Goal: Task Accomplishment & Management: Manage account settings

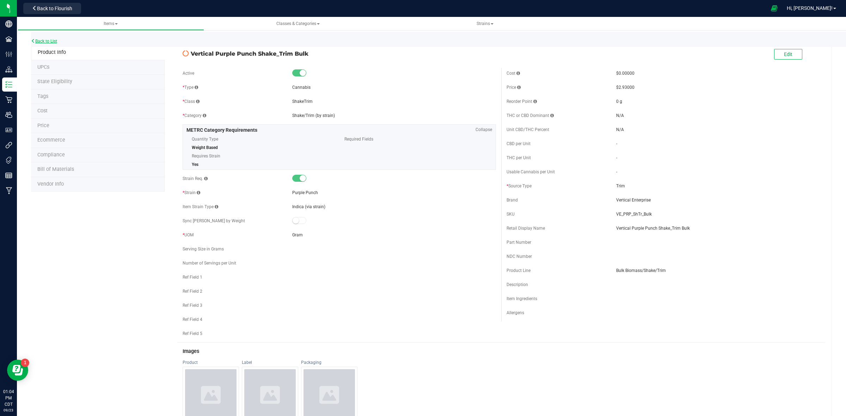
click at [44, 42] on link "Back to List" at bounding box center [44, 41] width 26 height 5
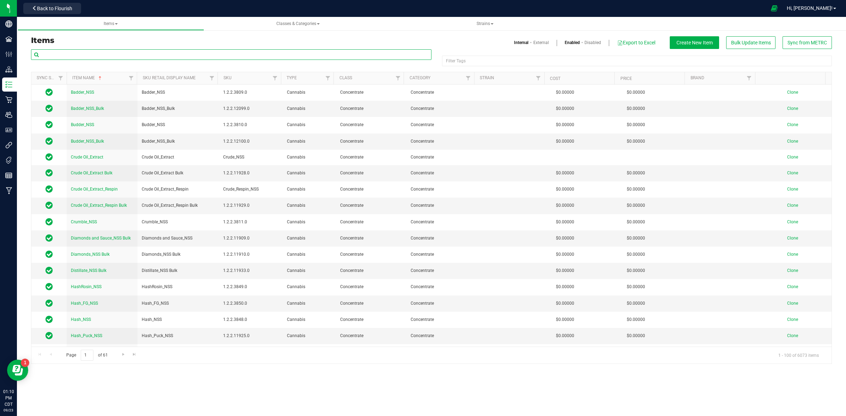
click at [99, 55] on input "text" at bounding box center [231, 54] width 400 height 11
paste input "Vertical Heir Heads"
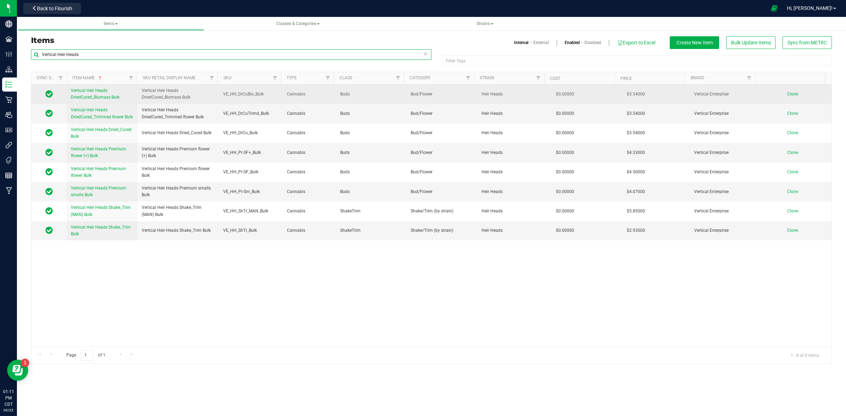
type input "Vertical Heir Heads"
click at [787, 95] on span "Clone" at bounding box center [792, 94] width 11 height 5
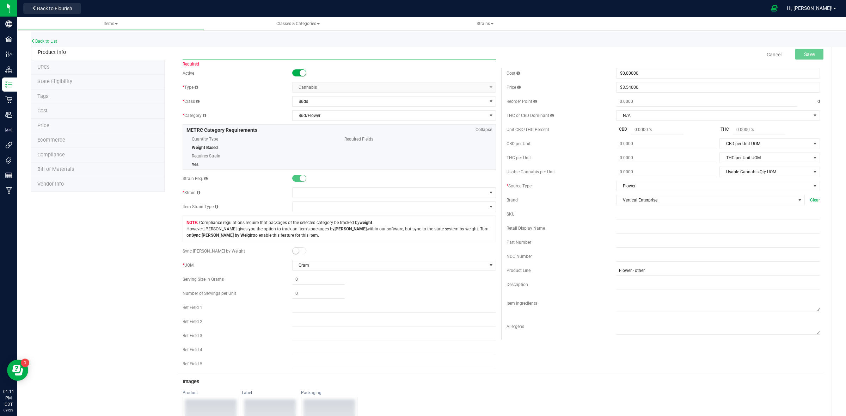
click at [197, 57] on input "text" at bounding box center [339, 54] width 313 height 11
paste input "Vertical Heir Heads DriedCured_Biomass Bulk"
click at [218, 54] on input "Vertical Heir Heads DriedCured_Biomass Bulk" at bounding box center [339, 54] width 313 height 11
click at [221, 55] on input "Vertical Heir Heads DriedCured_Biomass Bulk" at bounding box center [339, 54] width 313 height 11
drag, startPoint x: 219, startPoint y: 54, endPoint x: 200, endPoint y: 57, distance: 19.9
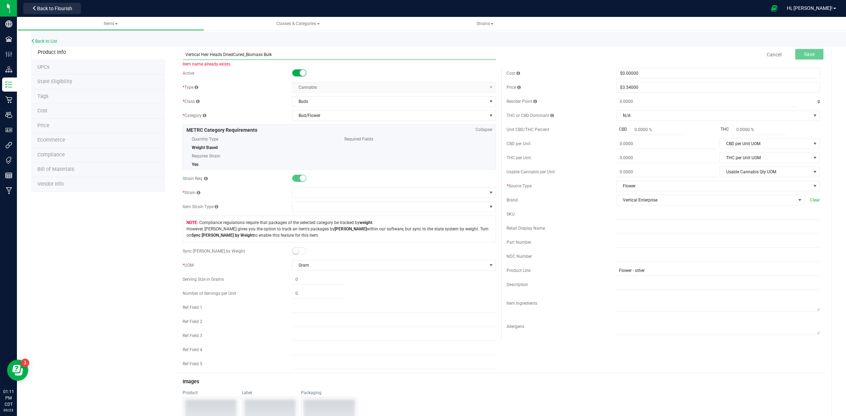
click at [200, 57] on input "Vertical Heir Heads DriedCured_Biomass Bulk" at bounding box center [339, 54] width 313 height 11
drag, startPoint x: 286, startPoint y: 53, endPoint x: 185, endPoint y: 55, distance: 100.8
click at [185, 55] on input "Vertical Grape Bubblegum DriedCured_Biomass Bulk" at bounding box center [339, 54] width 313 height 11
type input "Vertical Grape Bubblegum DriedCured_Biomass Bulk"
click at [616, 231] on input "text" at bounding box center [718, 228] width 204 height 11
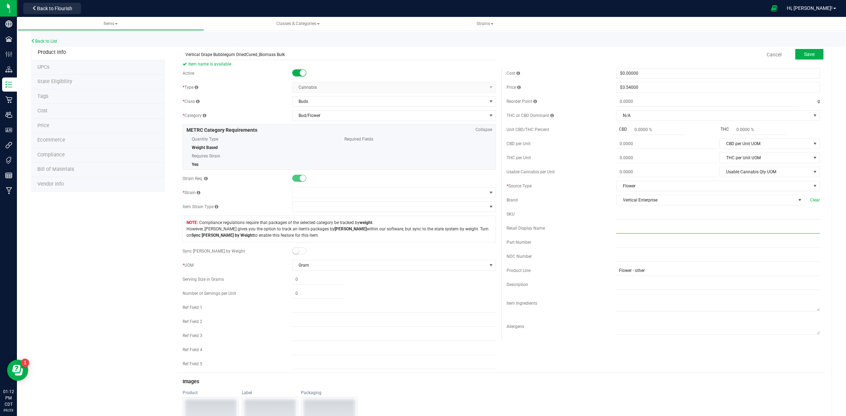
paste input "Vertical Grape Bubblegum DriedCured_Biomass Bulk"
click at [616, 229] on input "Vertical Grape Bubblegum DriedCured_Biomass Bulk" at bounding box center [718, 228] width 204 height 11
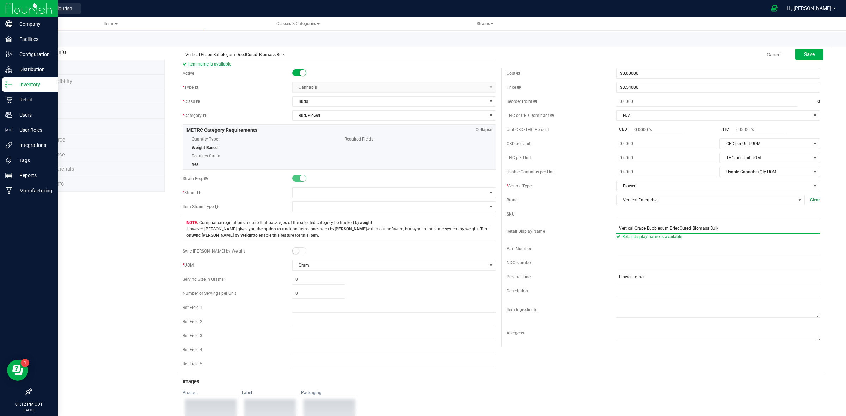
type input "Vertical Grape Bubblegum DriedCured_Biomass Bulk"
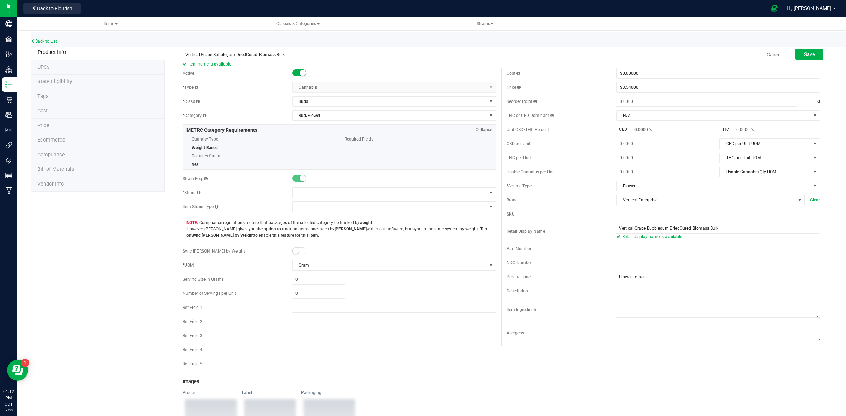
click at [616, 219] on input "text" at bounding box center [718, 214] width 204 height 11
paste input "VE_HH_DrCuBio_Bulk"
click at [626, 219] on input "VE_HH_DrCuBio_Bulk" at bounding box center [718, 214] width 204 height 11
click at [619, 217] on input "VE__DrCuBio_Bulk" at bounding box center [718, 214] width 204 height 11
click at [620, 216] on input "VE__DrCuBio_Bulk" at bounding box center [718, 214] width 204 height 11
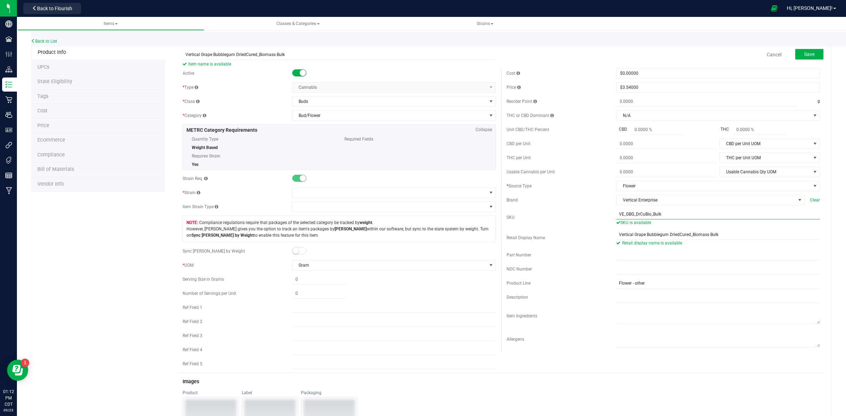
click at [670, 217] on input "VE_GBG_DrCuBio_Bulk" at bounding box center [718, 214] width 204 height 11
type input "VE_GBG_DrCuBio_Bulk"
click at [330, 194] on span at bounding box center [389, 193] width 194 height 10
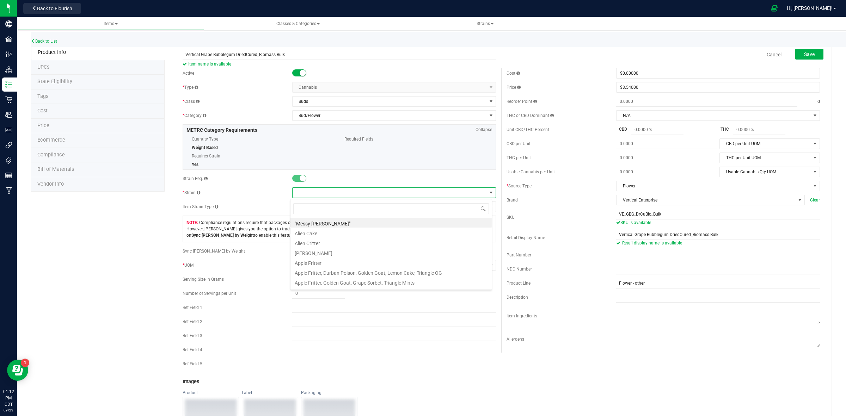
scroll to position [11, 202]
type input "grape bu"
click at [330, 223] on li "Grape Bubblegum" at bounding box center [390, 223] width 201 height 10
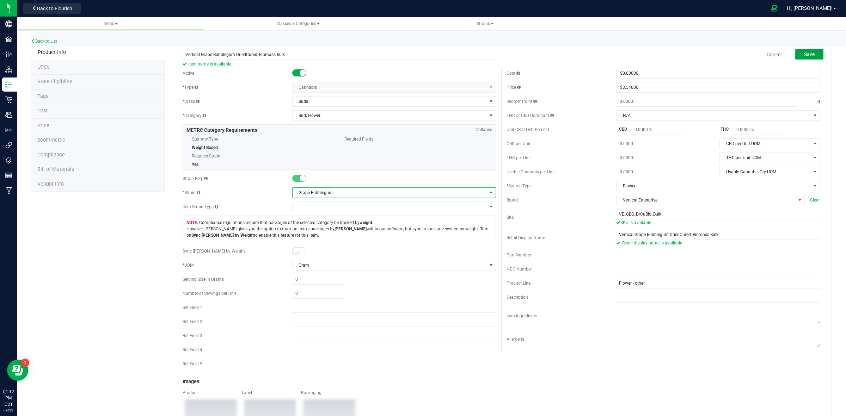
click at [804, 53] on span "Save" at bounding box center [809, 54] width 11 height 6
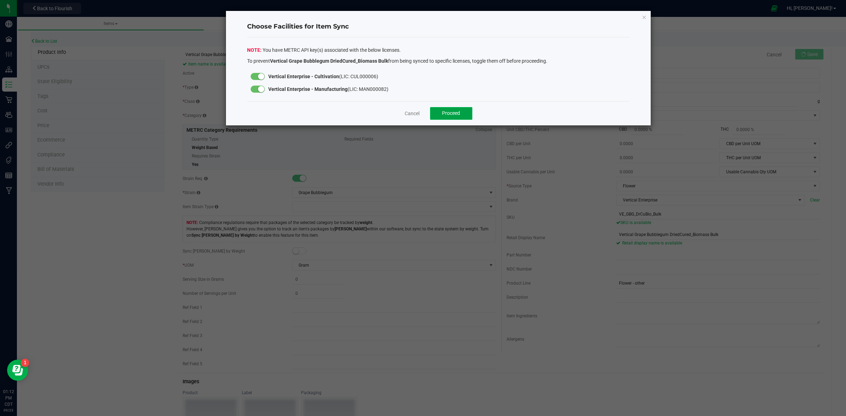
click at [443, 112] on span "Proceed" at bounding box center [451, 113] width 18 height 6
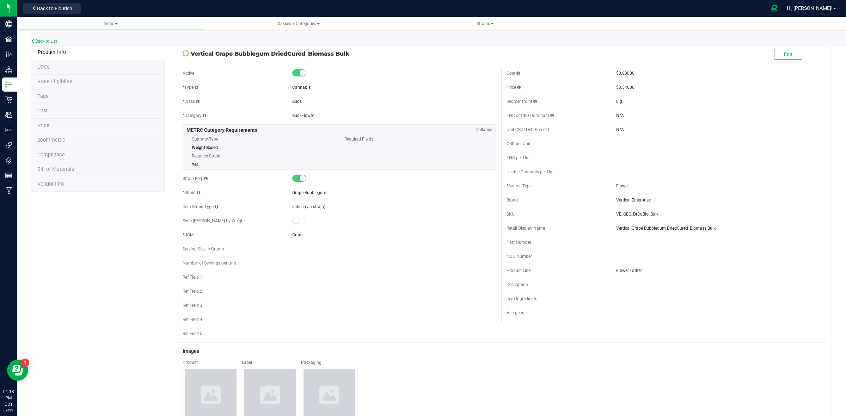
click at [53, 41] on link "Back to List" at bounding box center [44, 41] width 26 height 5
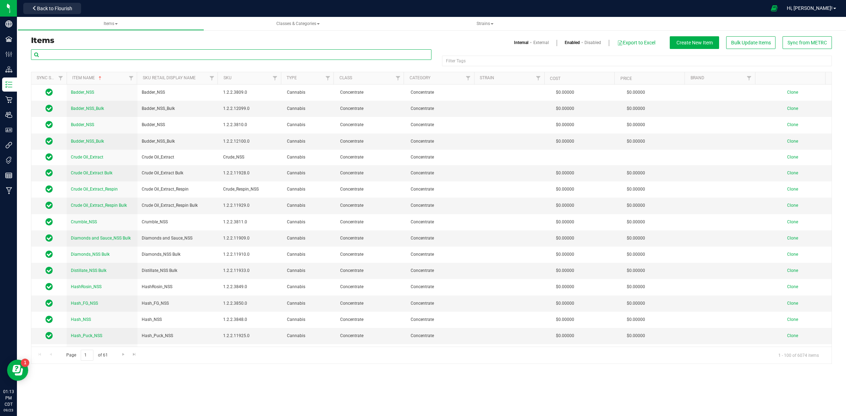
click at [60, 56] on input "text" at bounding box center [231, 54] width 400 height 11
paste input "Vertical Heir Heads DriedCured_Trimmed flower Bulk"
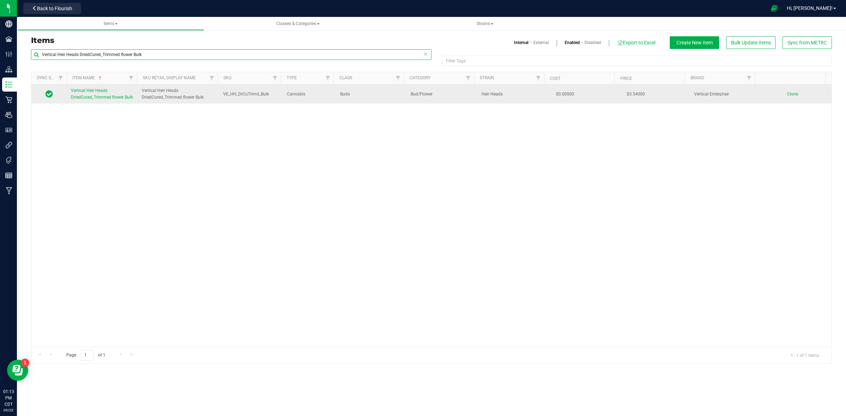
type input "Vertical Heir Heads DriedCured_Trimmed flower Bulk"
click at [787, 94] on span "Clone" at bounding box center [792, 94] width 11 height 5
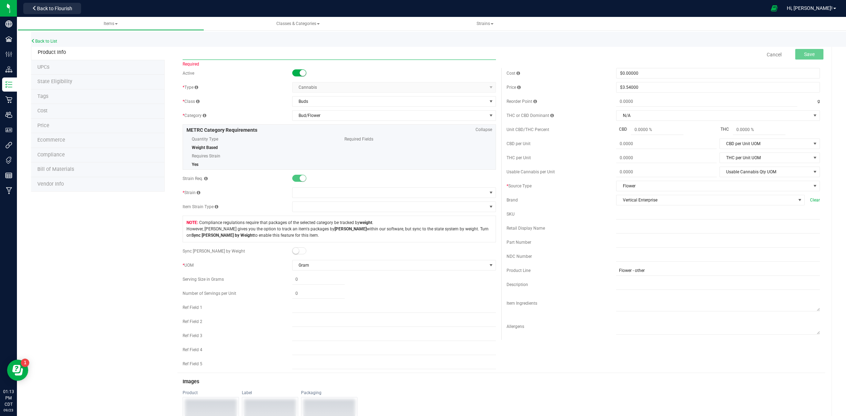
click at [191, 57] on input "text" at bounding box center [339, 54] width 313 height 11
paste input "Vertical Heir Heads DriedCured_Trimmed flower Bulk"
drag, startPoint x: 219, startPoint y: 55, endPoint x: 200, endPoint y: 53, distance: 19.5
click at [200, 53] on input "Vertical Heir Heads DriedCured_Trimmed flower Bulk" at bounding box center [339, 54] width 313 height 11
drag, startPoint x: 298, startPoint y: 56, endPoint x: 184, endPoint y: 57, distance: 113.8
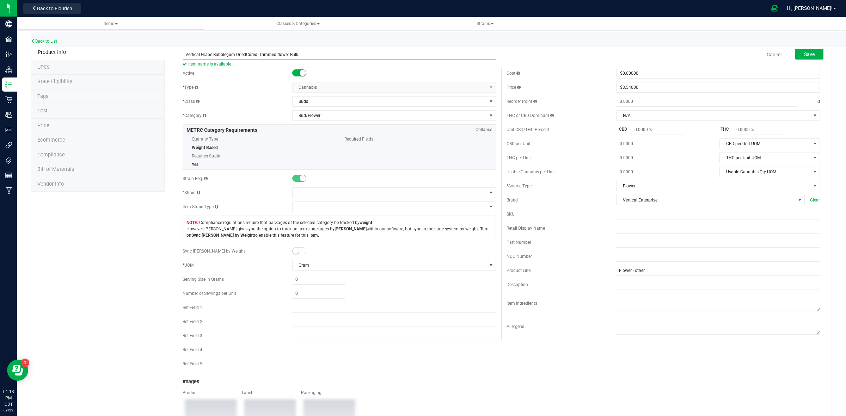
click at [184, 57] on input "Vertical Grape Bubblegum DriedCured_Trimmed flower Bulk" at bounding box center [339, 54] width 313 height 11
type input "Vertical Grape Bubblegum DriedCured_Trimmed flower Bulk"
click at [616, 232] on input "text" at bounding box center [718, 228] width 204 height 11
paste input "Vertical Grape Bubblegum DriedCured_Trimmed flower Bulk"
click at [616, 228] on input "Vertical Grape Bubblegum DriedCured_Trimmed flower Bulk" at bounding box center [718, 228] width 204 height 11
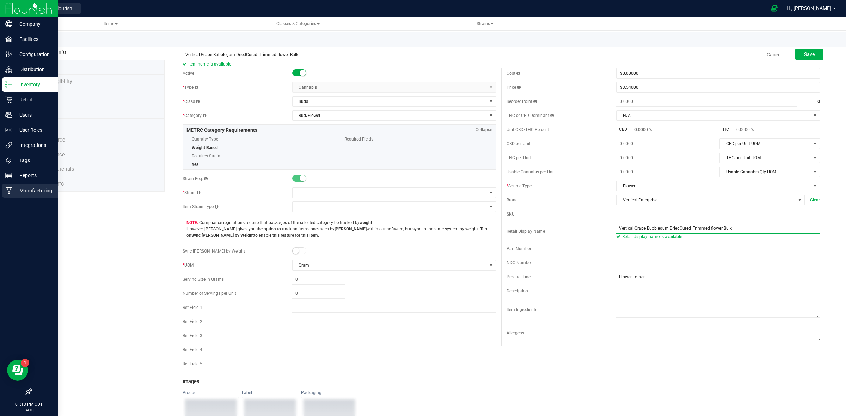
type input "Vertical Grape Bubblegum DriedCured_Trimmed flower Bulk"
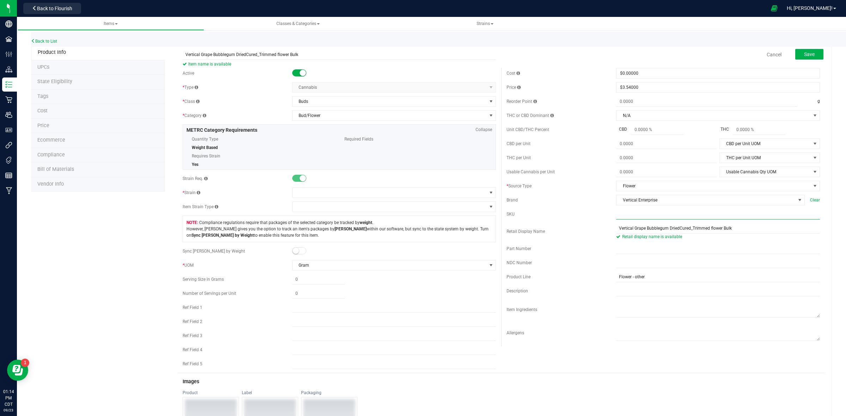
click at [616, 218] on input "text" at bounding box center [718, 214] width 204 height 11
paste input "VE_HH_DrCuTrimd_Bulk"
click at [616, 216] on input "VE_HH_DrCuTrimd_Bulk" at bounding box center [718, 214] width 204 height 11
drag, startPoint x: 626, startPoint y: 217, endPoint x: 631, endPoint y: 219, distance: 5.5
click at [626, 217] on input "VE_HH_DrCuTrimd_Bulk" at bounding box center [718, 214] width 204 height 11
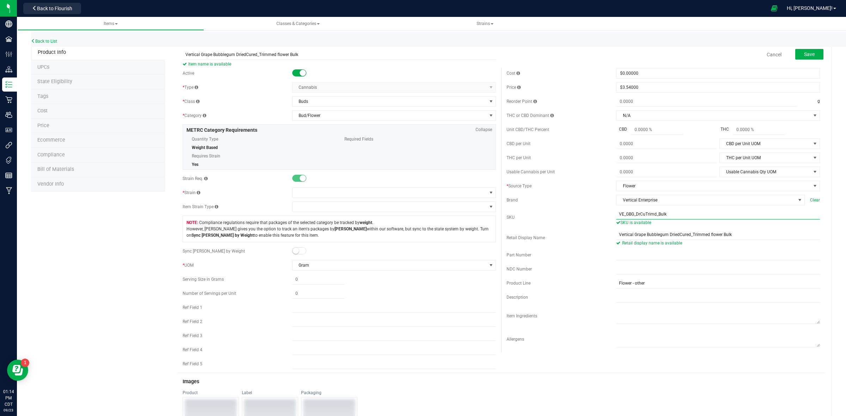
click at [674, 214] on input "VE_GBG_DrCuTrimd_Bulk" at bounding box center [718, 214] width 204 height 11
type input "VE_GBG_DrCuTrimd_Bulk"
click at [304, 192] on span at bounding box center [389, 193] width 194 height 10
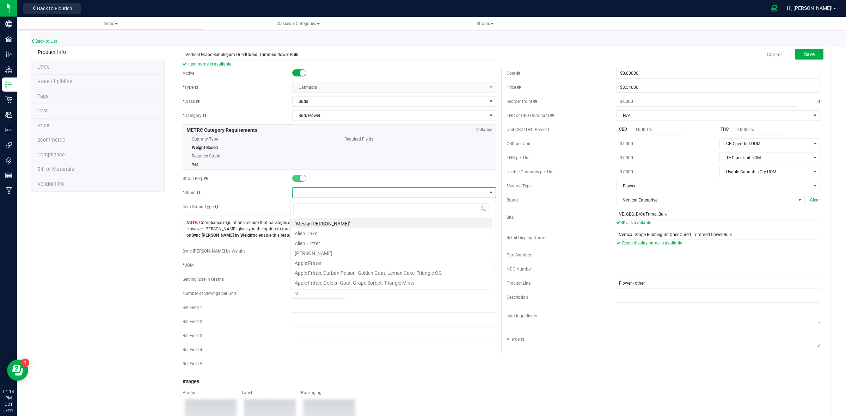
scroll to position [11, 202]
type input "grape bubble"
click at [310, 226] on li "Grape Bubblegum" at bounding box center [390, 223] width 201 height 10
click at [795, 54] on button "Save" at bounding box center [809, 54] width 28 height 11
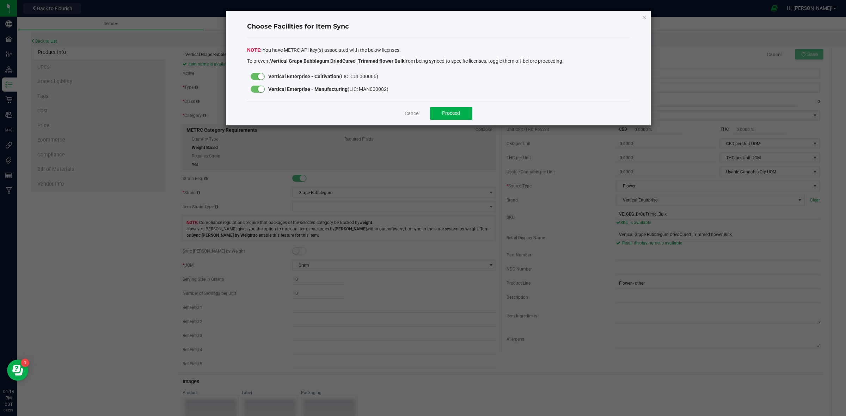
click at [261, 88] on small at bounding box center [261, 89] width 6 height 6
drag, startPoint x: 456, startPoint y: 112, endPoint x: 397, endPoint y: 152, distance: 71.2
click at [456, 112] on span "Proceed" at bounding box center [451, 113] width 18 height 6
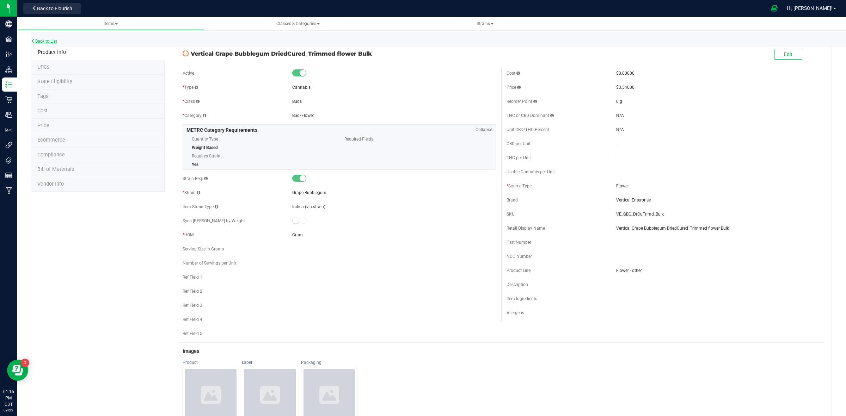
click at [42, 39] on link "Back to List" at bounding box center [44, 41] width 26 height 5
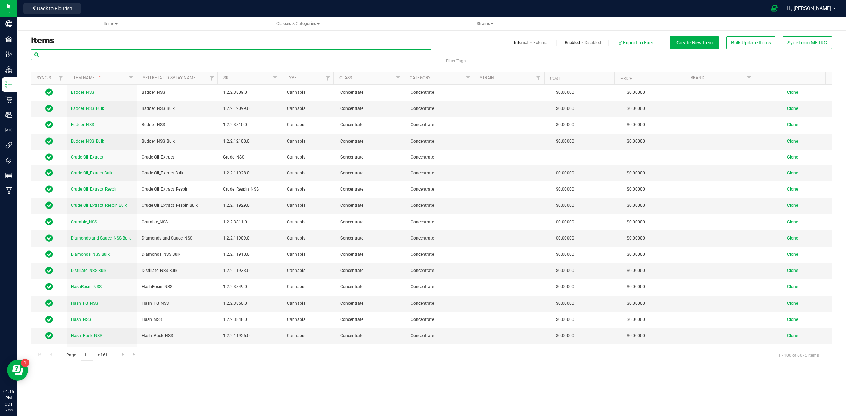
click at [63, 55] on input "text" at bounding box center [231, 54] width 400 height 11
paste input "Vertical Heir Heads Dried_Cured Bulk"
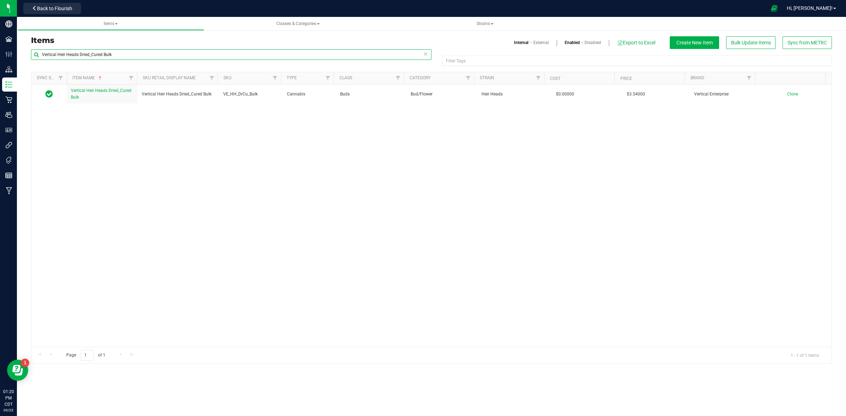
type input "Vertical Heir Heads Dried_Cured Bulk"
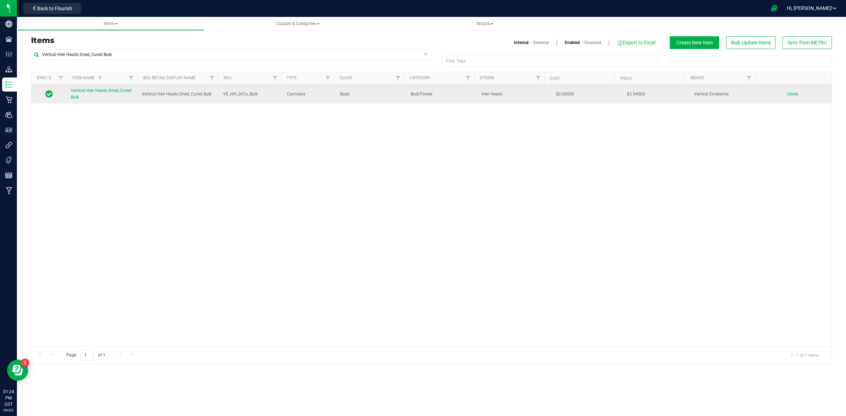
click at [787, 95] on span "Clone" at bounding box center [792, 94] width 11 height 5
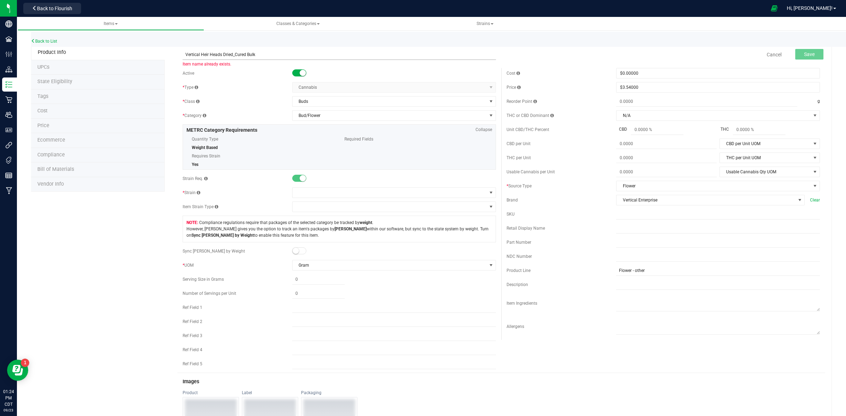
drag, startPoint x: 219, startPoint y: 55, endPoint x: 200, endPoint y: 55, distance: 19.4
click at [200, 55] on input "Vertical Heir Heads Dried_Cured Bulk" at bounding box center [339, 54] width 313 height 11
drag, startPoint x: 272, startPoint y: 53, endPoint x: 180, endPoint y: 50, distance: 92.0
click at [180, 50] on div "Vertical Grape Bubblegum Dried_Cured Bulk Item name is available" at bounding box center [339, 50] width 324 height 8
type input "Vertical Grape Bubblegum Dried_Cured Bulk"
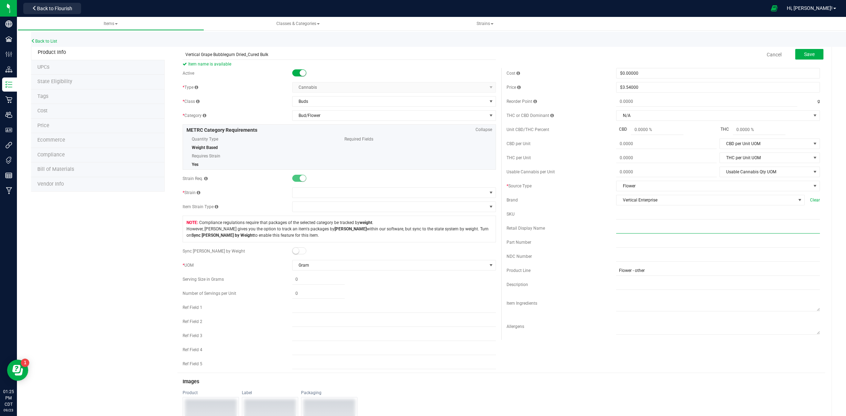
click at [616, 234] on input "text" at bounding box center [718, 228] width 204 height 11
paste input "Vertical Grape Bubblegum Dried_Cured Bulk"
click at [616, 228] on input "Vertical Grape Bubblegum Dried_Cured Bulk" at bounding box center [718, 228] width 204 height 11
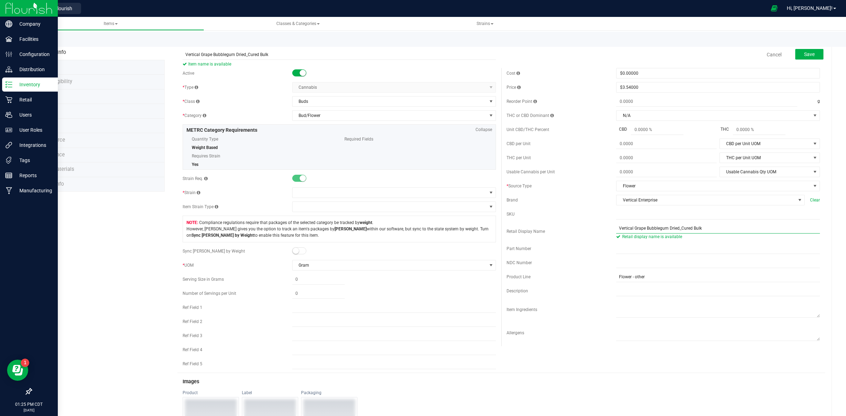
type input "Vertical Grape Bubblegum Dried_Cured Bulk"
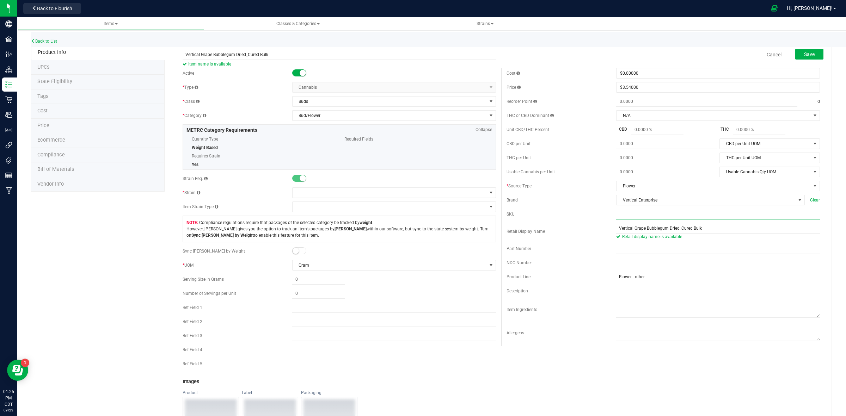
click at [616, 219] on input "text" at bounding box center [718, 214] width 204 height 11
paste input "VE_HH_DrCu_Bulk"
drag, startPoint x: 613, startPoint y: 215, endPoint x: 657, endPoint y: 270, distance: 70.9
click at [616, 216] on input "VE_HH_DrCu_Bulk" at bounding box center [718, 214] width 204 height 11
click at [626, 214] on input "VE_HH_DrCu_Bulk" at bounding box center [718, 214] width 204 height 11
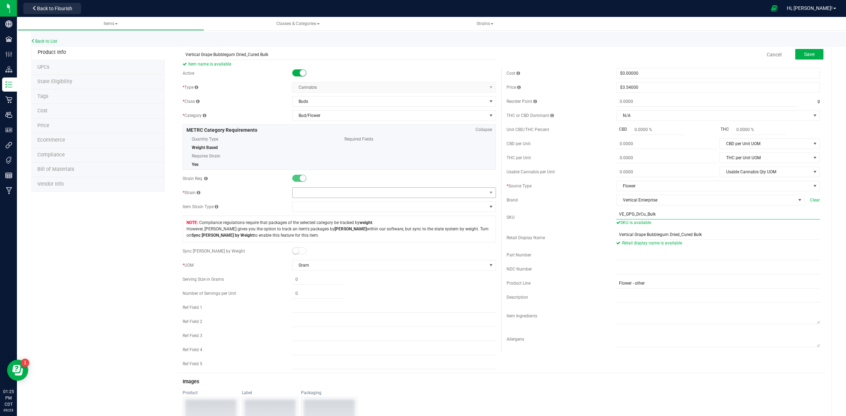
type input "VE_GPG_DrCu_Bulk"
click at [314, 198] on span at bounding box center [389, 193] width 194 height 10
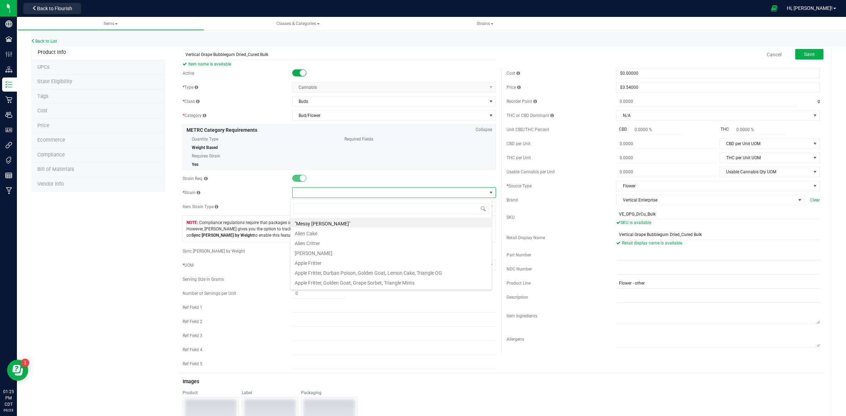
scroll to position [11, 202]
type input "grape b"
click at [325, 224] on li "Grape Bubblegum" at bounding box center [390, 223] width 201 height 10
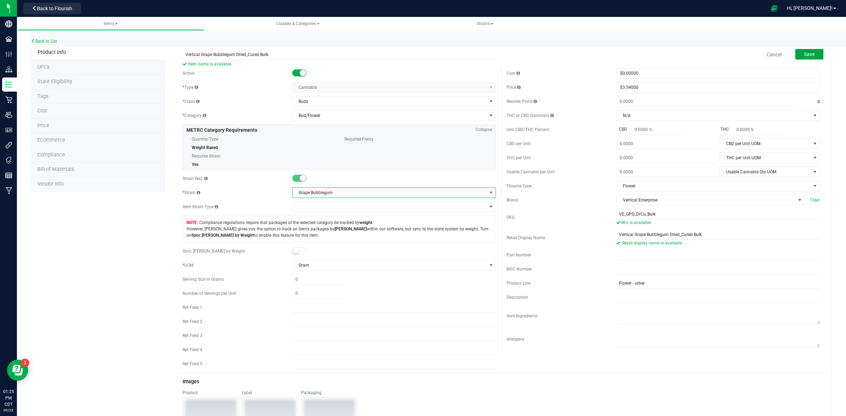
click at [806, 56] on span "Save" at bounding box center [809, 54] width 11 height 6
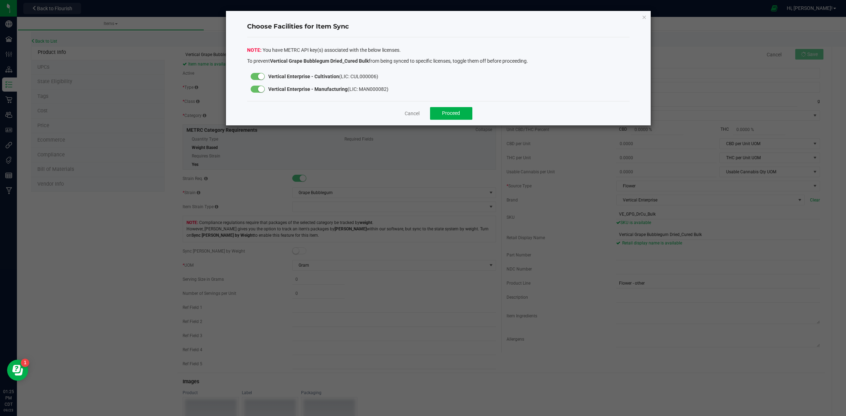
click at [261, 91] on small at bounding box center [261, 89] width 6 height 6
click at [452, 112] on span "Proceed" at bounding box center [451, 113] width 18 height 6
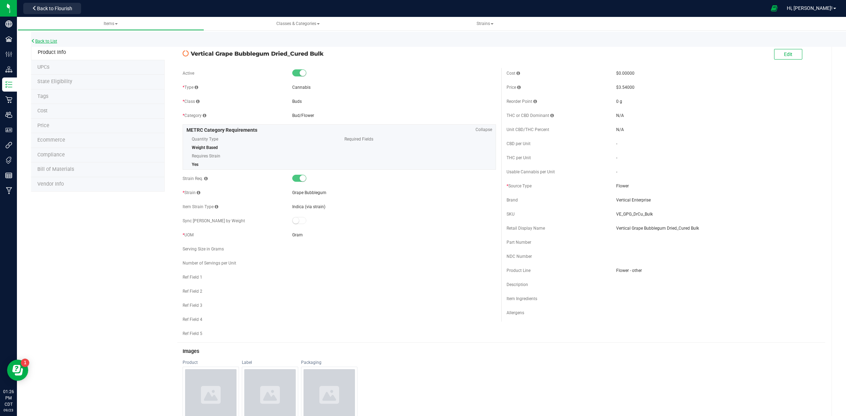
click at [48, 39] on link "Back to List" at bounding box center [44, 41] width 26 height 5
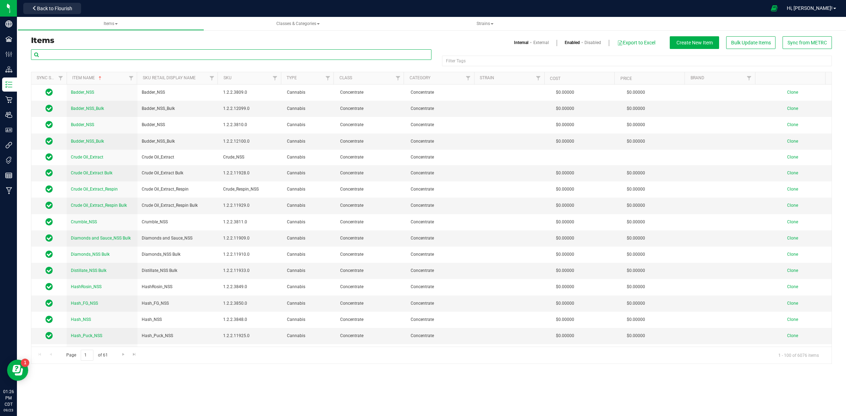
click at [80, 54] on input "text" at bounding box center [231, 54] width 400 height 11
paste input "Vertical Heir Heads Premium flower (+) Bulk"
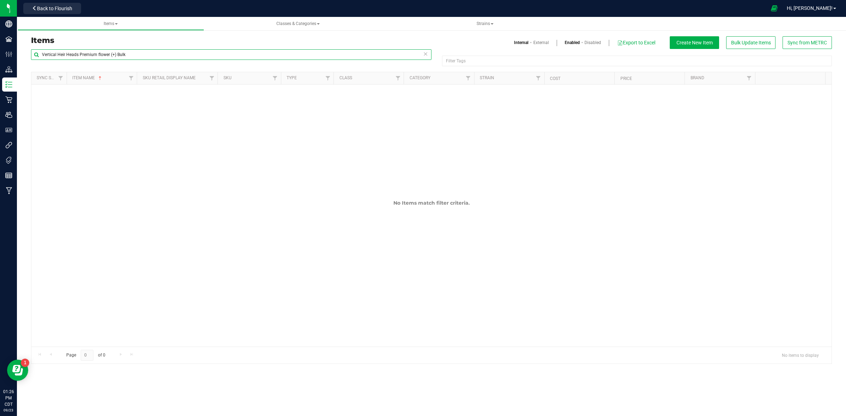
click at [127, 55] on input "Vertical Heir Heads Premium flower (+) Bulk" at bounding box center [231, 54] width 400 height 11
click at [43, 54] on input "Vertical Heir Heads Premium flower (+) Bulk" at bounding box center [231, 54] width 400 height 11
click at [130, 55] on input "Vertical Heir Heads Premium flower (+) Bulk" at bounding box center [231, 54] width 400 height 11
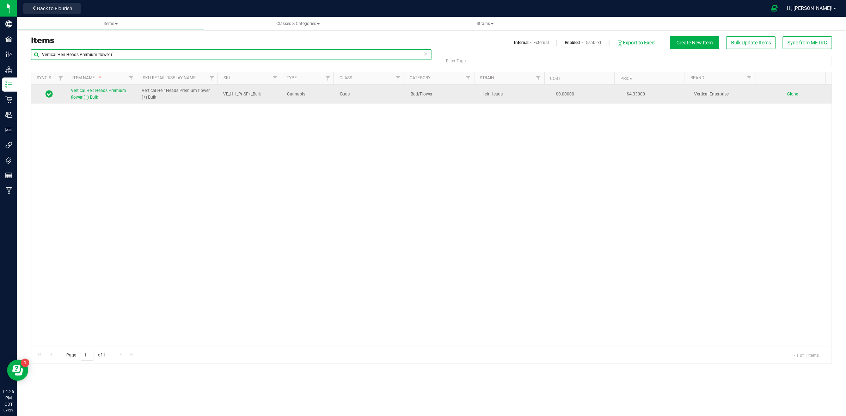
type input "Vertical Heir Heads Premium flower ("
click at [787, 95] on span "Clone" at bounding box center [792, 94] width 11 height 5
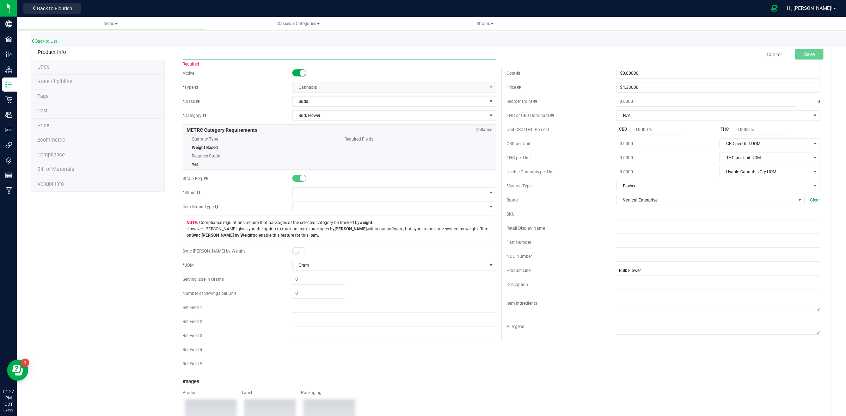
click at [191, 55] on input "text" at bounding box center [339, 54] width 313 height 11
paste input "Vertical Heir Heads Premium flower (+) Bulk"
drag, startPoint x: 219, startPoint y: 55, endPoint x: 200, endPoint y: 56, distance: 19.8
click at [200, 56] on input "Vertical Heir Heads Premium flower (+) Bulk" at bounding box center [339, 54] width 313 height 11
drag, startPoint x: 281, startPoint y: 54, endPoint x: 184, endPoint y: 51, distance: 96.9
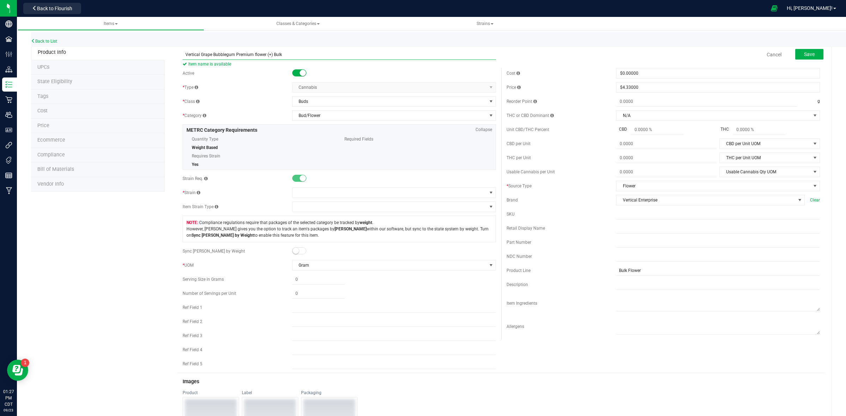
click at [184, 51] on input "Vertical Grape Bubblegum Premium flower (+) Bulk" at bounding box center [339, 54] width 313 height 11
type input "Vertical Grape Bubblegum Premium flower (+) Bulk"
click at [610, 231] on div "Retail Display Name" at bounding box center [561, 228] width 110 height 6
click at [616, 233] on input "text" at bounding box center [718, 228] width 204 height 11
paste input "Vertical Grape Bubblegum Premium flower (+) Bulk"
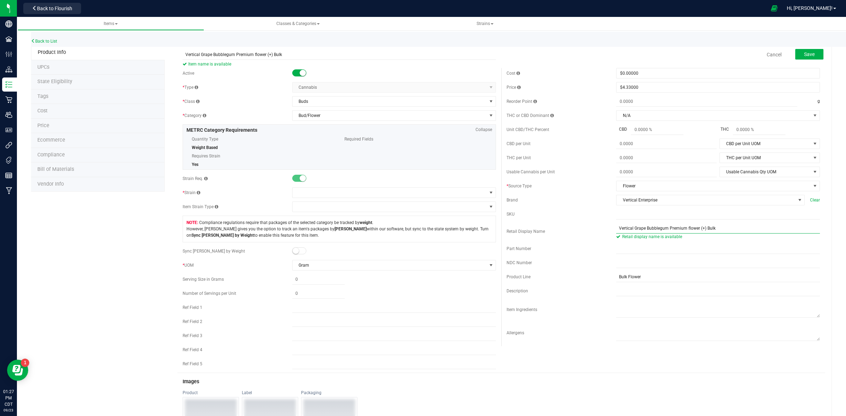
click at [616, 228] on input "Vertical Grape Bubblegum Premium flower (+) Bulk" at bounding box center [718, 228] width 204 height 11
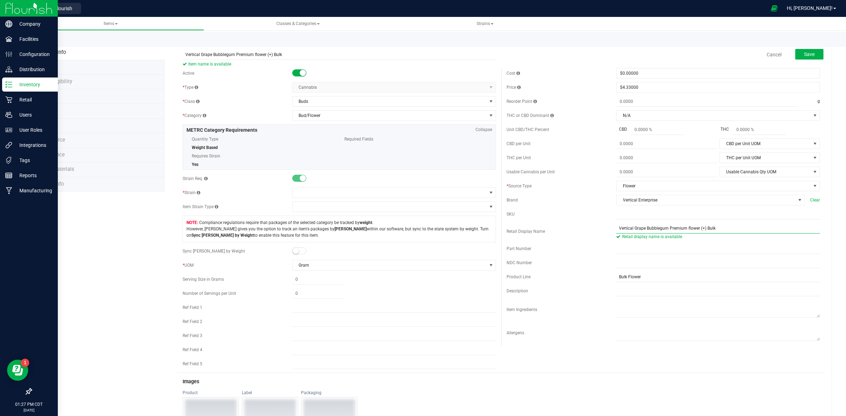
type input "Vertical Grape Bubblegum Premium flower (+) Bulk"
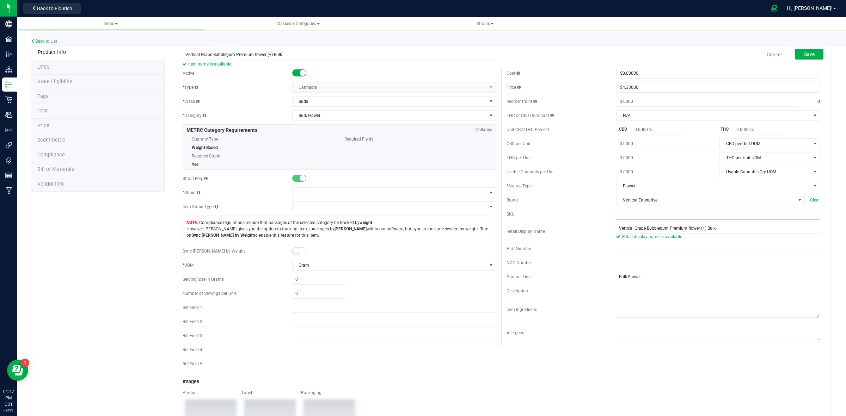
click at [616, 218] on input "text" at bounding box center [718, 214] width 204 height 11
paste input "VE_HH_Pr-SF+_Bulk"
drag, startPoint x: 612, startPoint y: 215, endPoint x: 619, endPoint y: 222, distance: 9.7
click at [616, 215] on input "VE_HH_Pr-SF+_Bulk" at bounding box center [718, 214] width 204 height 11
click at [626, 216] on input "VE_HH_Pr-SF+_Bulk" at bounding box center [718, 214] width 204 height 11
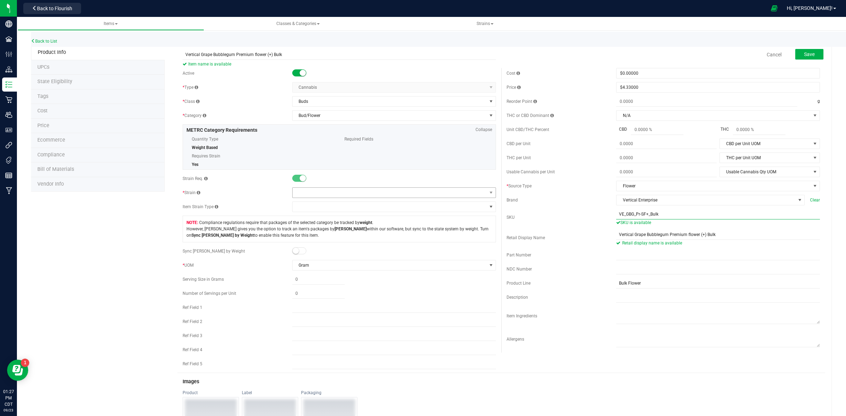
type input "VE_GBG_Pr-SF+_Bulk"
click at [320, 194] on span at bounding box center [389, 193] width 194 height 10
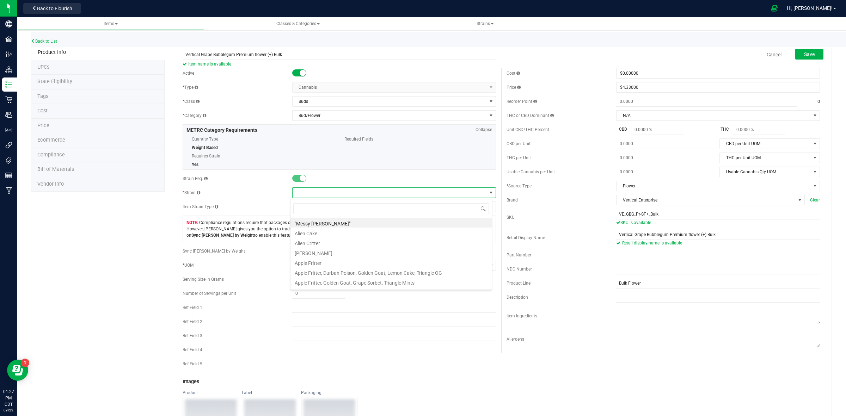
scroll to position [11, 202]
type input "Grape bu"
click at [313, 223] on li "Grape Bubblegum" at bounding box center [390, 223] width 201 height 10
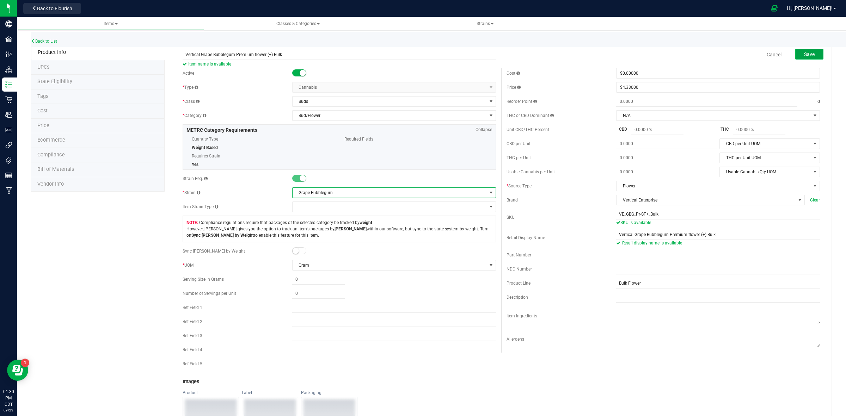
click at [804, 51] on span "Save" at bounding box center [809, 54] width 11 height 6
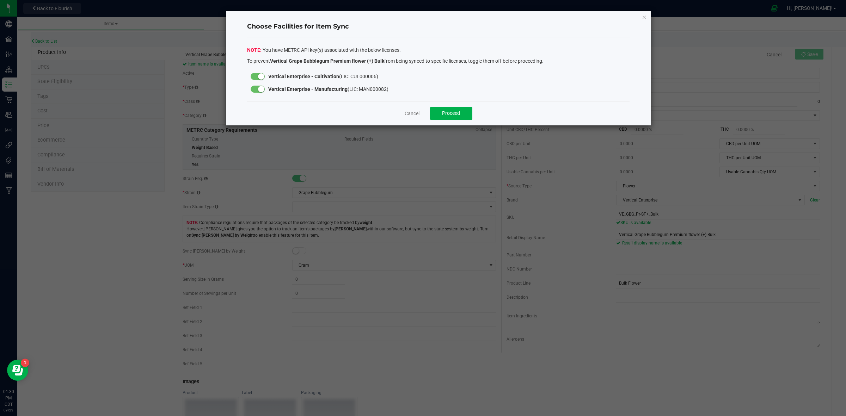
click at [258, 90] on small at bounding box center [261, 89] width 6 height 6
click at [449, 113] on span "Proceed" at bounding box center [451, 113] width 18 height 6
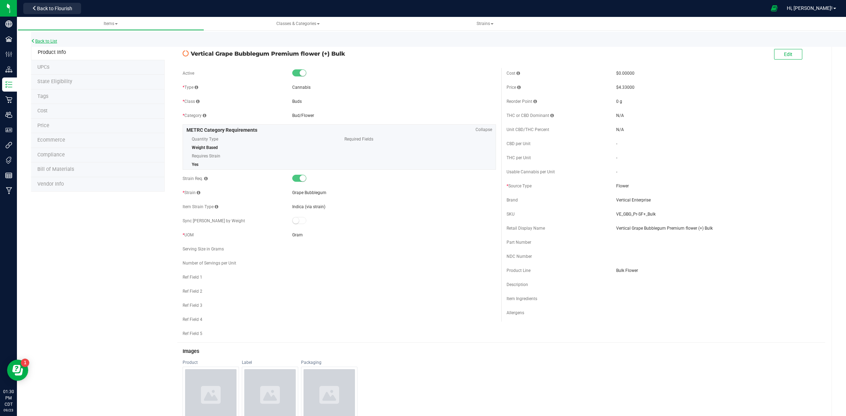
click at [43, 41] on link "Back to List" at bounding box center [44, 41] width 26 height 5
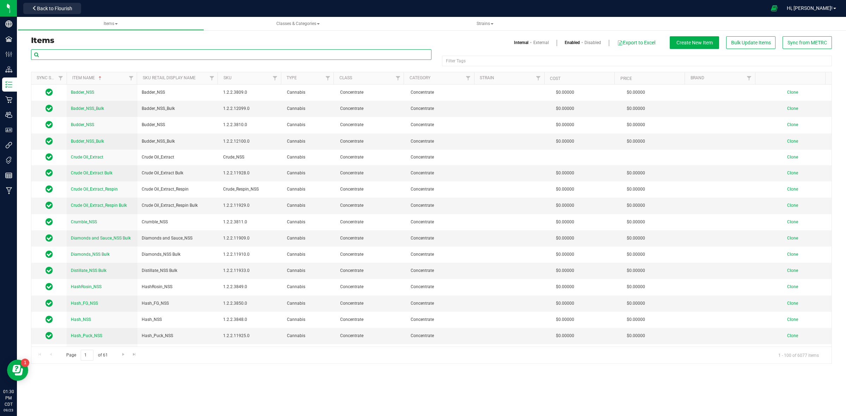
click at [93, 55] on input "text" at bounding box center [231, 54] width 400 height 11
paste input "Vertical Heir Heads Premium flower Bulk"
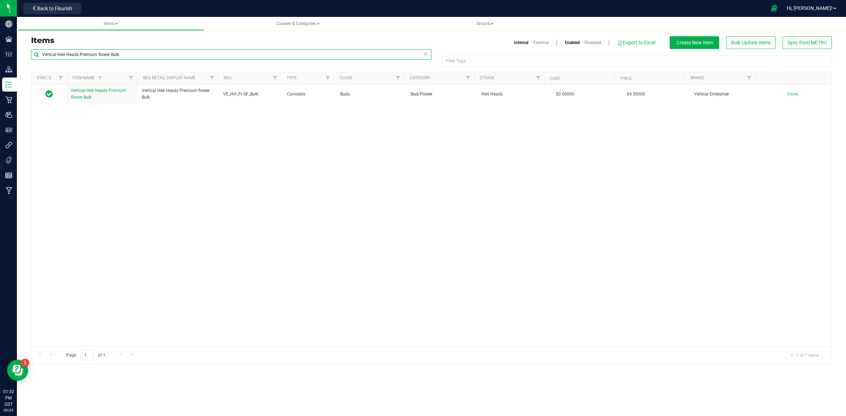
type input "Vertical Heir Heads Premium flower Bulk"
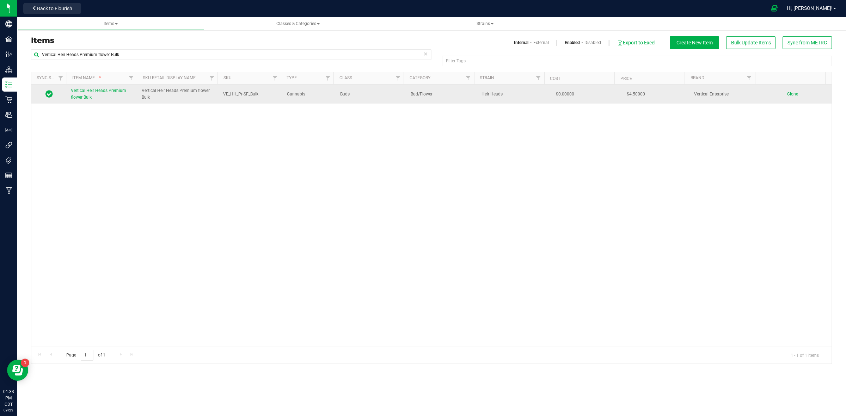
click at [787, 95] on span "Clone" at bounding box center [792, 94] width 11 height 5
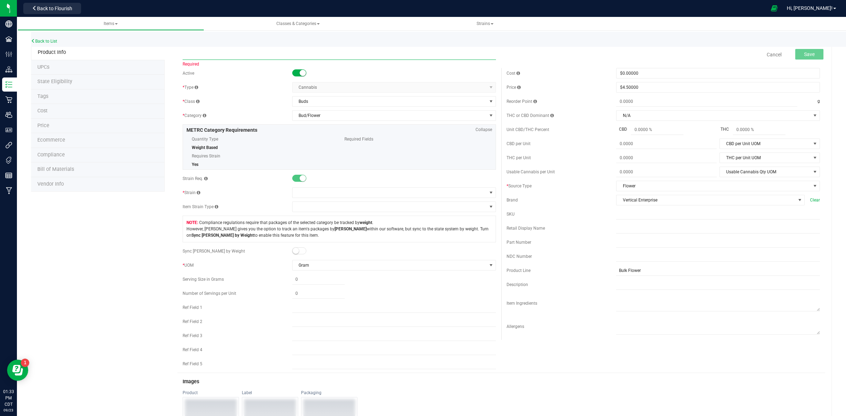
click at [203, 57] on input "text" at bounding box center [339, 54] width 313 height 11
paste input "Vertical Heir Heads Premium flower Bulk"
click at [184, 53] on input "Vertical Heir Heads Premium flower Bulk" at bounding box center [339, 54] width 313 height 11
drag, startPoint x: 219, startPoint y: 54, endPoint x: 200, endPoint y: 56, distance: 19.1
click at [200, 56] on input "Vertical Heir Heads Premium flower Bulk" at bounding box center [339, 54] width 313 height 11
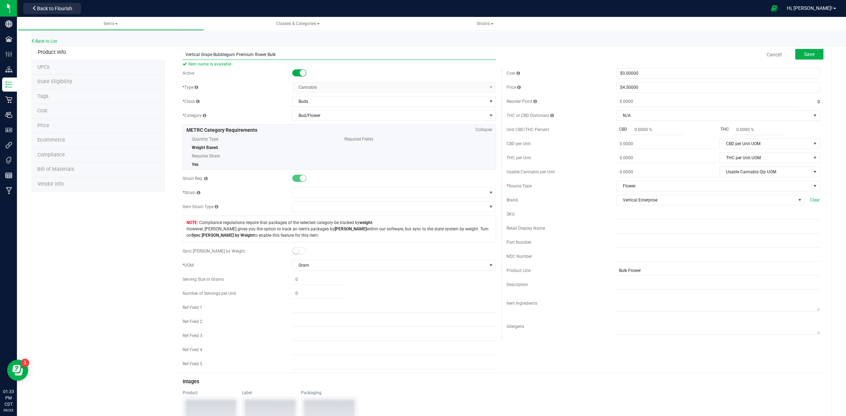
drag, startPoint x: 277, startPoint y: 55, endPoint x: 180, endPoint y: 52, distance: 96.9
click at [180, 51] on div "Vertical Grape Bubblegum Premium flower Bulk Item name is available" at bounding box center [339, 50] width 324 height 8
type input "Vertical Grape Bubblegum Premium flower Bulk"
click at [616, 234] on input "text" at bounding box center [718, 228] width 204 height 11
paste input "Vertical Grape Bubblegum Premium flower Bulk"
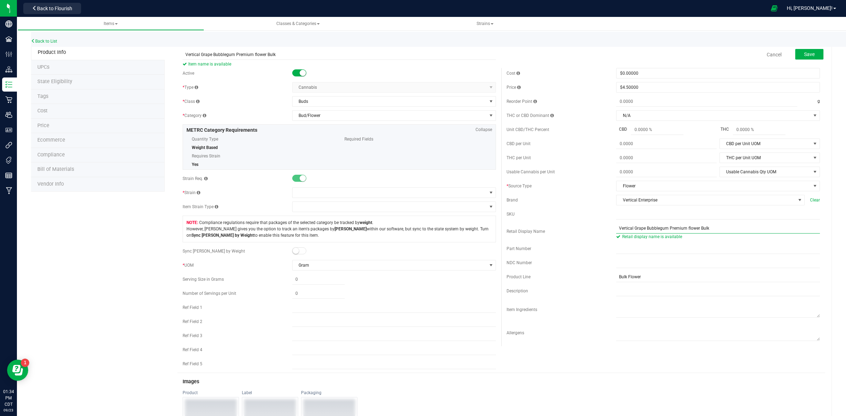
click at [616, 228] on input "Vertical Grape Bubblegum Premium flower Bulk" at bounding box center [718, 228] width 204 height 11
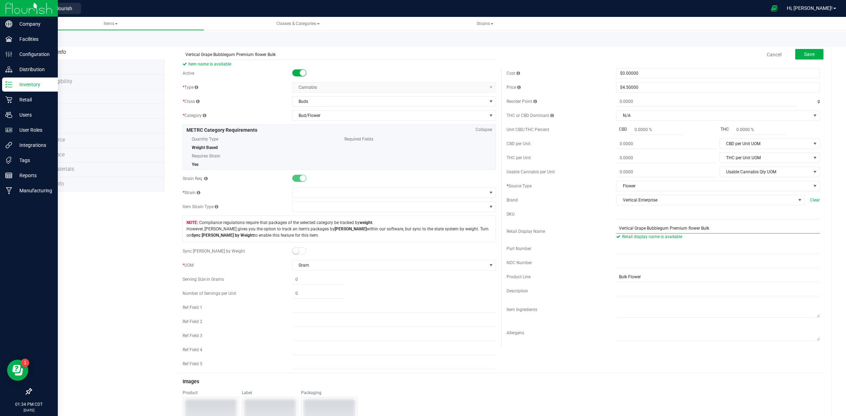
type input "Vertical Grape Bubblegum Premium flower Bulk"
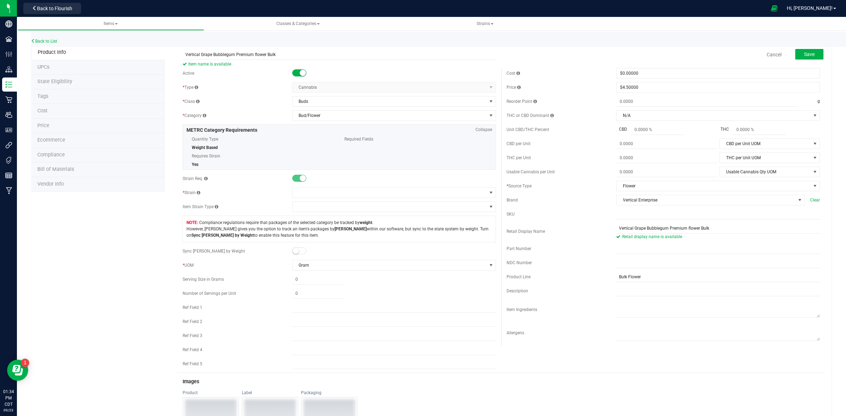
click at [610, 217] on div "SKU" at bounding box center [561, 214] width 110 height 6
click at [616, 219] on input "text" at bounding box center [718, 214] width 204 height 11
paste input "VE_HH_Pr-SF_Bulk"
click at [616, 214] on input "VE_HH_Pr-SF_Bulk" at bounding box center [718, 214] width 204 height 11
drag, startPoint x: 615, startPoint y: 214, endPoint x: 637, endPoint y: 243, distance: 36.6
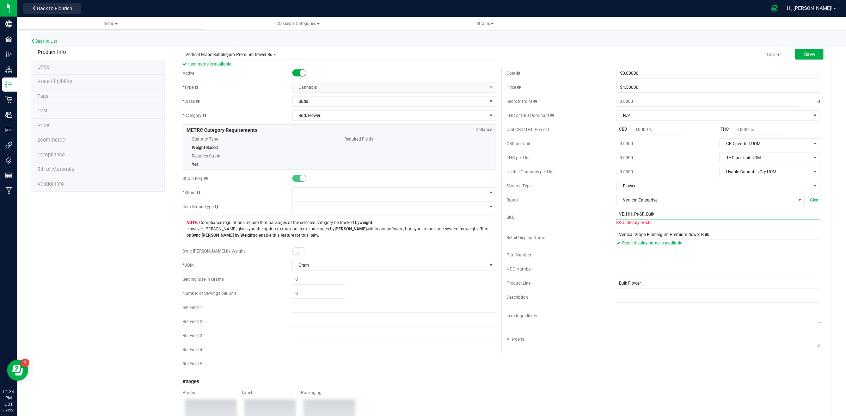
click at [616, 214] on input "VE_HH_Pr-SF_Bulk" at bounding box center [718, 214] width 204 height 11
click at [626, 216] on input "VE_HH_Pr-SF_Bulk" at bounding box center [718, 214] width 204 height 11
type input "VE_GBG_Pr-SF_Bulk"
click at [429, 192] on span at bounding box center [389, 193] width 194 height 10
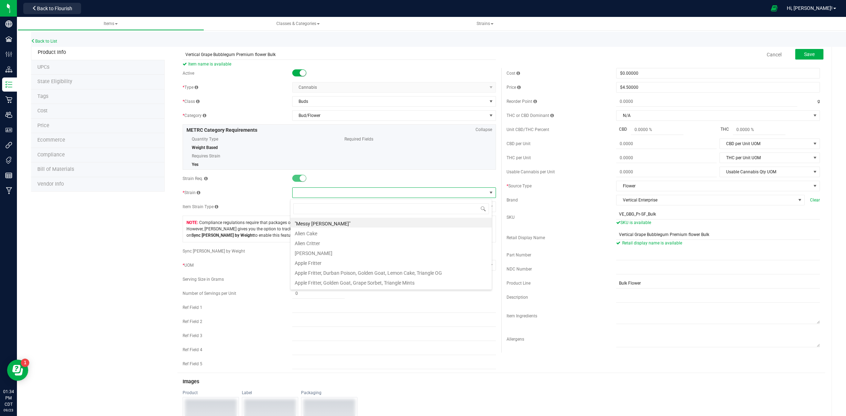
scroll to position [11, 202]
type input "Grape b"
click at [337, 223] on li "Grape Bubblegum" at bounding box center [390, 223] width 201 height 10
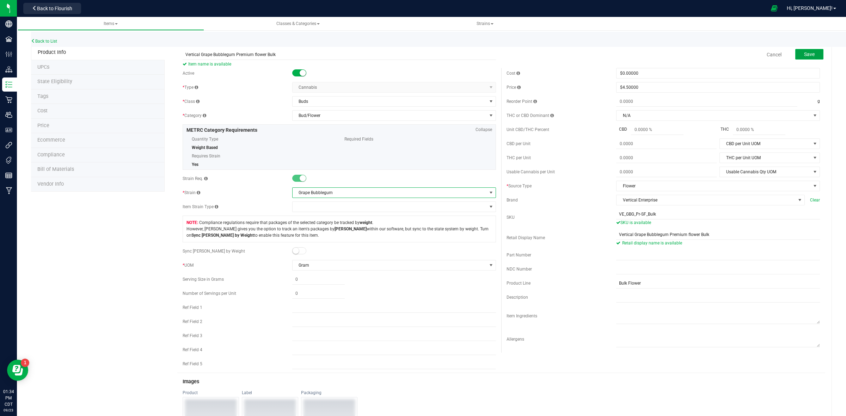
click at [804, 52] on span "Save" at bounding box center [809, 54] width 11 height 6
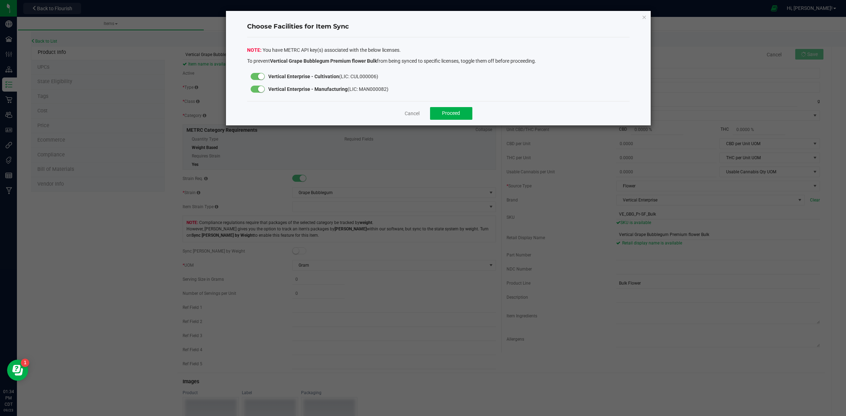
click at [260, 89] on small at bounding box center [261, 89] width 6 height 6
click at [454, 115] on span "Proceed" at bounding box center [451, 113] width 18 height 6
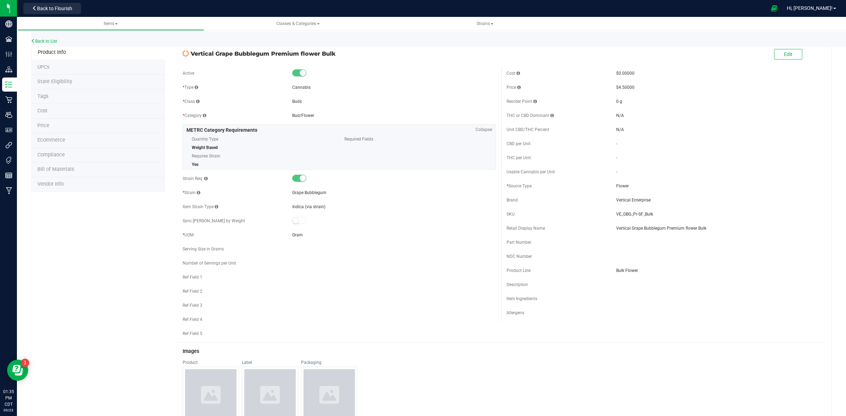
click at [50, 45] on div "Back to List" at bounding box center [454, 39] width 846 height 15
click at [50, 40] on link "Back to List" at bounding box center [44, 41] width 26 height 5
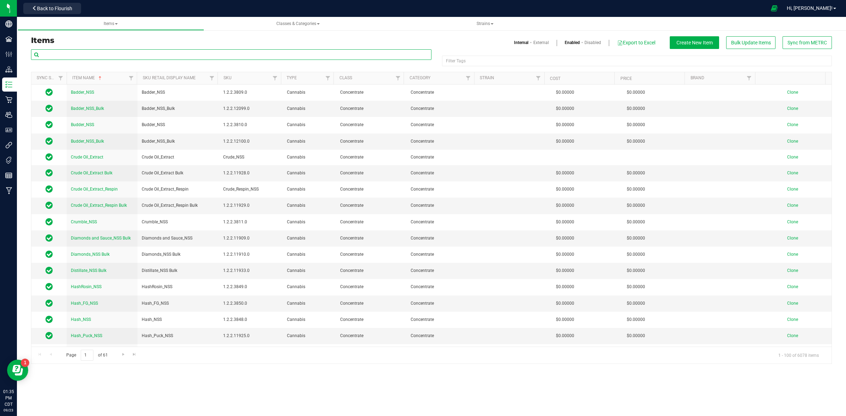
drag, startPoint x: 96, startPoint y: 56, endPoint x: 91, endPoint y: 56, distance: 4.9
click at [94, 56] on input "text" at bounding box center [231, 54] width 400 height 11
paste input "Vertical Heir Heads Premium smalls Bulk"
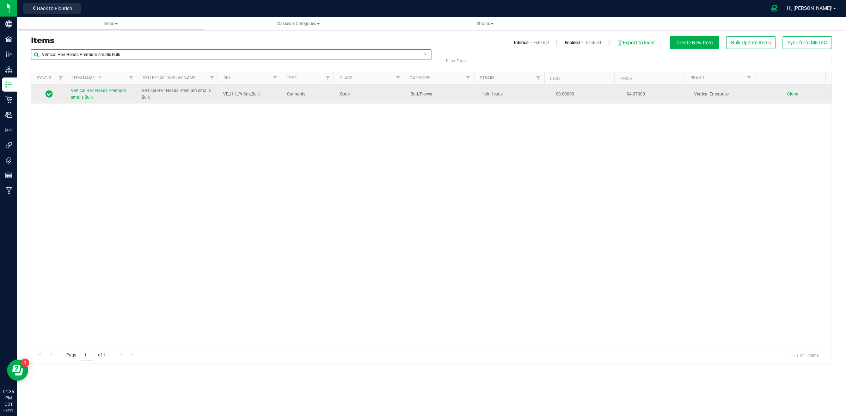
type input "Vertical Heir Heads Premium smalls Bulk"
click at [787, 93] on span "Clone" at bounding box center [792, 94] width 11 height 5
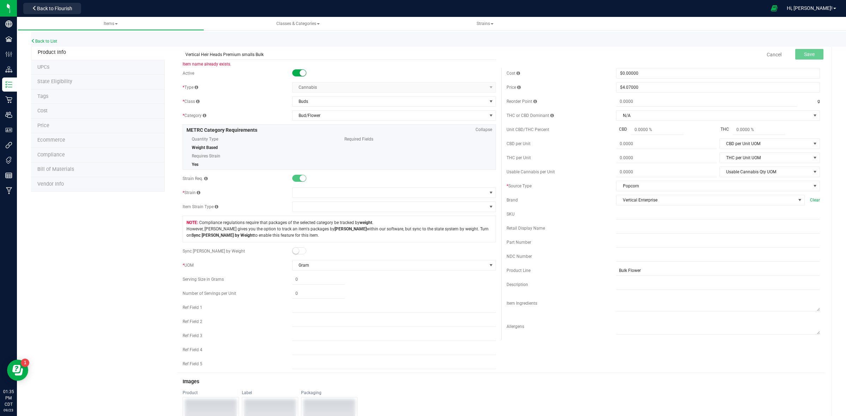
drag, startPoint x: 219, startPoint y: 55, endPoint x: 250, endPoint y: 98, distance: 52.9
click at [201, 55] on input "Vertical Heir Heads Premium smalls Bulk" at bounding box center [339, 54] width 313 height 11
drag, startPoint x: 273, startPoint y: 53, endPoint x: 184, endPoint y: 53, distance: 88.8
click at [184, 53] on input "Vertical Grape Bubblegum Premium smalls Bulk" at bounding box center [339, 54] width 313 height 11
type input "Vertical Grape Bubblegum Premium smalls Bulk"
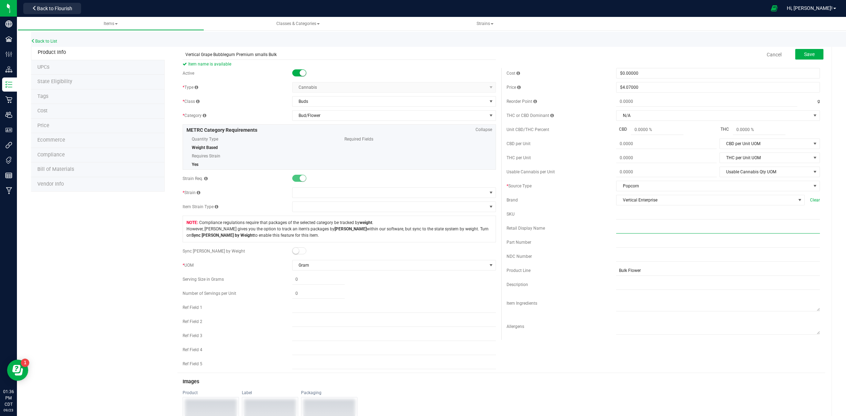
click at [616, 233] on input "text" at bounding box center [718, 228] width 204 height 11
paste input "Vertical Grape Bubblegum Premium smalls Bulk"
click at [616, 231] on input "Vertical Grape Bubblegum Premium smalls Bulk" at bounding box center [718, 228] width 204 height 11
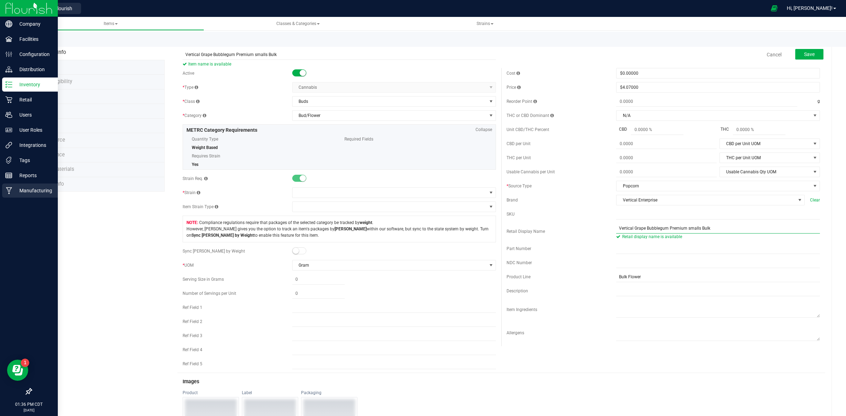
type input "Vertical Grape Bubblegum Premium smalls Bulk"
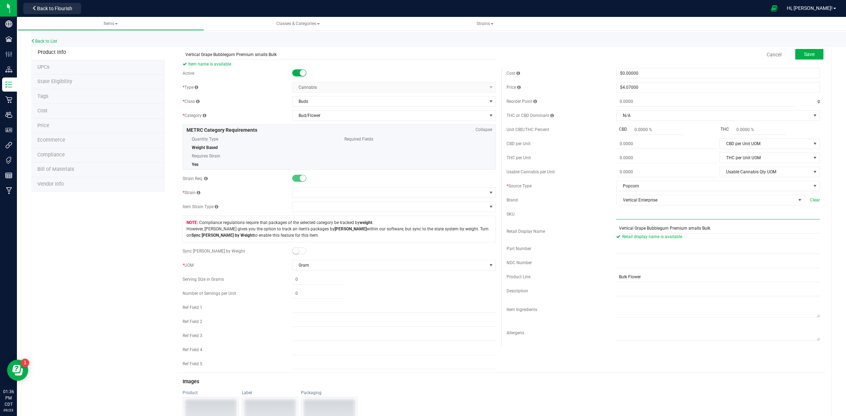
click at [616, 219] on input "text" at bounding box center [718, 214] width 204 height 11
paste input "VE_HH_Pr-Sm_Bulk"
click at [616, 213] on input "VE_HH_Pr-Sm_Bulk" at bounding box center [718, 214] width 204 height 11
click at [626, 216] on input "VE_HH_Pr-Sm_Bulk" at bounding box center [718, 214] width 204 height 11
type input "VE_GBG_Pr-Sm_Bulk"
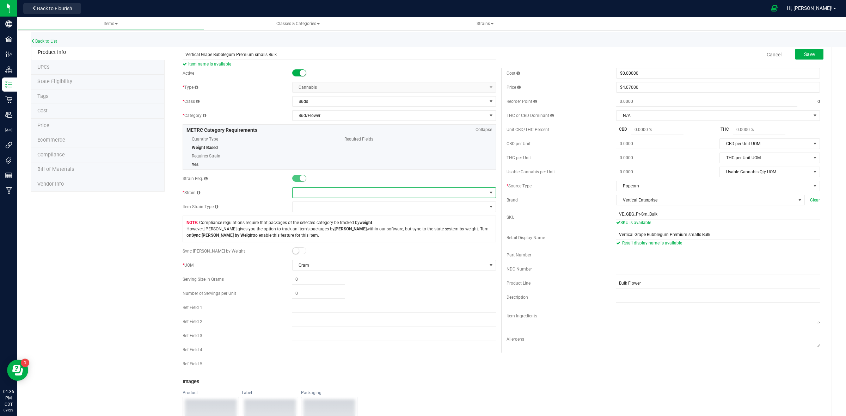
click at [299, 193] on span at bounding box center [389, 193] width 194 height 10
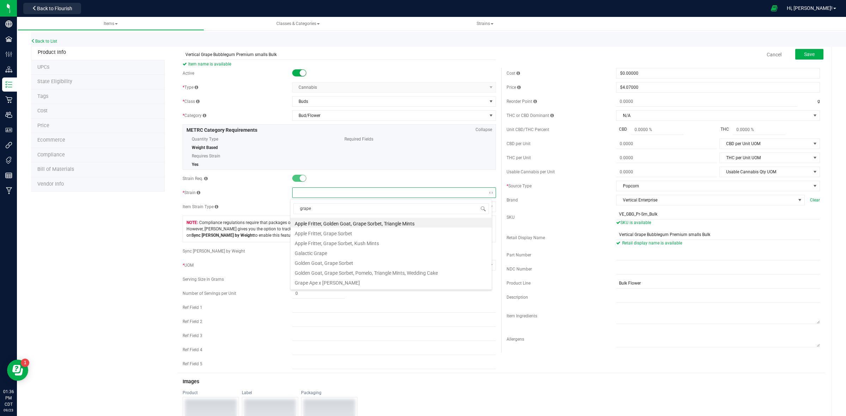
type input "grape b"
click at [318, 224] on li "Grape Bubblegum" at bounding box center [390, 223] width 201 height 10
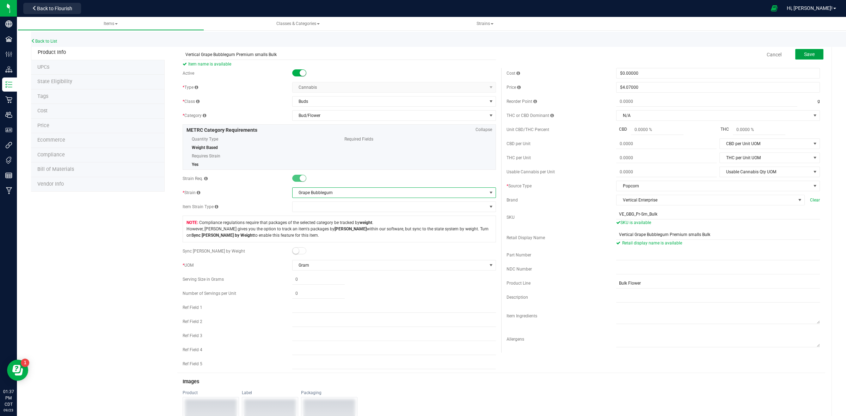
click at [807, 55] on span "Save" at bounding box center [809, 54] width 11 height 6
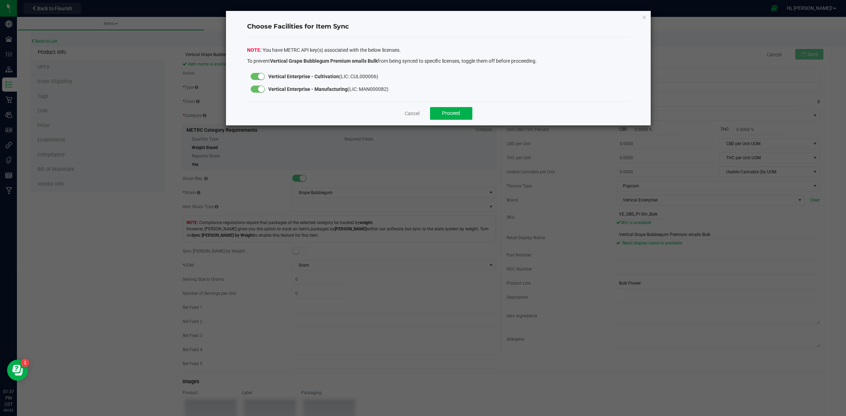
click at [259, 89] on small at bounding box center [261, 89] width 6 height 6
click at [456, 113] on span "Proceed" at bounding box center [451, 113] width 18 height 6
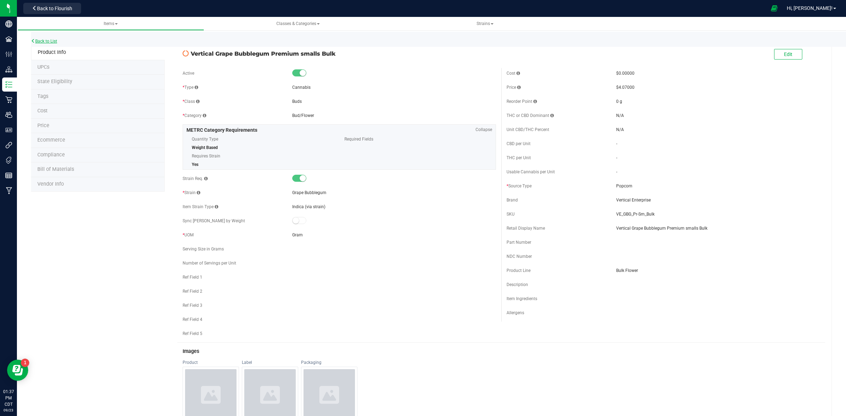
click at [48, 41] on link "Back to List" at bounding box center [44, 41] width 26 height 5
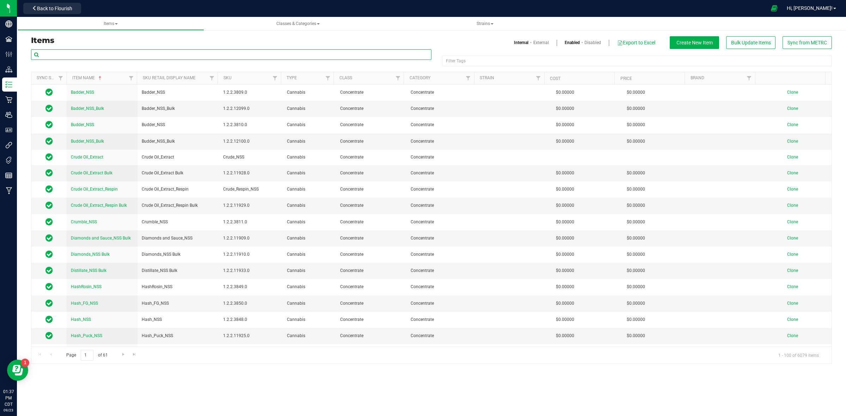
click at [94, 53] on input "text" at bounding box center [231, 54] width 400 height 11
paste input "Vertical Heir Heads Shake_Trim (MAN) Bulk"
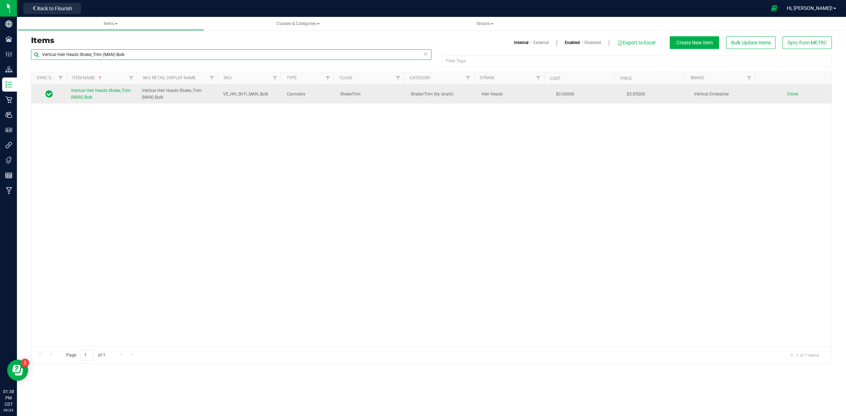
type input "Vertical Heir Heads Shake_Trim (MAN) Bulk"
click at [787, 95] on span "Clone" at bounding box center [792, 94] width 11 height 5
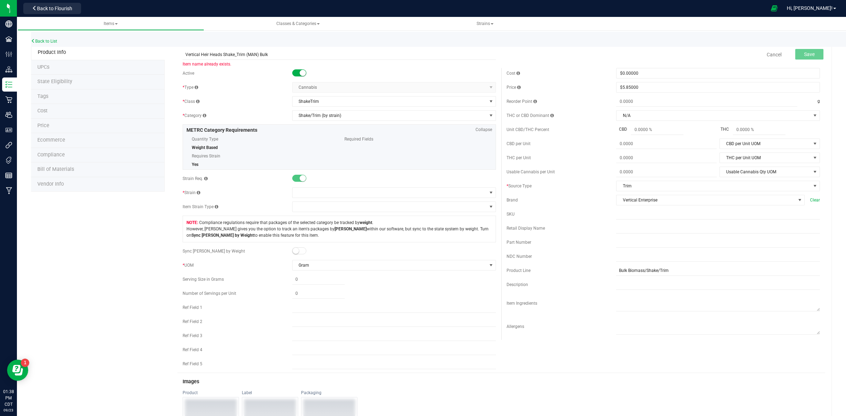
drag, startPoint x: 183, startPoint y: 56, endPoint x: 204, endPoint y: 78, distance: 30.4
click at [184, 56] on input "Vertical Heir Heads Shake_Trim (MAN) Bulk" at bounding box center [339, 54] width 313 height 11
drag, startPoint x: 220, startPoint y: 54, endPoint x: 201, endPoint y: 51, distance: 19.5
click at [201, 51] on input "Vertical Heir Heads Shake_Trim (MAN) Bulk" at bounding box center [339, 54] width 313 height 11
drag, startPoint x: 285, startPoint y: 57, endPoint x: 183, endPoint y: 53, distance: 102.2
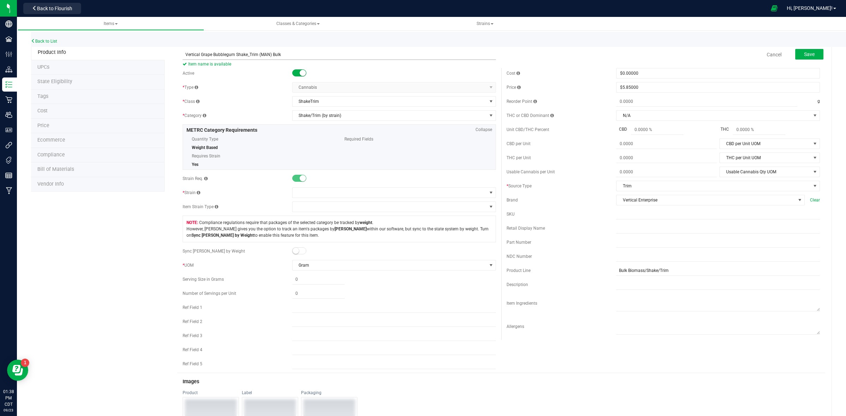
click at [183, 53] on input "Vertical Grape Bubblegum Shake_Trim (MAN) Bulk" at bounding box center [339, 54] width 313 height 11
type input "Vertical Grape Bubblegum Shake_Trim (MAN) Bulk"
click at [616, 230] on input "text" at bounding box center [718, 228] width 204 height 11
paste input "Vertical Grape Bubblegum Shake_Trim (MAN) Bulk"
click at [616, 233] on input "Vertical Grape Bubblegum Shake_Trim (MAN) Bulk" at bounding box center [718, 228] width 204 height 11
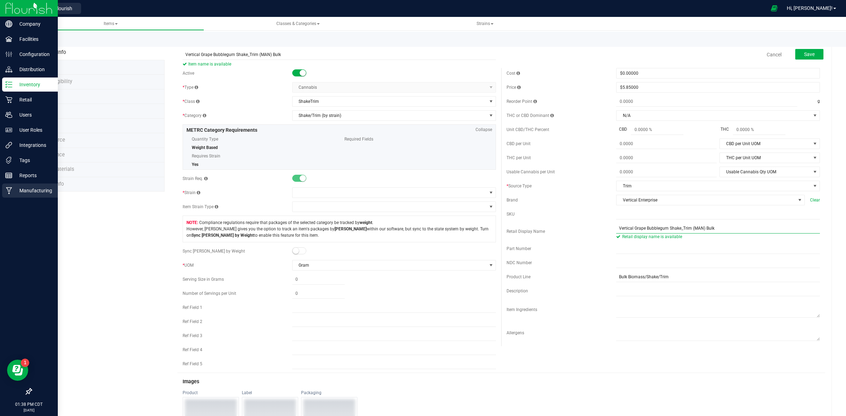
type input "Vertical Grape Bubblegum Shake_Trim (MAN) Bulk"
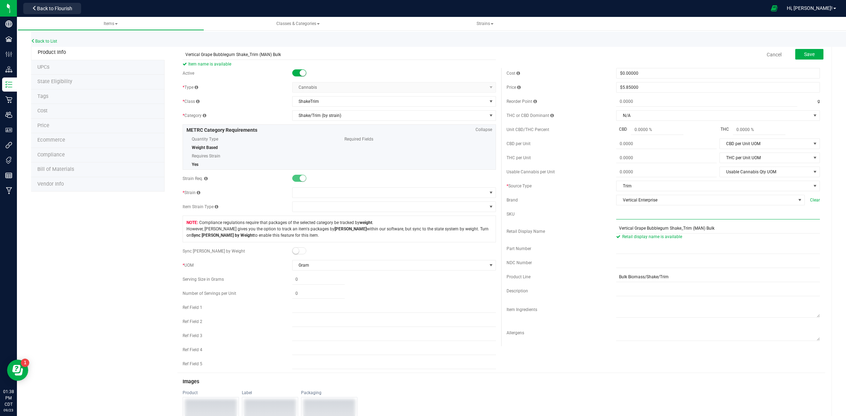
click at [616, 218] on input "text" at bounding box center [718, 214] width 204 height 11
paste input "VE_HH_ShTr_MAN_Bulk"
type input "VE_HH_ShTr_MAN_Bulk"
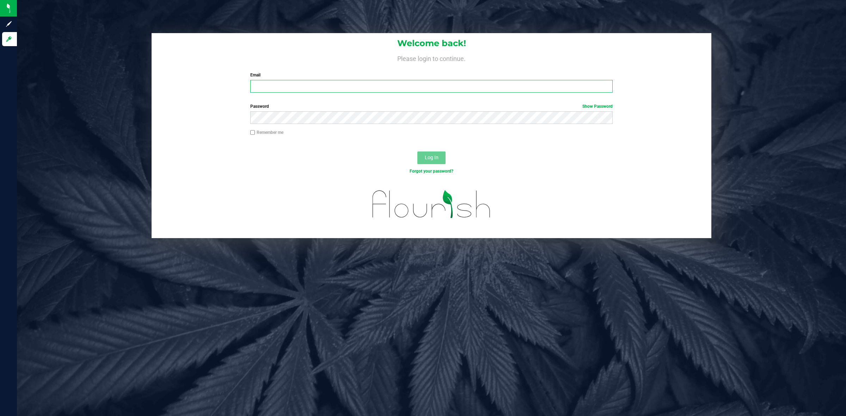
click at [254, 85] on input "Email" at bounding box center [431, 86] width 363 height 13
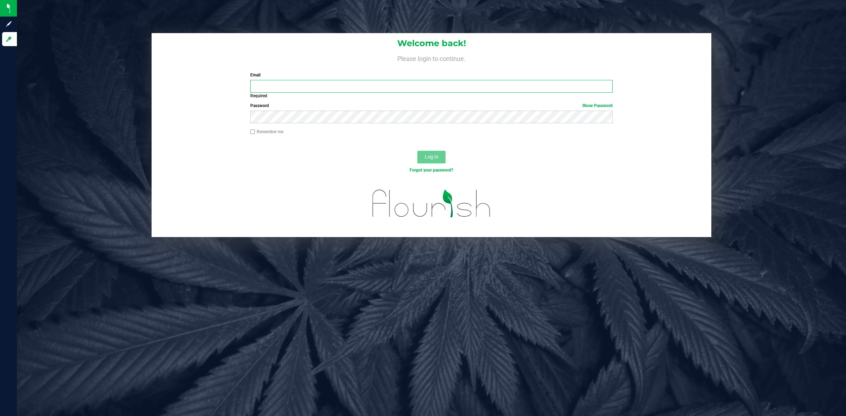
type input "[EMAIL_ADDRESS][DOMAIN_NAME]"
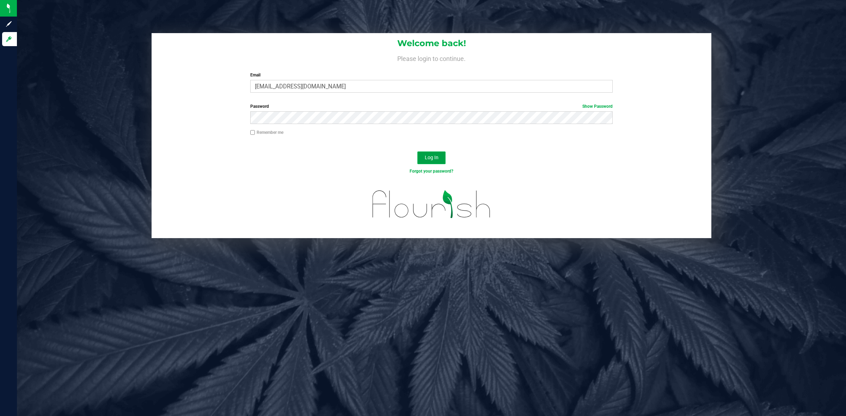
click at [433, 157] on span "Log In" at bounding box center [432, 158] width 14 height 6
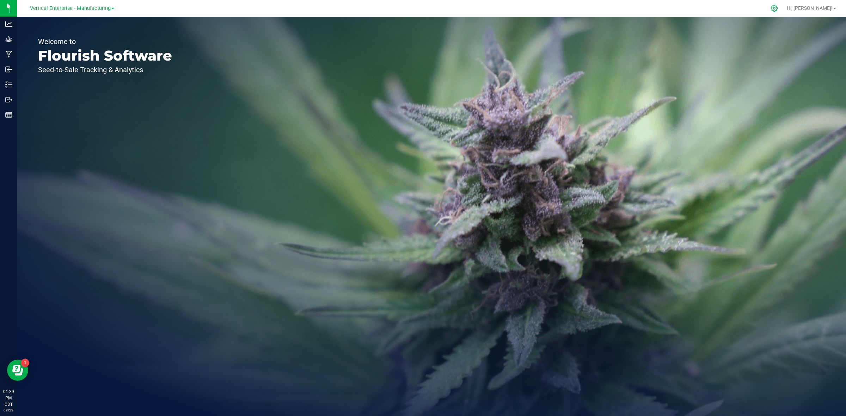
click at [778, 9] on icon at bounding box center [773, 8] width 7 height 7
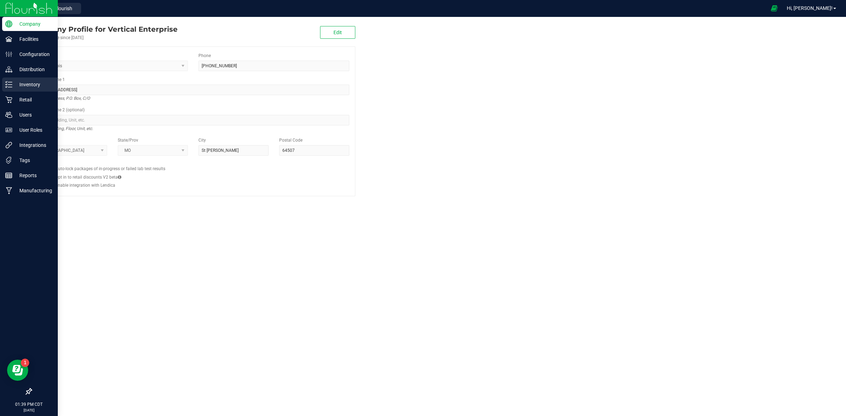
click at [10, 82] on line at bounding box center [10, 82] width 4 height 0
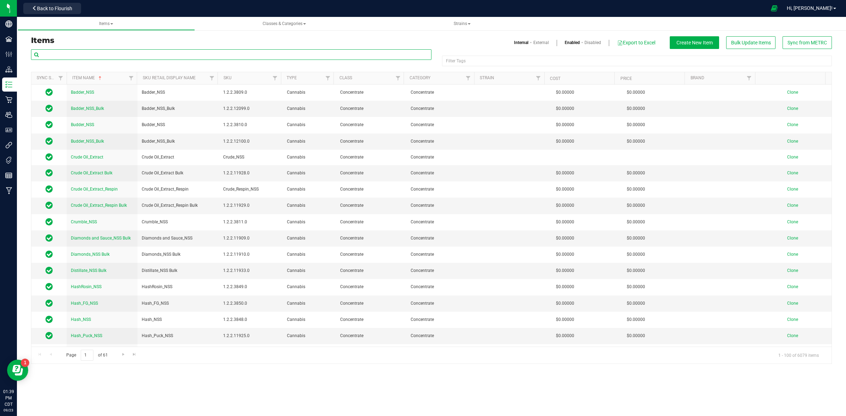
click at [76, 52] on input "text" at bounding box center [231, 54] width 400 height 11
click at [54, 55] on input "text" at bounding box center [231, 54] width 400 height 11
type input "P"
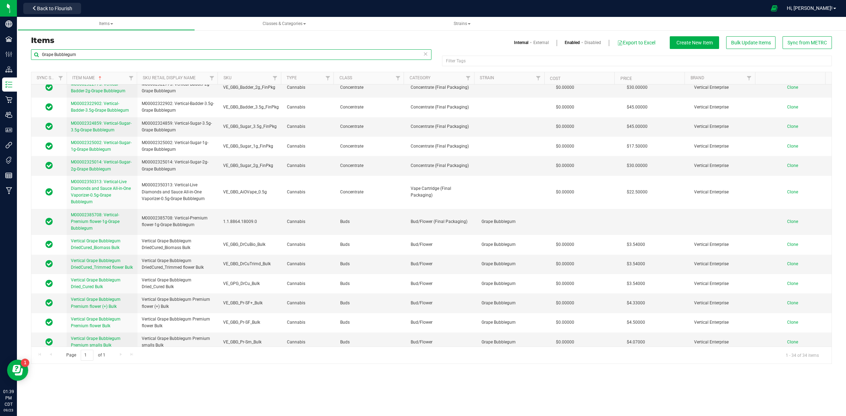
scroll to position [492, 0]
drag, startPoint x: 79, startPoint y: 55, endPoint x: 36, endPoint y: 53, distance: 43.4
click at [36, 53] on input "Grape Bubblegum" at bounding box center [231, 54] width 400 height 11
paste input "Vertical Heir Heads Shake_Trim (MAN) Bulk"
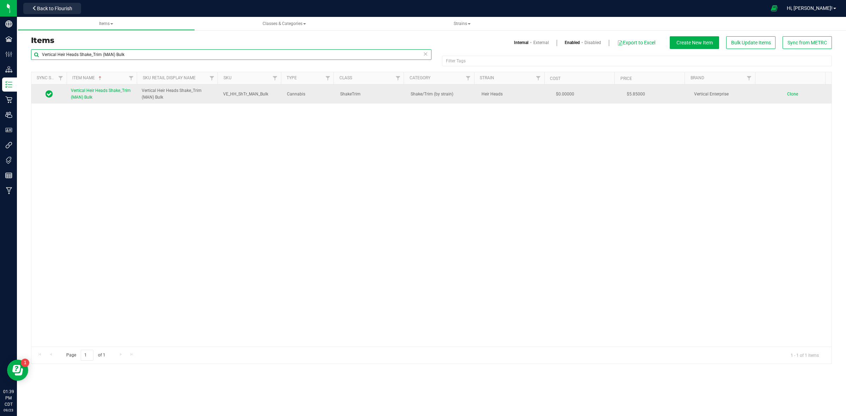
type input "Vertical Heir Heads Shake_Trim (MAN) Bulk"
click at [787, 95] on span "Clone" at bounding box center [792, 94] width 11 height 5
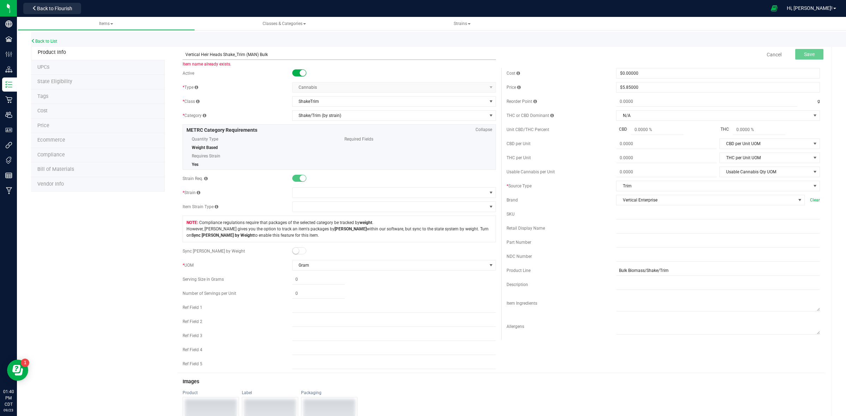
drag, startPoint x: 220, startPoint y: 54, endPoint x: 201, endPoint y: 53, distance: 19.4
click at [201, 53] on input "Vertical Heir Heads Shake_Trim (MAN) Bulk" at bounding box center [339, 54] width 313 height 11
drag, startPoint x: 282, startPoint y: 55, endPoint x: 177, endPoint y: 55, distance: 105.7
click at [177, 55] on div "Vertical Grape Bubblegum Shake_Trim (MAN) Bulk Item name is available Cancel Sa…" at bounding box center [501, 55] width 648 height 18
type input "Vertical Grape Bubblegum Shake_Trim (MAN) Bulk"
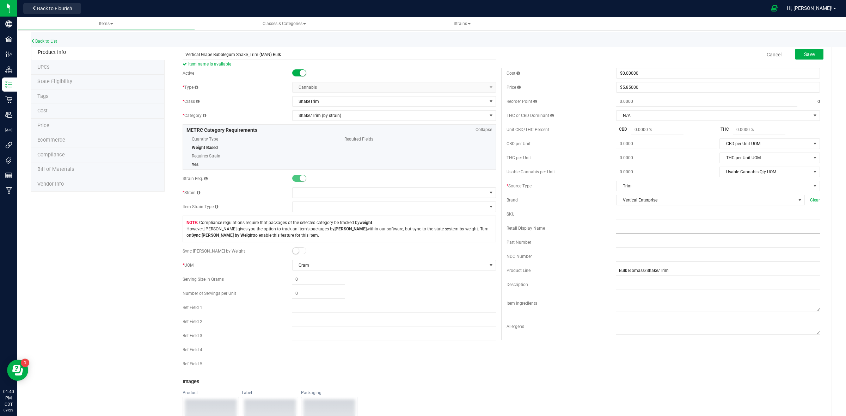
click at [611, 231] on div "Retail Display Name" at bounding box center [662, 228] width 313 height 11
click at [616, 231] on input "text" at bounding box center [718, 228] width 204 height 11
paste input "Vertical Grape Bubblegum Shake_Trim (MAN) Bulk"
click at [616, 230] on input "Vertical Grape Bubblegum Shake_Trim (MAN) Bulk" at bounding box center [718, 228] width 204 height 11
click at [616, 229] on input "Vertical Grape Bubblegum Shake_Trim (MAN) Bulk" at bounding box center [718, 228] width 204 height 11
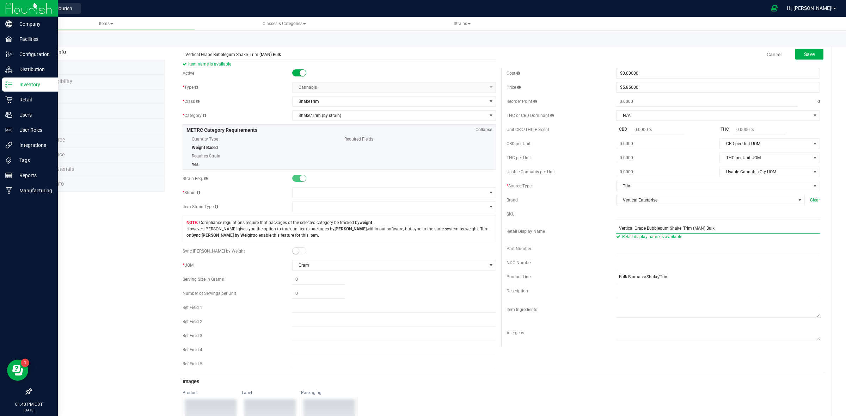
type input "Vertical Grape Bubblegum Shake_Trim (MAN) Bulk"
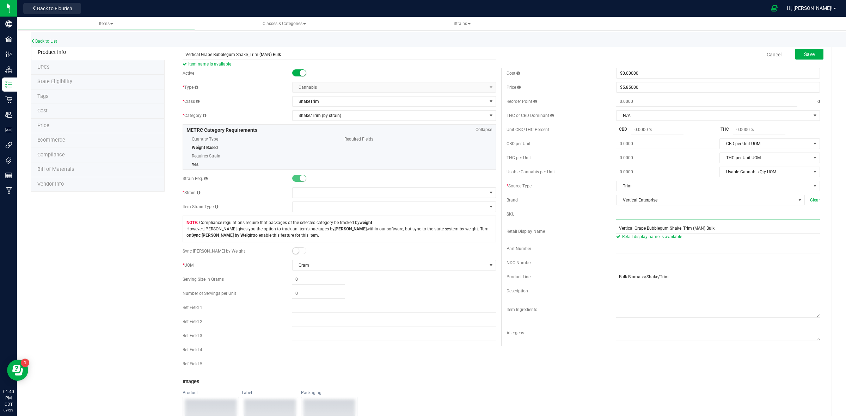
click at [616, 219] on input "text" at bounding box center [718, 214] width 204 height 11
paste input "VE_HH_ShTr_MAN_Bulk"
click at [616, 217] on input "VE_HH_ShTr_MAN_Bulk" at bounding box center [718, 214] width 204 height 11
click at [626, 217] on input "VE_HH_ShTr_MAN_Bulk" at bounding box center [718, 214] width 204 height 11
type input "VE_GBG_ShTr_MAN_Bulk"
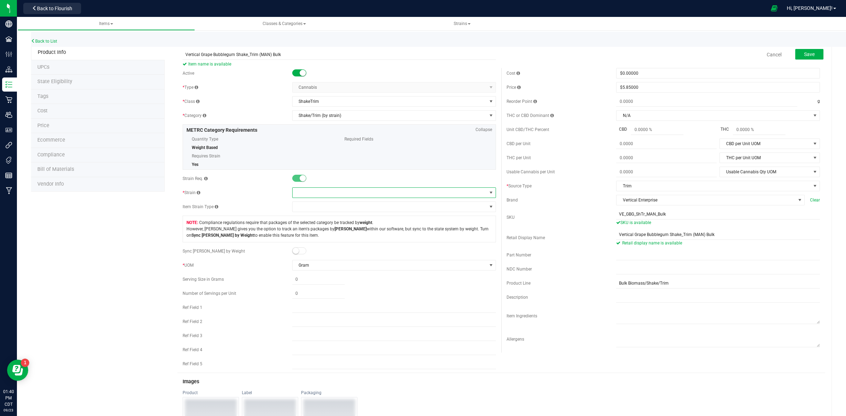
click at [305, 194] on span at bounding box center [389, 193] width 194 height 10
type input "Grape bubb"
click at [319, 224] on li "Grape Bubblegum" at bounding box center [390, 223] width 201 height 10
click at [804, 51] on span "Save" at bounding box center [809, 54] width 11 height 6
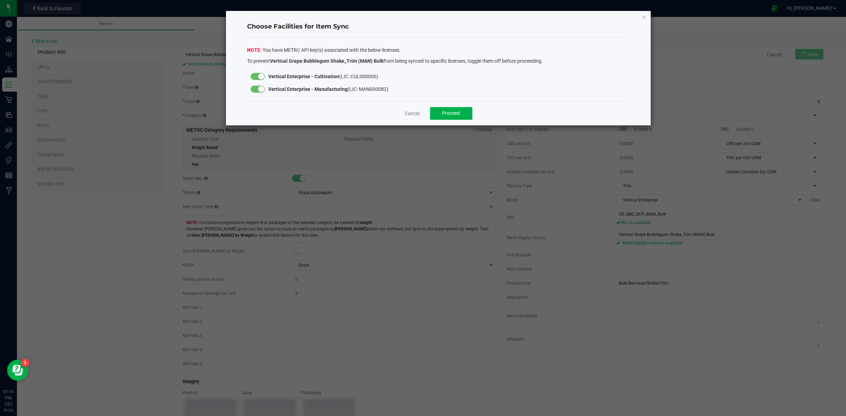
click at [260, 75] on small at bounding box center [261, 76] width 6 height 6
click at [451, 115] on span "Proceed" at bounding box center [451, 113] width 18 height 6
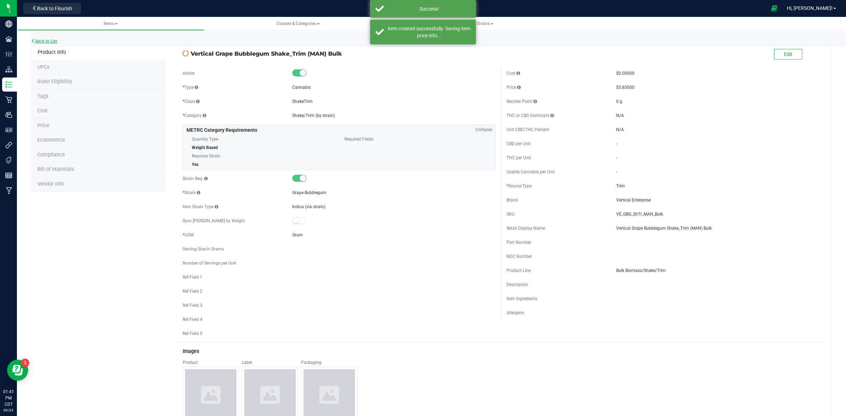
click at [47, 40] on link "Back to List" at bounding box center [44, 41] width 26 height 5
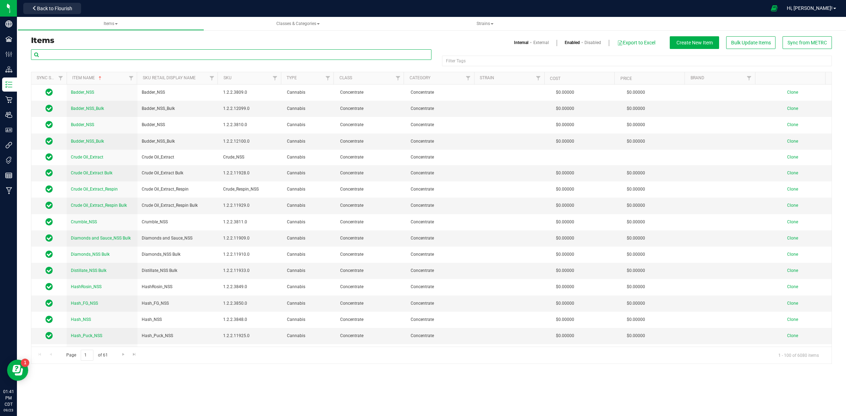
click at [45, 56] on input "text" at bounding box center [231, 54] width 400 height 11
paste input "Vertical Heir Heads Shake_Trim Bulk"
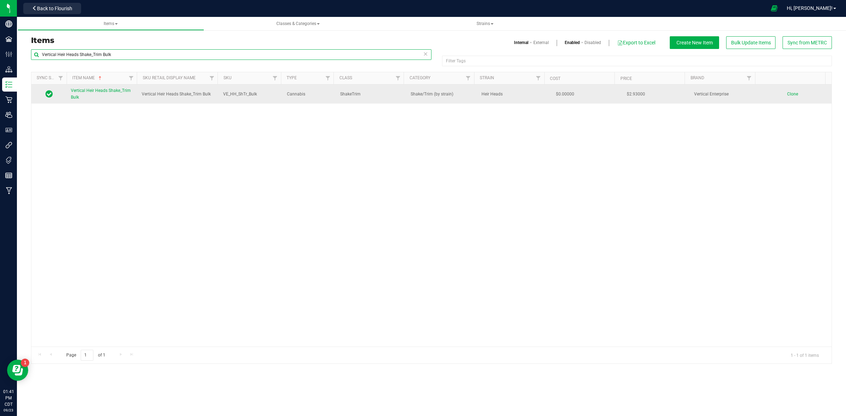
type input "Vertical Heir Heads Shake_Trim Bulk"
click at [787, 95] on span "Clone" at bounding box center [792, 94] width 11 height 5
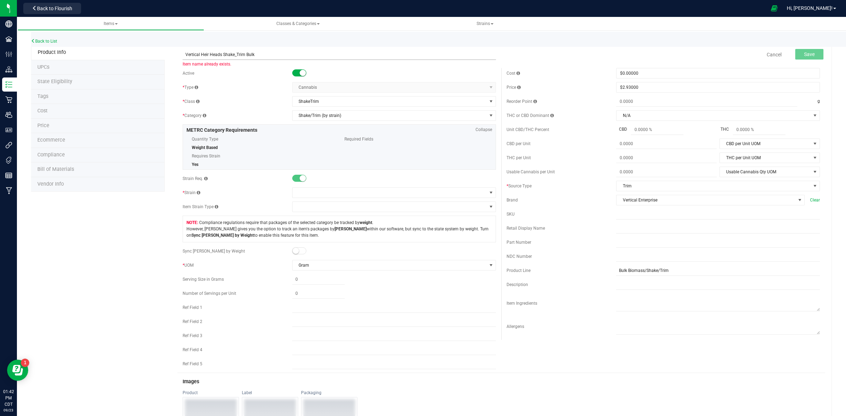
click at [185, 55] on input "Vertical Heir Heads Shake_Trim Bulk" at bounding box center [339, 54] width 313 height 11
drag, startPoint x: 219, startPoint y: 52, endPoint x: 198, endPoint y: 57, distance: 22.1
click at [201, 55] on input "Vertical Heir Heads Shake_Trim Bulk" at bounding box center [339, 54] width 313 height 11
drag, startPoint x: 267, startPoint y: 55, endPoint x: 182, endPoint y: 63, distance: 84.9
click at [183, 54] on span "Vertical Grape Bubblegum Shake_Trim Bulk Item name is available" at bounding box center [339, 51] width 313 height 5
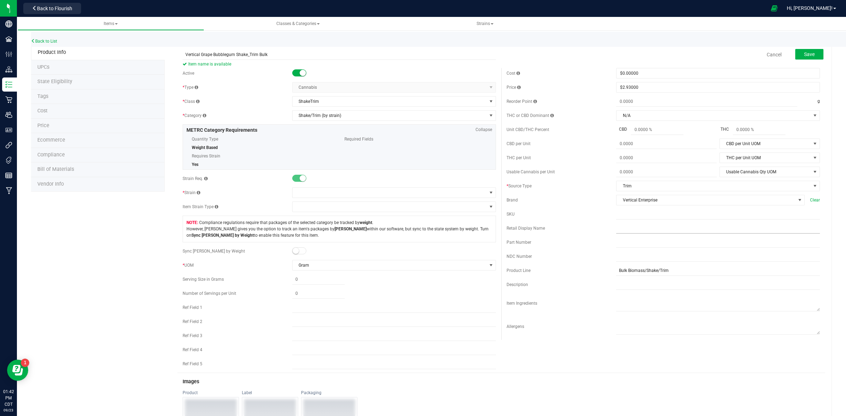
type input "Vertical Grape Bubblegum Shake_Trim Bulk"
click at [616, 233] on input "text" at bounding box center [718, 228] width 204 height 11
drag, startPoint x: 610, startPoint y: 233, endPoint x: 559, endPoint y: 228, distance: 51.4
click at [559, 228] on div "Retail Display Name" at bounding box center [561, 228] width 110 height 6
click at [616, 233] on input "text" at bounding box center [718, 228] width 204 height 11
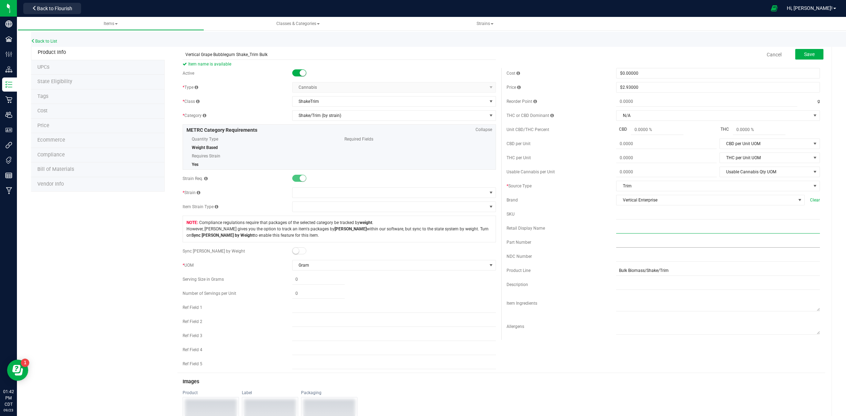
paste input "Vertical Grape Bubblegum Shake_Trim Bulk"
click at [616, 231] on input "Vertical Grape Bubblegum Shake_Trim Bulk" at bounding box center [718, 228] width 204 height 11
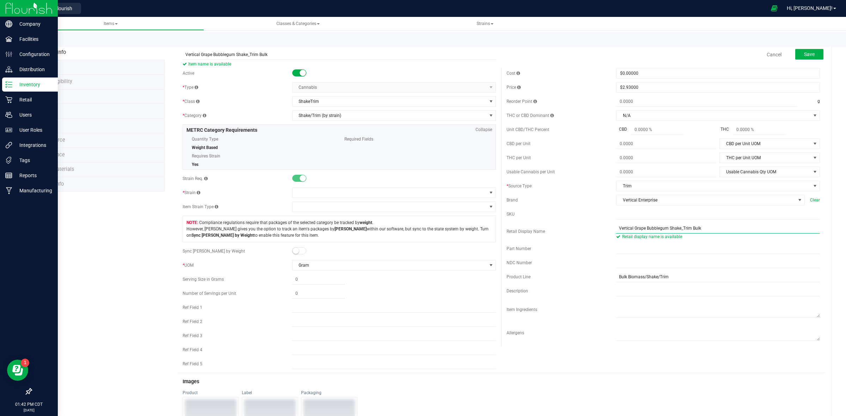
type input "Vertical Grape Bubblegum Shake_Trim Bulk"
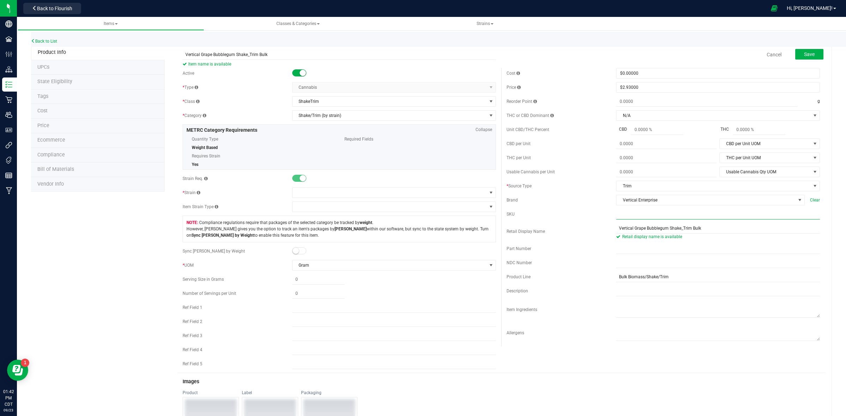
click at [616, 217] on input "text" at bounding box center [718, 214] width 204 height 11
paste input "VE_HH_ShTr_Bulk"
click at [616, 215] on input "VE_HH_ShTr_Bulk" at bounding box center [718, 214] width 204 height 11
click at [627, 216] on input "VE_HH_ShTr_Bulk" at bounding box center [718, 214] width 204 height 11
type input "VE_GBG_ShTr_Bulk"
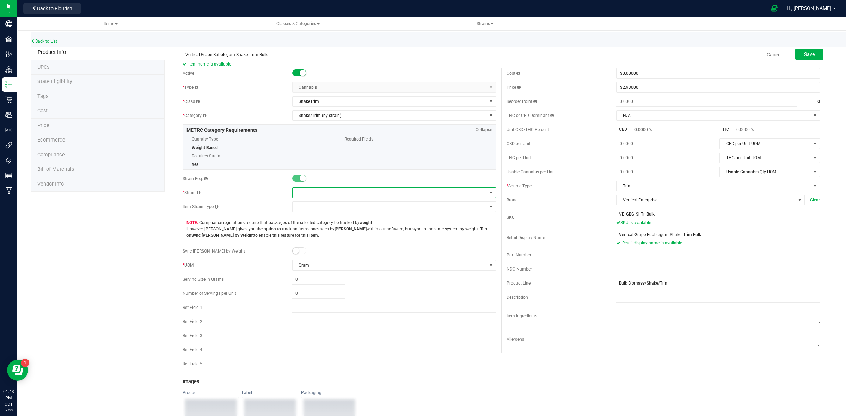
click at [305, 194] on span at bounding box center [389, 193] width 194 height 10
type input "Grape Bub"
click at [315, 226] on li "Grape Bubblegum" at bounding box center [390, 223] width 201 height 10
click at [804, 53] on span "Save" at bounding box center [809, 54] width 11 height 6
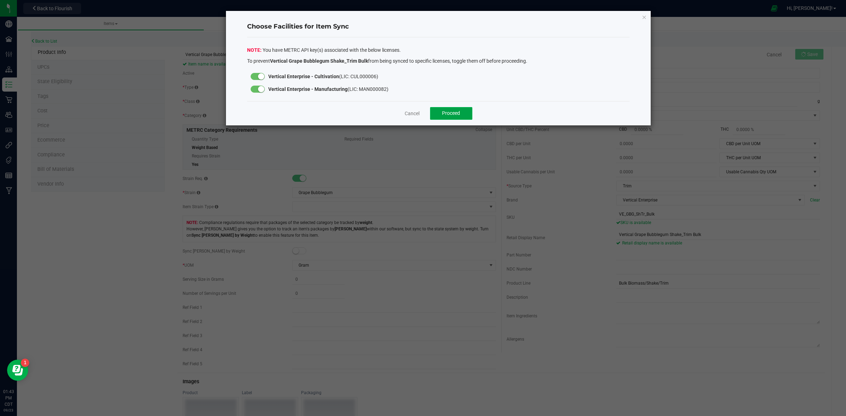
click at [449, 113] on span "Proceed" at bounding box center [451, 113] width 18 height 6
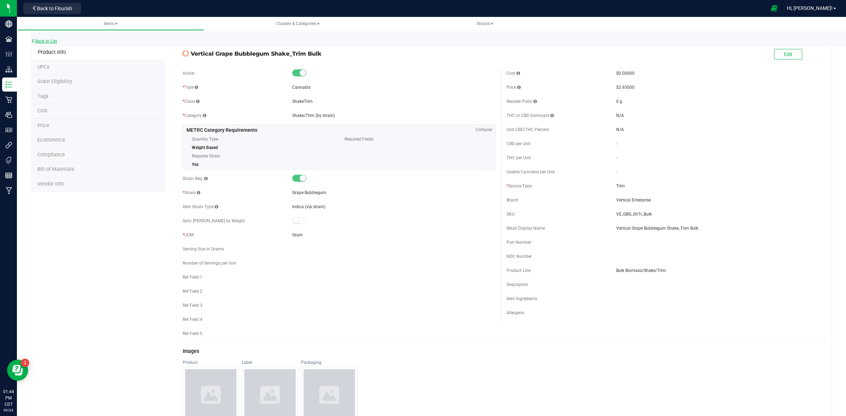
click at [52, 41] on link "Back to List" at bounding box center [44, 41] width 26 height 5
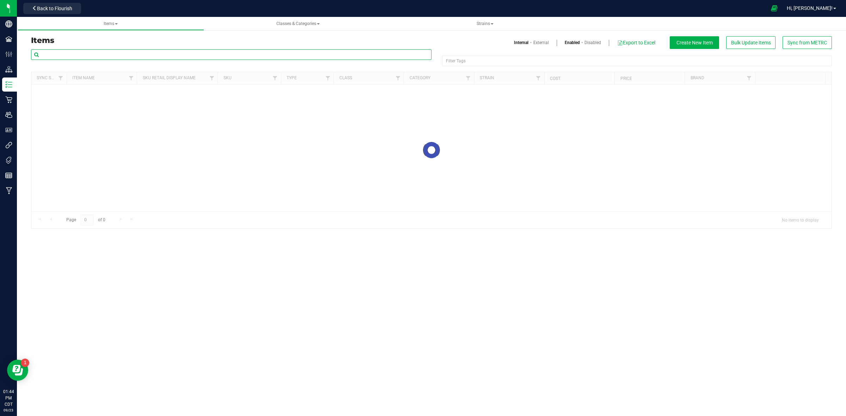
click at [89, 53] on input "text" at bounding box center [231, 54] width 400 height 11
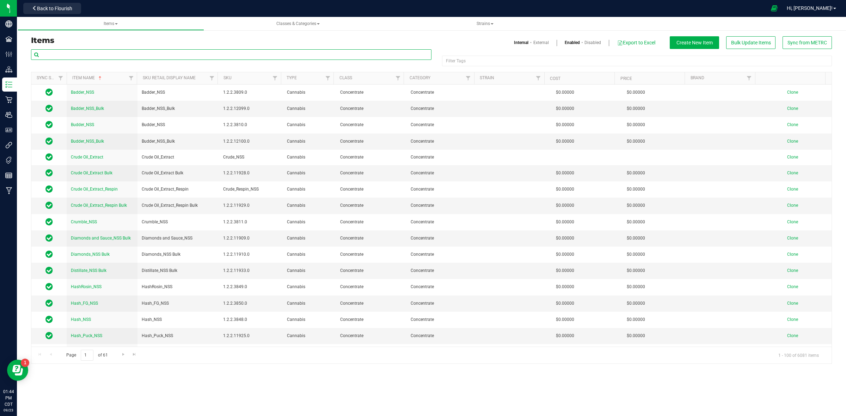
paste input "Premium flower-3.5g-Heir Heads"
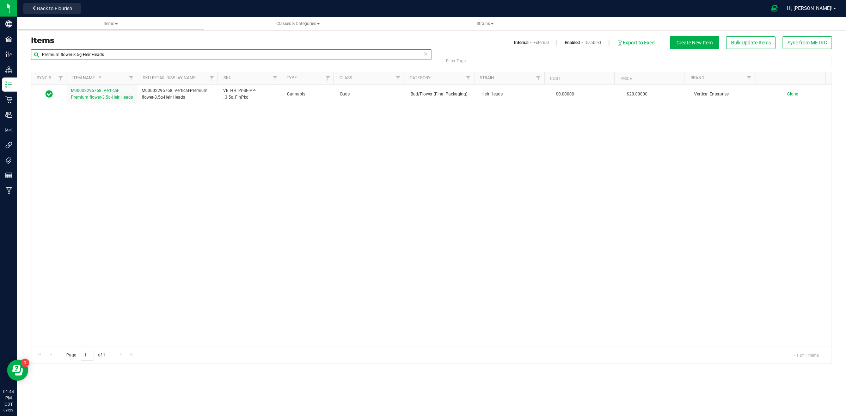
drag, startPoint x: 103, startPoint y: 56, endPoint x: 92, endPoint y: 66, distance: 15.2
click at [83, 57] on input "Premium flower-3.5g-Heir Heads" at bounding box center [231, 54] width 400 height 11
type input "P"
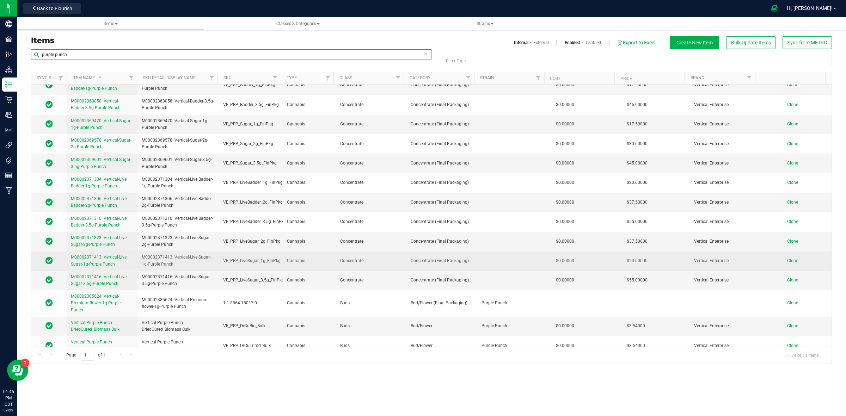
scroll to position [326, 0]
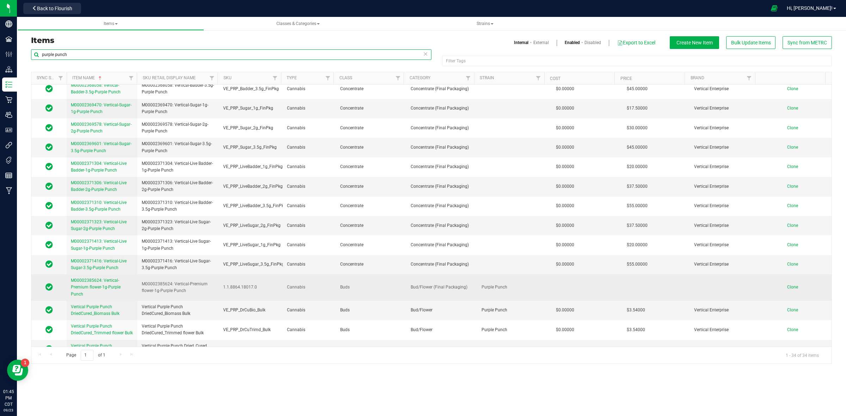
type input "purple punch"
click at [93, 286] on link "M00002385624: Vertical-Premium flower-1g-Purple Punch" at bounding box center [102, 287] width 62 height 20
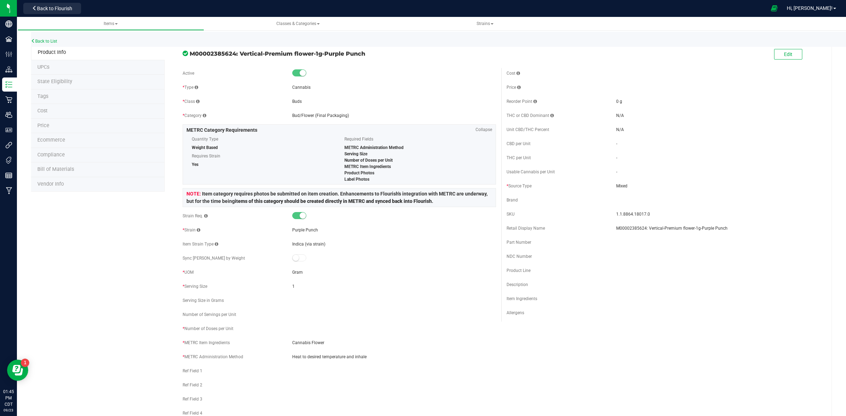
drag, startPoint x: 238, startPoint y: 52, endPoint x: 365, endPoint y: 59, distance: 127.0
click at [365, 59] on div "M00002385624: Vertical-Premium flower-1g-Purple Punch Edit" at bounding box center [501, 55] width 648 height 18
copy span "Vertical-Premium flower-1g-Purple Punch"
click at [45, 39] on link "Back to List" at bounding box center [44, 41] width 26 height 5
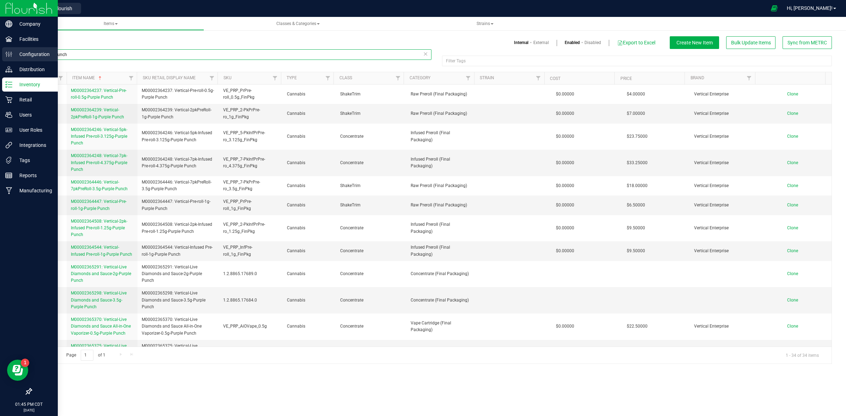
drag, startPoint x: 87, startPoint y: 52, endPoint x: 13, endPoint y: 48, distance: 73.7
click at [13, 48] on div "Company Facilities Configuration Distribution Inventory Retail Users User Roles…" at bounding box center [423, 208] width 846 height 416
paste input "Vertical-Premium flower-1g-Purple P"
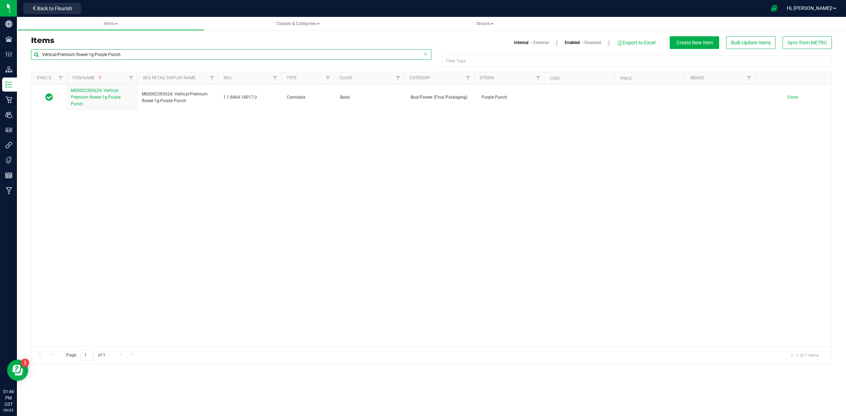
click at [91, 55] on input "Vertical-Premium flower-1g-Purple Punch" at bounding box center [231, 54] width 400 height 11
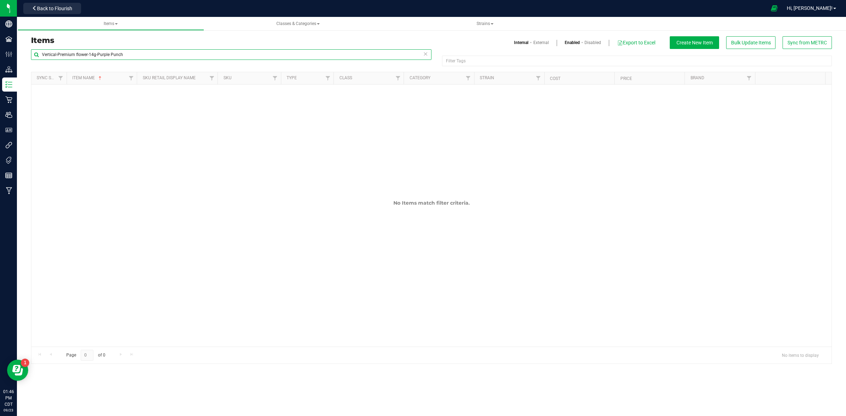
drag, startPoint x: 127, startPoint y: 55, endPoint x: 27, endPoint y: 51, distance: 100.1
click at [27, 51] on div "Vertical-Premium flower-14g-Purple Punch Filter Tags Filter Tags Sync Status It…" at bounding box center [431, 206] width 811 height 315
click at [127, 57] on input "Vertical-Premium flower-14g-Purple Punch" at bounding box center [231, 54] width 400 height 11
click at [128, 55] on input "Vertical-Premium flower-14g-Purple Punch" at bounding box center [231, 54] width 400 height 11
type input "V"
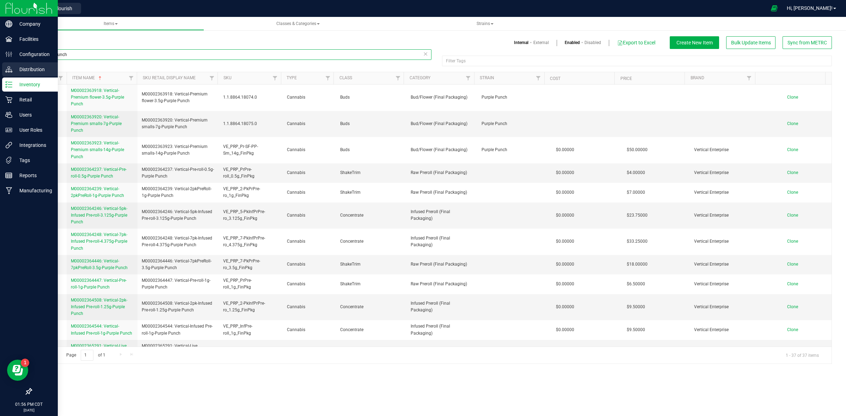
type input "purple punch"
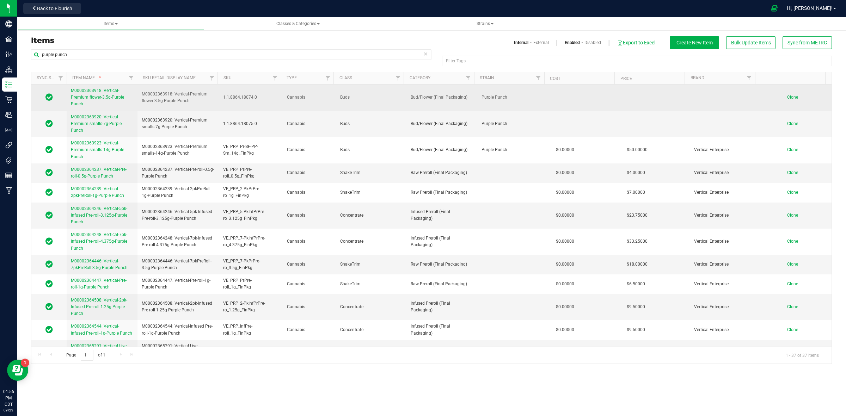
click at [98, 99] on span "M00002363918: Vertical-Premium flower-3.5g-Purple Punch" at bounding box center [97, 97] width 53 height 18
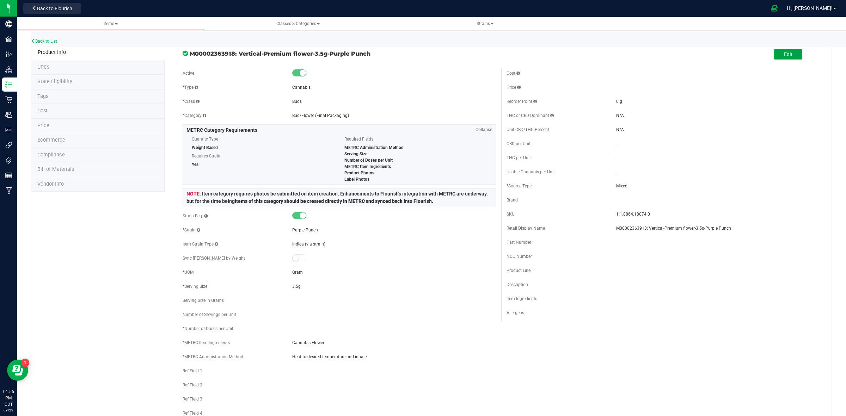
click at [774, 56] on button "Edit" at bounding box center [788, 54] width 28 height 11
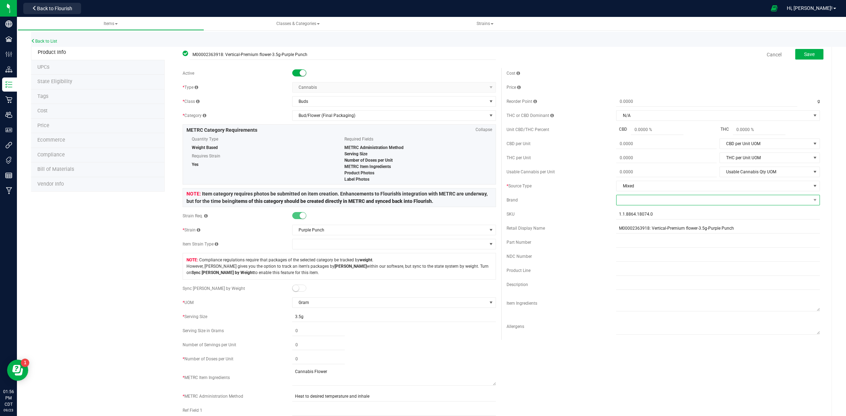
click at [616, 203] on span at bounding box center [713, 200] width 194 height 10
click at [635, 268] on li "Vertical Enterprise" at bounding box center [711, 267] width 201 height 12
drag, startPoint x: 649, startPoint y: 215, endPoint x: 613, endPoint y: 215, distance: 35.6
click at [616, 215] on input "1.1.8864.18074.0" at bounding box center [718, 214] width 204 height 11
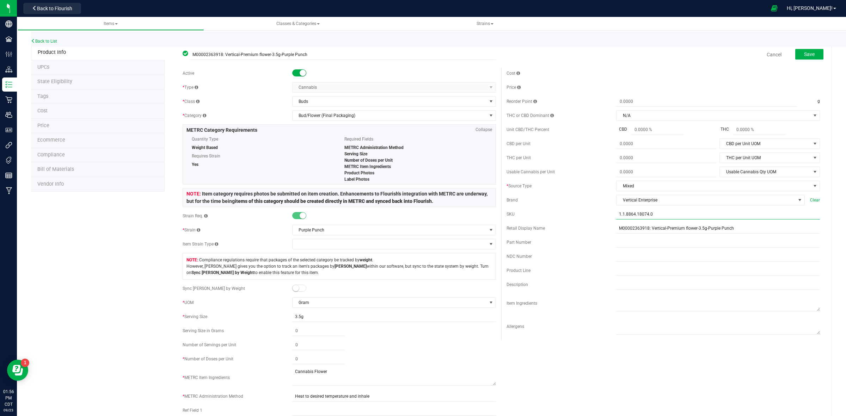
paste input "VE_HH_Pr-SF-PP-_3.5g_FinPkg"
drag, startPoint x: 614, startPoint y: 215, endPoint x: 631, endPoint y: 230, distance: 22.5
click at [616, 215] on input "VE_HH_Pr-SF-PP-_3.5g_FinPkg" at bounding box center [718, 214] width 204 height 11
click at [626, 215] on input "VE_HH_Pr-SF-PP-_3.5g_FinPkg" at bounding box center [718, 214] width 204 height 11
type input "VE_PRP_Pr-SF-PP-_3.5g_FinPkg"
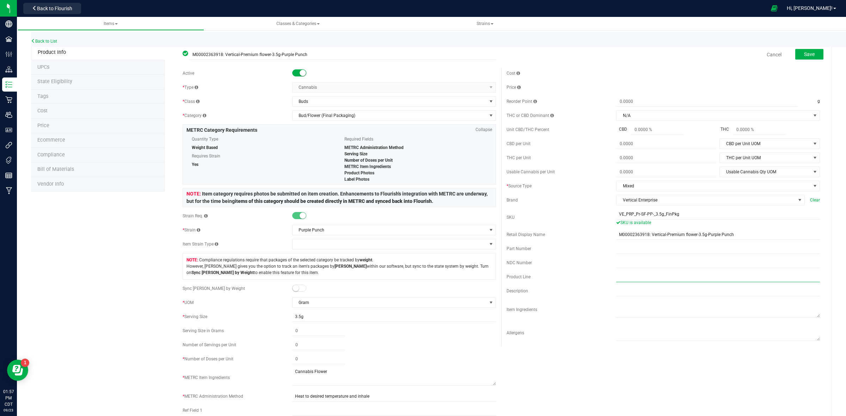
click at [616, 280] on input "text" at bounding box center [718, 277] width 204 height 11
paste input "Top Shelf Flower 3.5g"
click at [616, 279] on input "Top Shelf Flower 3.5g" at bounding box center [718, 277] width 204 height 11
drag, startPoint x: 614, startPoint y: 276, endPoint x: 631, endPoint y: 304, distance: 32.7
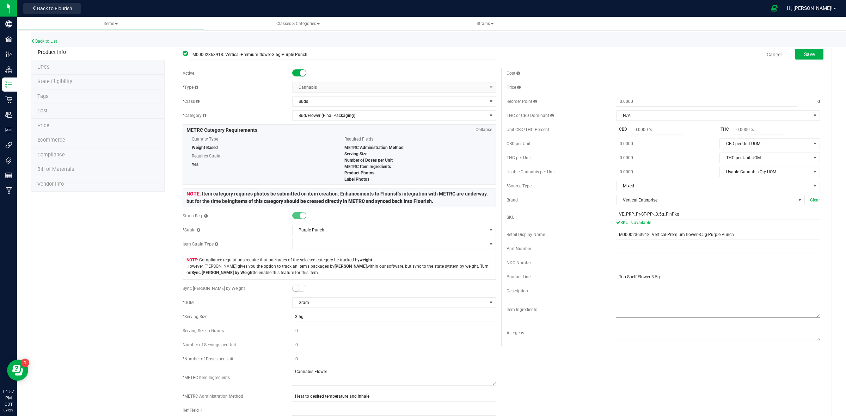
click at [616, 277] on input "Top Shelf Flower 3.5g" at bounding box center [718, 277] width 204 height 11
type input "Top Shelf Flower 3.5g"
drag, startPoint x: 798, startPoint y: 54, endPoint x: 738, endPoint y: 73, distance: 63.1
click at [804, 55] on span "Save" at bounding box center [809, 54] width 11 height 6
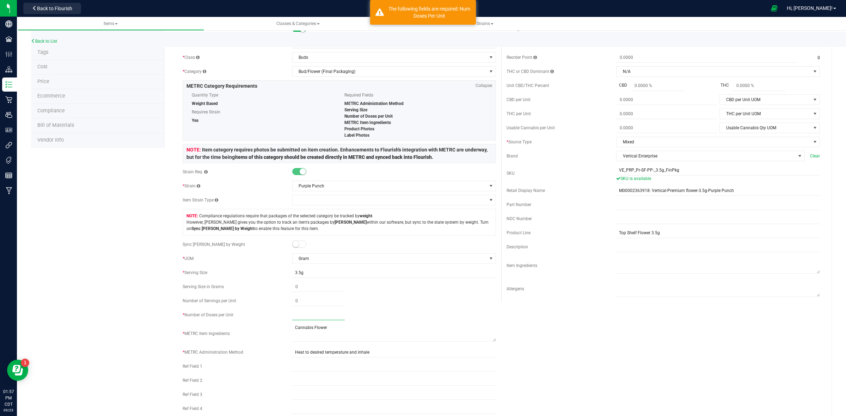
drag, startPoint x: 298, startPoint y: 317, endPoint x: 291, endPoint y: 313, distance: 9.2
click at [292, 313] on span at bounding box center [318, 315] width 52 height 10
type input "7"
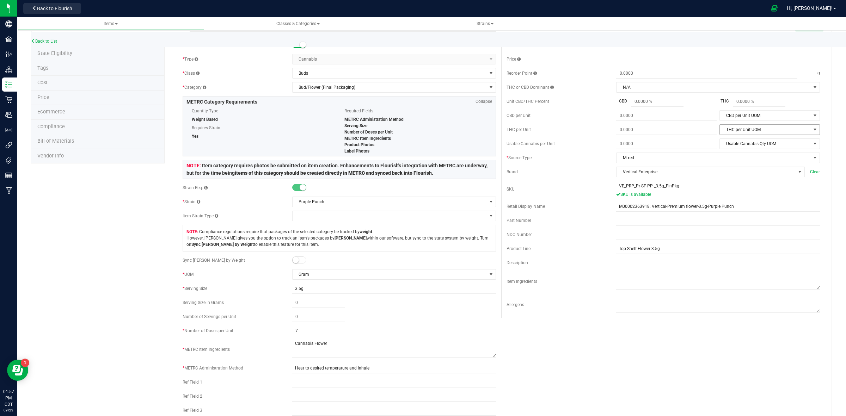
scroll to position [0, 0]
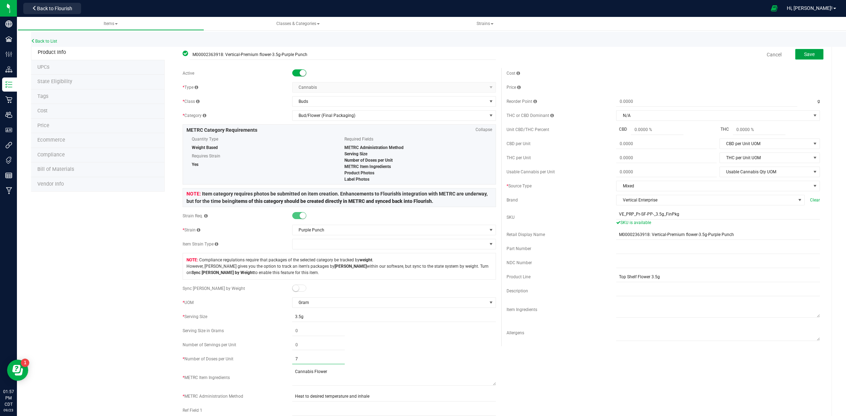
type input "7"
click at [796, 54] on button "Save" at bounding box center [809, 54] width 28 height 11
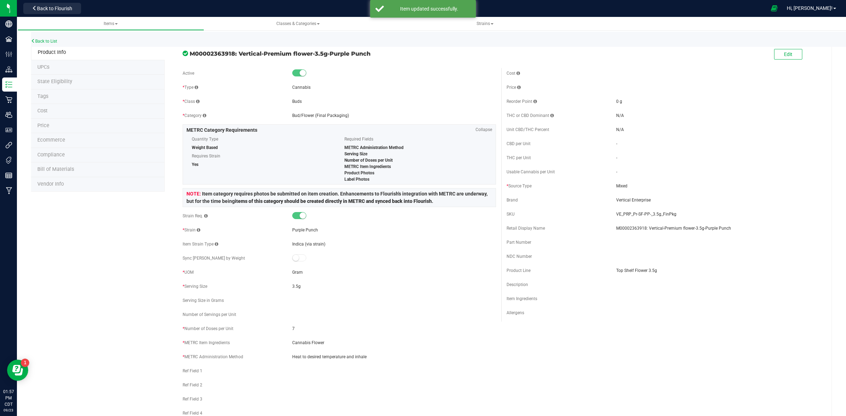
click at [44, 128] on span "Price" at bounding box center [43, 126] width 12 height 6
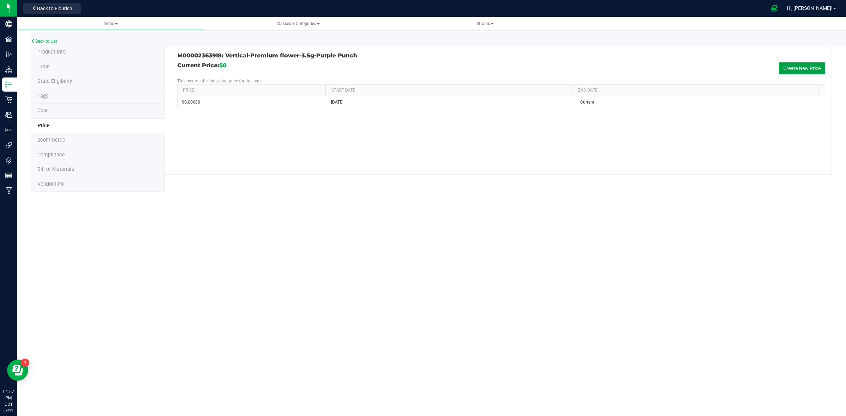
click at [792, 66] on button "Create New Price" at bounding box center [801, 68] width 47 height 12
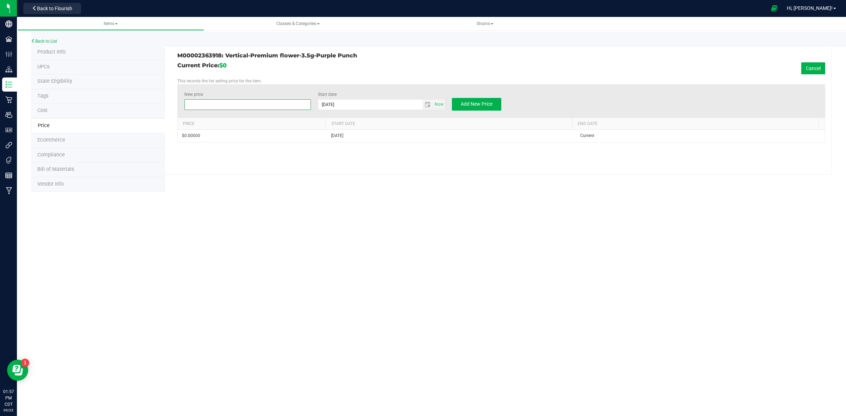
click at [218, 106] on span at bounding box center [247, 104] width 127 height 11
type input "20"
click at [457, 103] on button "Add New Price" at bounding box center [476, 104] width 49 height 13
type input "$0.00000"
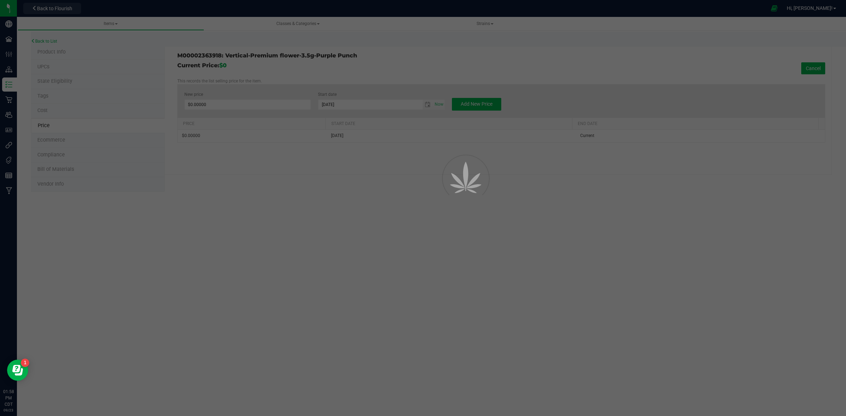
click at [317, 79] on div at bounding box center [423, 208] width 846 height 416
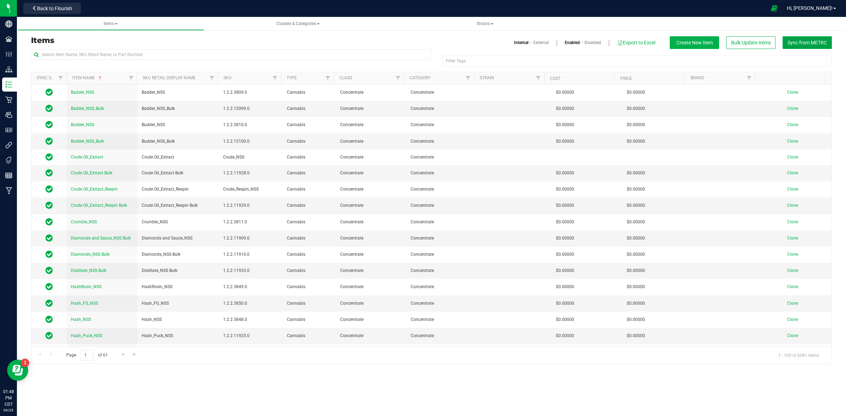
click at [815, 43] on span "Sync from METRC" at bounding box center [806, 43] width 39 height 6
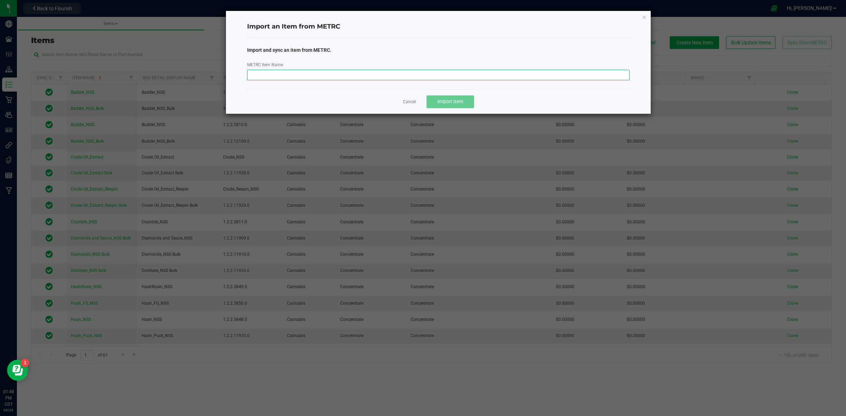
click at [361, 76] on input "METRC Item Name" at bounding box center [438, 75] width 383 height 11
paste input "M00002363918: Vertical-Premium flower-3.5g-Purple Punch"
type input "M00002363918: Vertical-Premium flower-3.5g-Purple Punch"
click at [452, 104] on span "Import Item" at bounding box center [450, 102] width 26 height 6
click at [445, 105] on button "Sync Another?" at bounding box center [450, 101] width 54 height 13
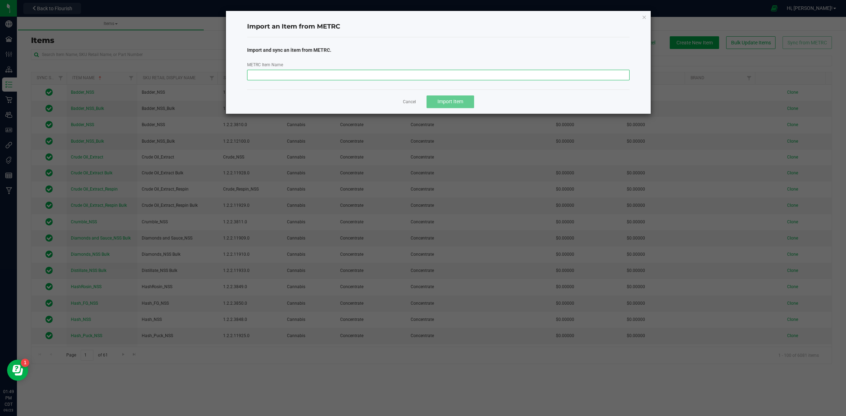
click at [315, 72] on input "METRC Item Name" at bounding box center [438, 75] width 383 height 11
paste input "M00002363920: Vertical-Premium smalls-7g-Purple Punch"
type input "M00002363920: Vertical-Premium smalls-7g-Purple Punch"
click at [458, 104] on span "Import Item" at bounding box center [450, 102] width 26 height 6
drag, startPoint x: 367, startPoint y: 73, endPoint x: 247, endPoint y: 72, distance: 120.5
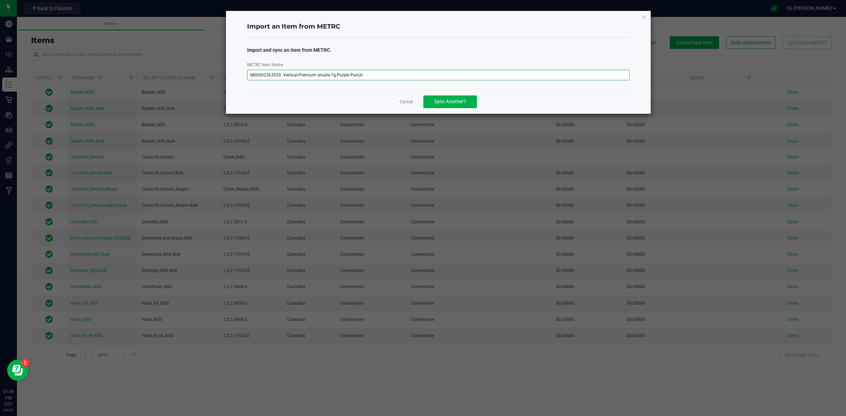
click at [247, 72] on div "M00002363920: Vertical-Premium smalls-7g-Purple Punch" at bounding box center [438, 75] width 383 height 11
click at [446, 103] on span "Sync Another?" at bounding box center [450, 102] width 32 height 6
click at [339, 75] on input "METRC Item Name" at bounding box center [438, 75] width 383 height 11
paste input "M00002363923: Vertical-Premium smalls-14g-Purple Punch"
type input "M00002363923: Vertical-Premium smalls-14g-Purple Punch"
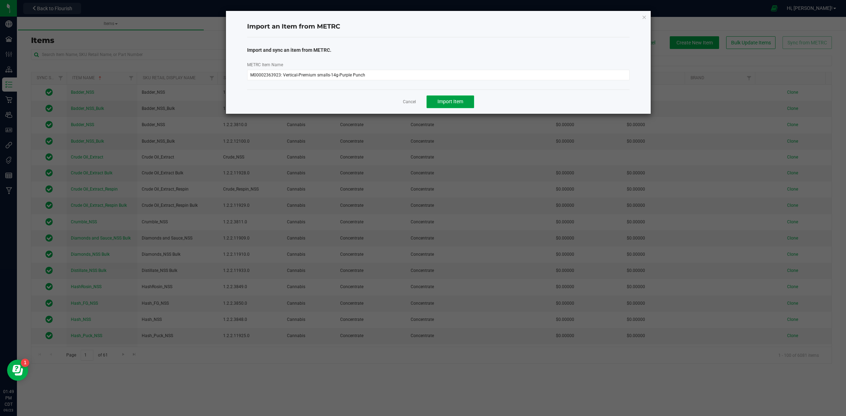
click at [452, 104] on span "Import Item" at bounding box center [450, 102] width 26 height 6
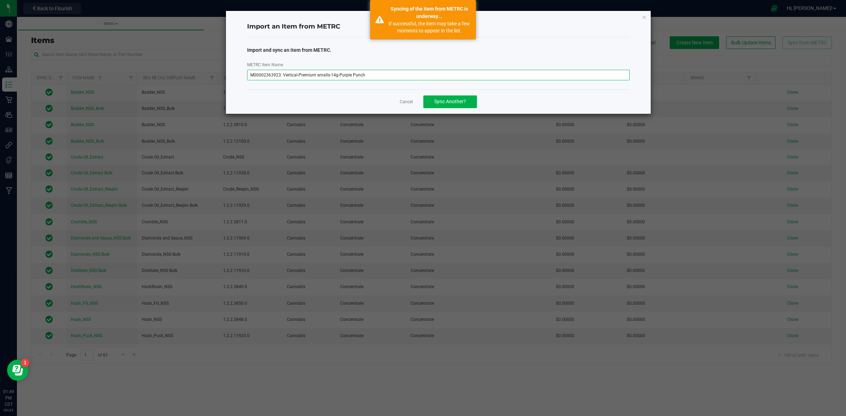
click at [392, 76] on input "M00002363923: Vertical-Premium smalls-14g-Purple Punch" at bounding box center [438, 75] width 383 height 11
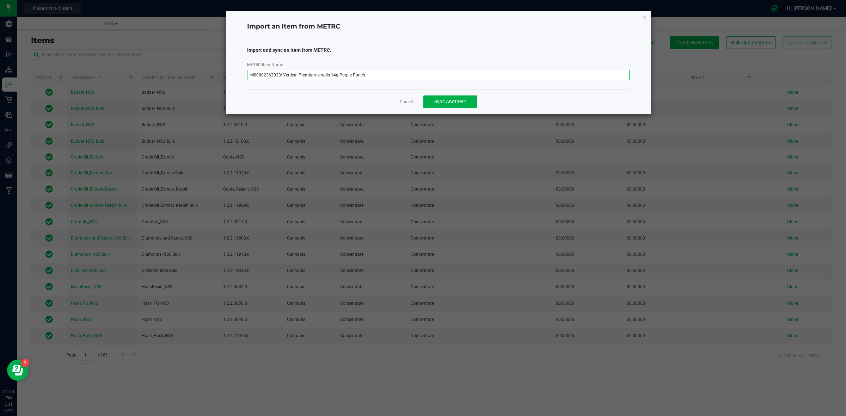
drag, startPoint x: 370, startPoint y: 78, endPoint x: 237, endPoint y: 56, distance: 134.6
click at [237, 56] on div "Import an Item from METRC Import and sync an item from METRC. METRC Item Name M…" at bounding box center [438, 62] width 425 height 103
click at [438, 104] on span "Sync Another?" at bounding box center [450, 102] width 32 height 6
click at [343, 73] on input "METRC Item Name" at bounding box center [438, 75] width 383 height 11
paste input "M00002296049: Vertical-Premium flower-3.5g-Grape Bubblegum"
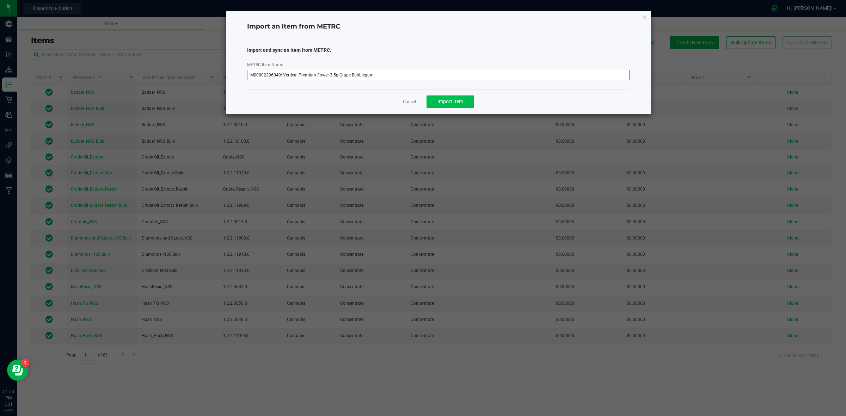
type input "M00002296049: Vertical-Premium flower-3.5g-Grape Bubblegum"
click at [448, 103] on span "Import Item" at bounding box center [450, 102] width 26 height 6
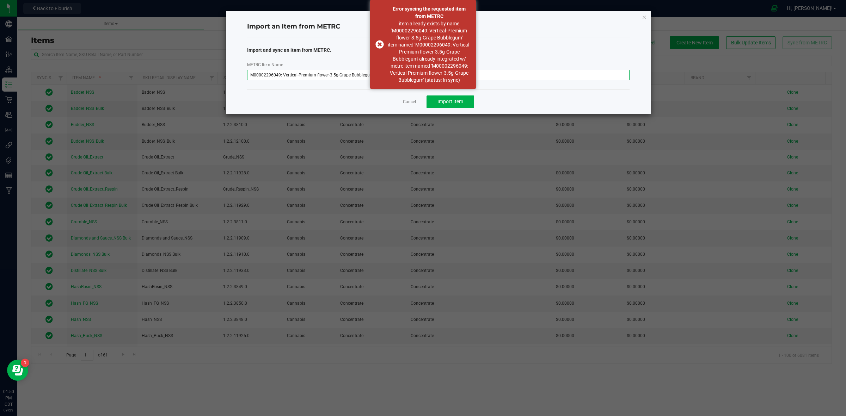
click at [504, 75] on input "M00002296049: Vertical-Premium flower-3.5g-Grape Bubblegum" at bounding box center [438, 75] width 383 height 11
click at [350, 94] on div "Cancel Import Item" at bounding box center [438, 101] width 383 height 24
click at [379, 41] on div "Error syncing the requested item from METRC item already exists by name 'M00002…" at bounding box center [423, 44] width 106 height 89
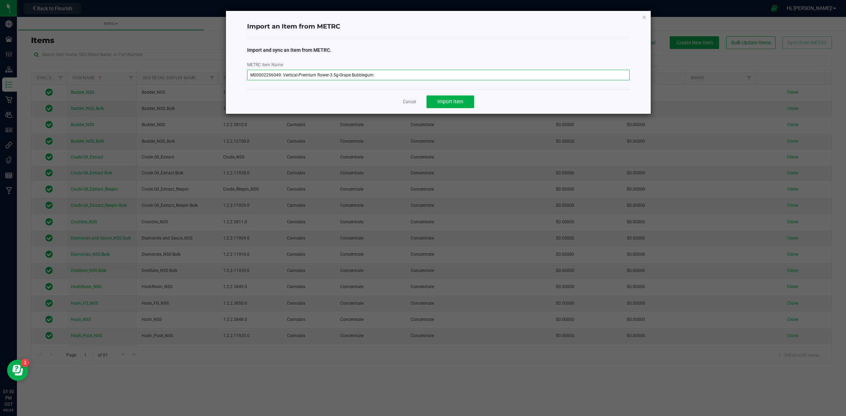
drag, startPoint x: 380, startPoint y: 74, endPoint x: 219, endPoint y: 69, distance: 160.4
click at [219, 69] on div "Import an Item from METRC Import and sync an item from METRC. METRC Item Name M…" at bounding box center [425, 63] width 451 height 104
click at [277, 72] on input "METRC Item Name" at bounding box center [438, 75] width 383 height 11
paste input "M00002296049: Vertical-Premium flower-3.5g-Grape Bubblegum"
drag, startPoint x: 384, startPoint y: 76, endPoint x: 237, endPoint y: 67, distance: 147.6
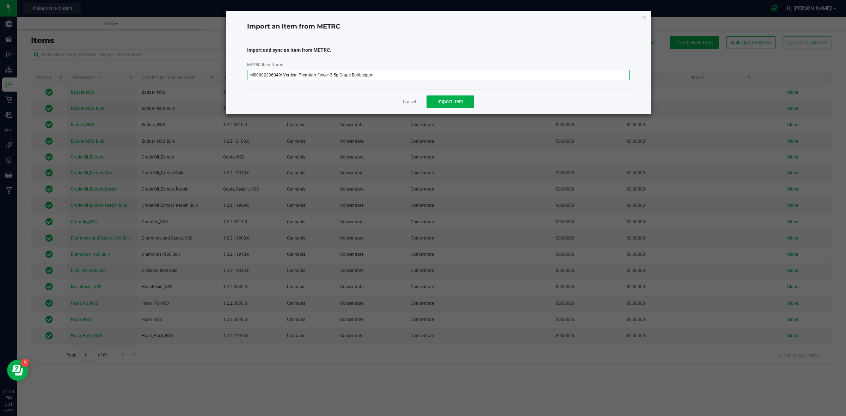
click at [237, 67] on div "Import an Item from METRC Import and sync an item from METRC. METRC Item Name M…" at bounding box center [438, 62] width 425 height 103
paste input "169: Vertical-Premium smalls-7"
type input "M00002296169: Vertical-Premium smalls-7g-Grape Bubblegum"
click at [441, 100] on span "Import Item" at bounding box center [450, 102] width 26 height 6
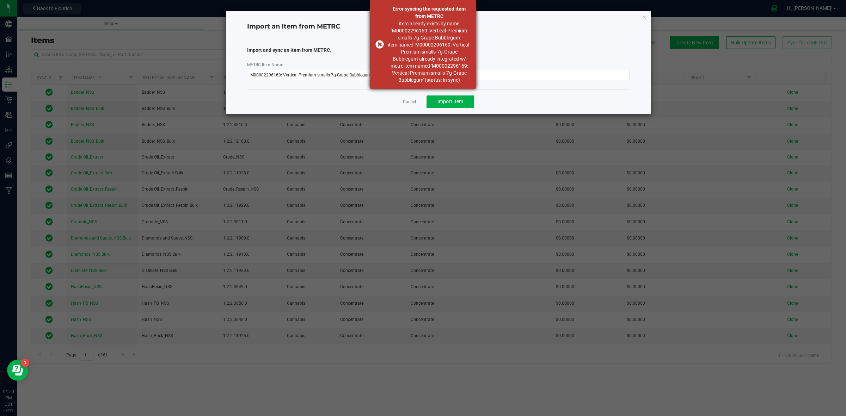
click at [379, 43] on div "Error syncing the requested item from METRC item already exists by name 'M00002…" at bounding box center [423, 44] width 106 height 89
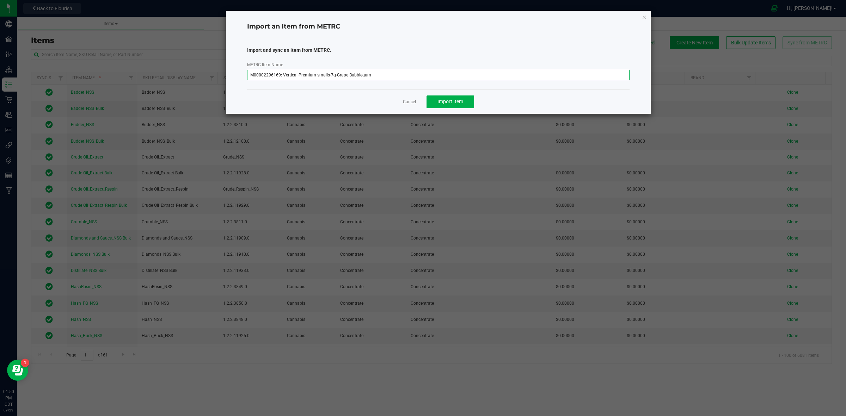
drag, startPoint x: 389, startPoint y: 76, endPoint x: 235, endPoint y: 78, distance: 153.6
click at [235, 78] on div "Import an Item from METRC Import and sync an item from METRC. METRC Item Name M…" at bounding box center [438, 62] width 425 height 103
click at [298, 74] on input "METRC Item Name" at bounding box center [438, 75] width 383 height 11
paste input "M00002296078: Vertical-Premium smalls-14g-Grape Bubblegum"
type input "M00002296078: Vertical-Premium smalls-14g-Grape Bubblegum"
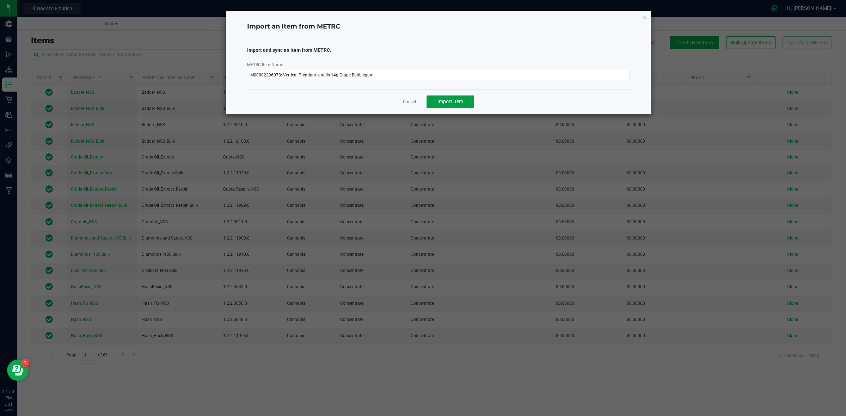
click at [443, 100] on span "Import Item" at bounding box center [450, 102] width 26 height 6
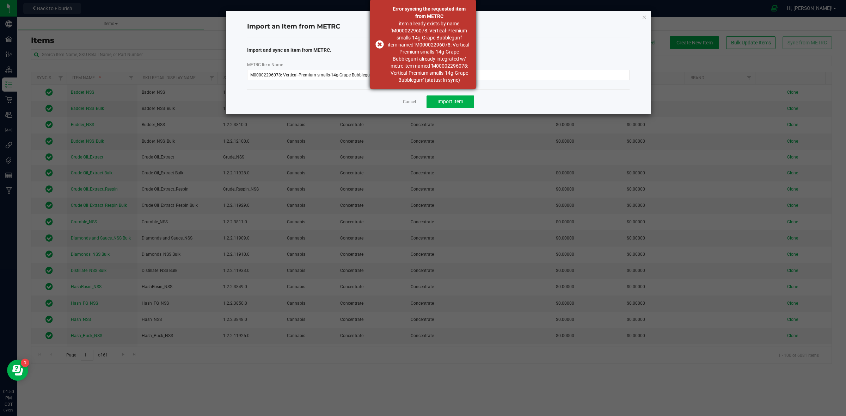
click at [378, 44] on div "Error syncing the requested item from METRC item already exists by name 'M00002…" at bounding box center [423, 44] width 106 height 89
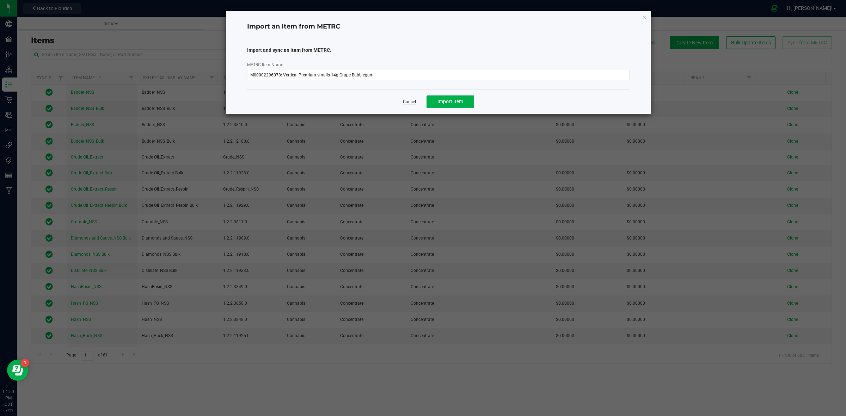
click at [413, 105] on link "Cancel" at bounding box center [409, 102] width 13 height 6
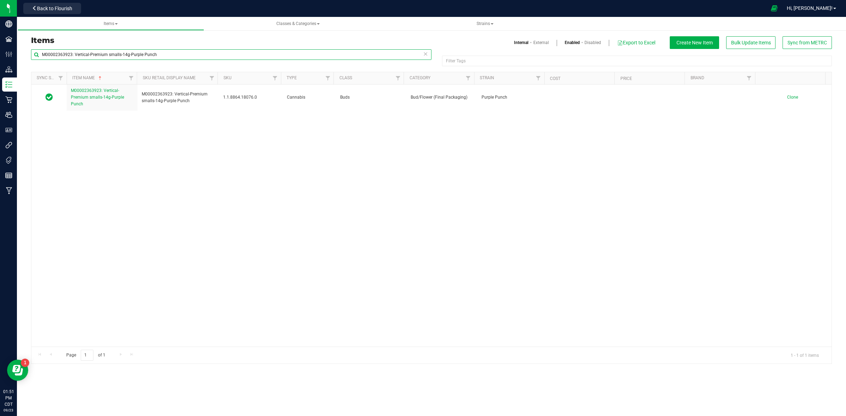
drag, startPoint x: 128, startPoint y: 51, endPoint x: 75, endPoint y: 51, distance: 53.2
click at [75, 51] on input "M00002363923: Vertical-Premium smalls-14g-Purple Punch" at bounding box center [231, 54] width 400 height 11
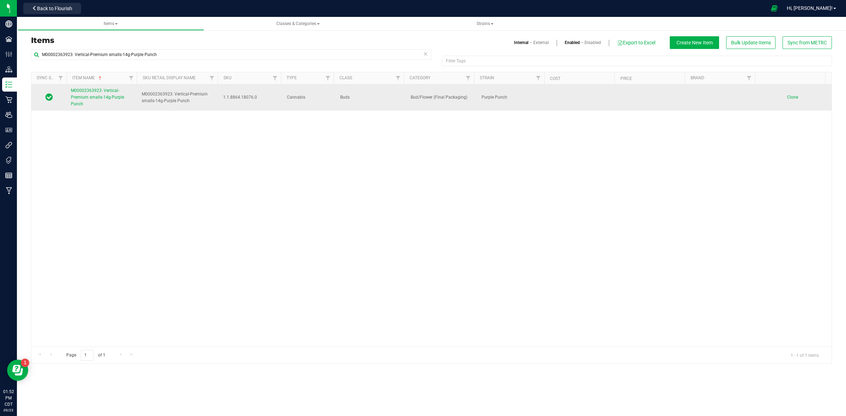
click at [100, 90] on span "M00002363923: Vertical-Premium smalls-14g-Purple Punch" at bounding box center [97, 97] width 53 height 18
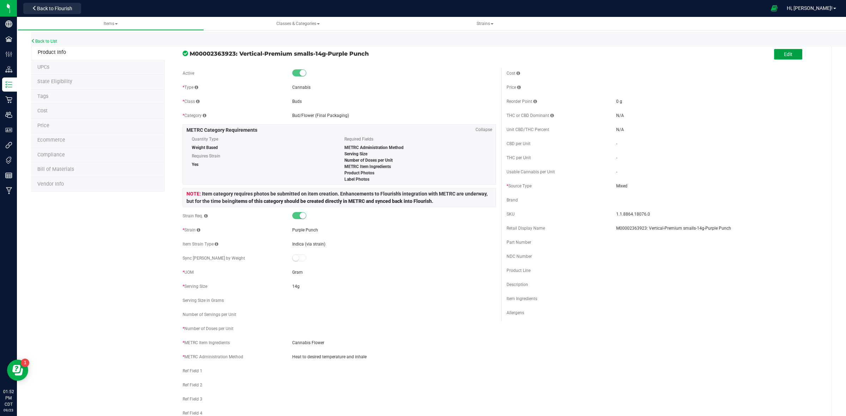
click at [778, 57] on button "Edit" at bounding box center [788, 54] width 28 height 11
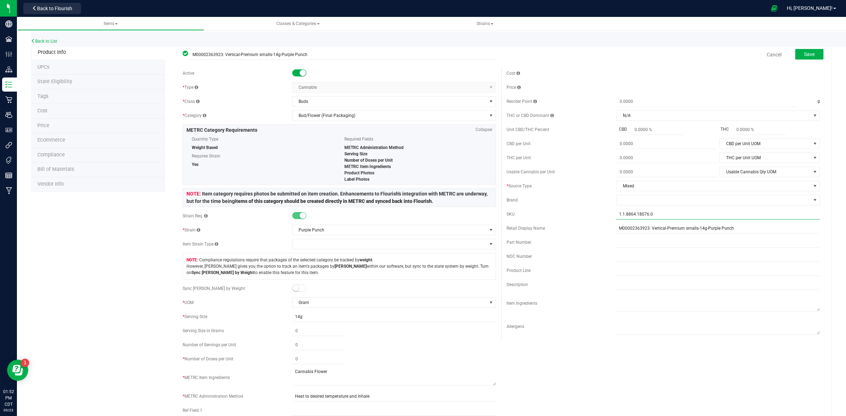
drag, startPoint x: 647, startPoint y: 217, endPoint x: 612, endPoint y: 219, distance: 34.6
click at [616, 219] on input "1.1.8864.18076.0" at bounding box center [718, 214] width 204 height 11
paste input "VE_HH_Pr-SF-PP-Sm_14g_FinPkg"
click at [626, 212] on input "VE_HH_Pr-SF-PP-Sm_14g_FinPkg" at bounding box center [718, 214] width 204 height 11
click at [681, 216] on input "VE_PRP_Pr-SF-PP-Sm_14g_FinPkg" at bounding box center [718, 214] width 204 height 11
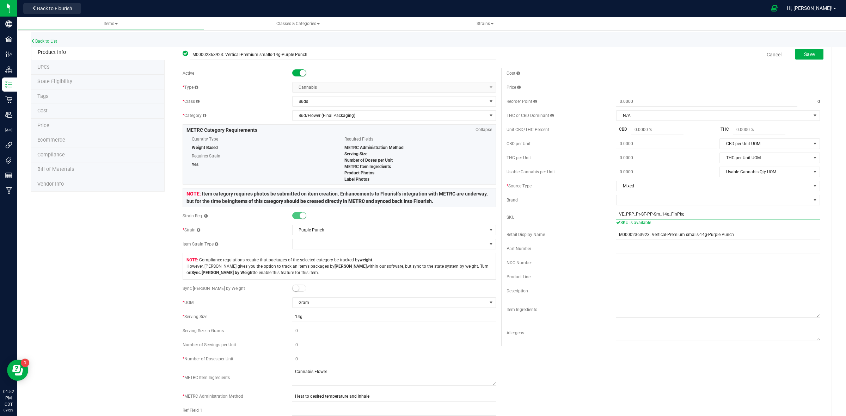
type input "VE_PRP_Pr-SF-PP-Sm_14g_FinPkg"
click at [610, 280] on div "Product Line" at bounding box center [561, 277] width 110 height 6
click at [616, 280] on input "text" at bounding box center [718, 277] width 204 height 11
paste input "14g Premium Smalls"
click at [616, 279] on input "14g Premium Smalls" at bounding box center [718, 277] width 204 height 11
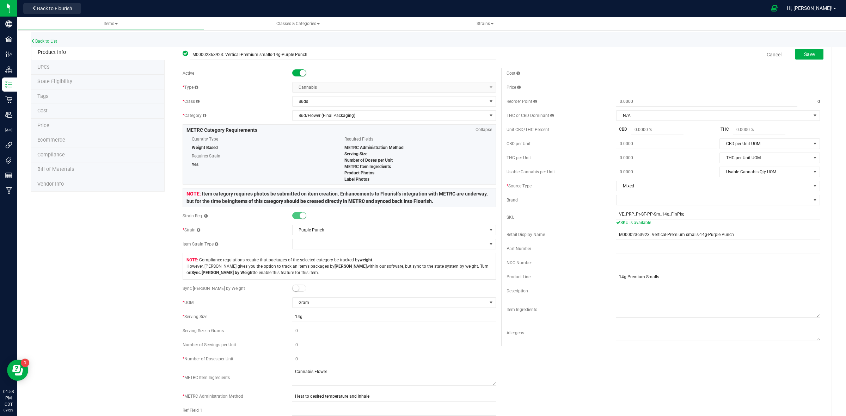
type input "14g Premium Smalls"
drag, startPoint x: 299, startPoint y: 361, endPoint x: 290, endPoint y: 362, distance: 9.2
click at [292, 362] on span at bounding box center [318, 359] width 52 height 10
type input "28"
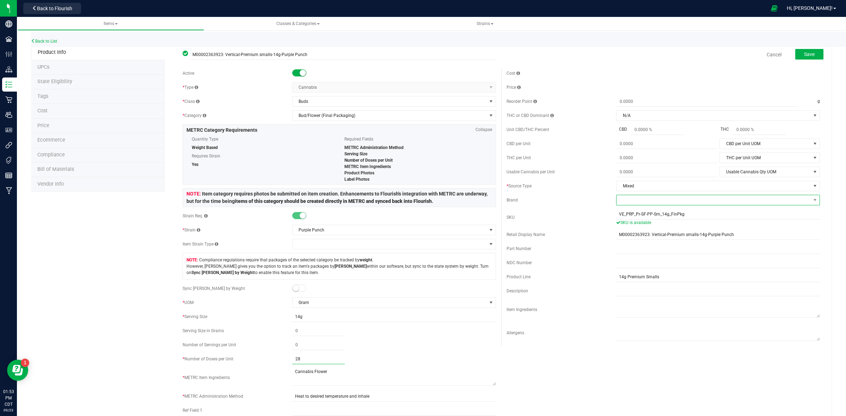
click at [675, 201] on span at bounding box center [713, 200] width 194 height 10
click at [654, 270] on li "Vertical Enterprise" at bounding box center [711, 267] width 201 height 12
click at [804, 54] on span "Save" at bounding box center [809, 54] width 11 height 6
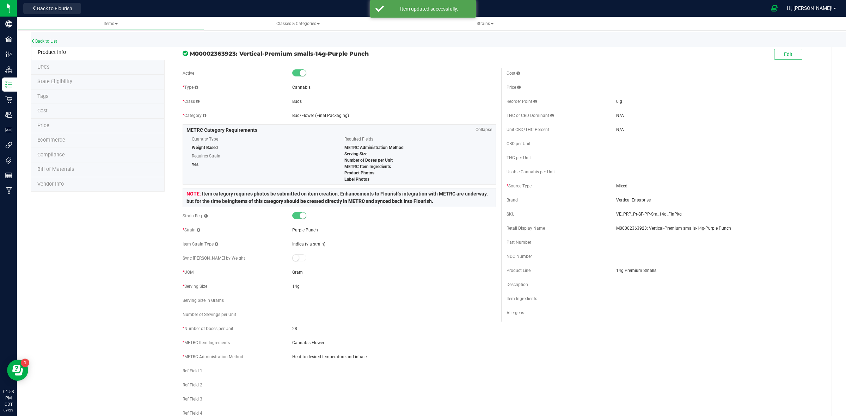
click at [44, 126] on span "Price" at bounding box center [43, 126] width 12 height 6
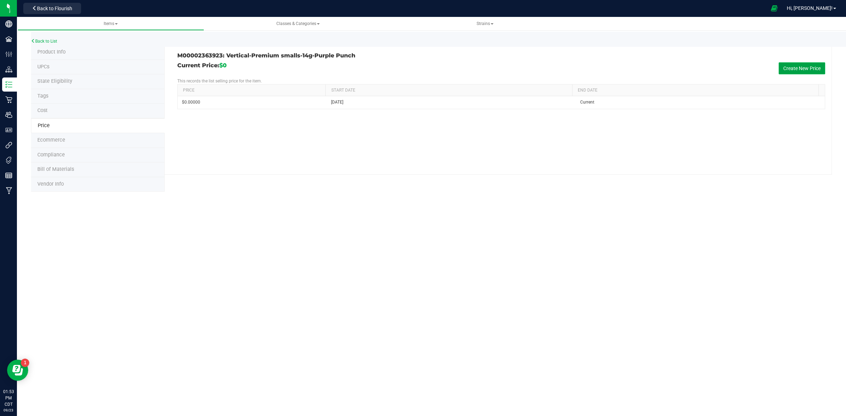
click at [807, 66] on button "Create New Price" at bounding box center [801, 68] width 47 height 12
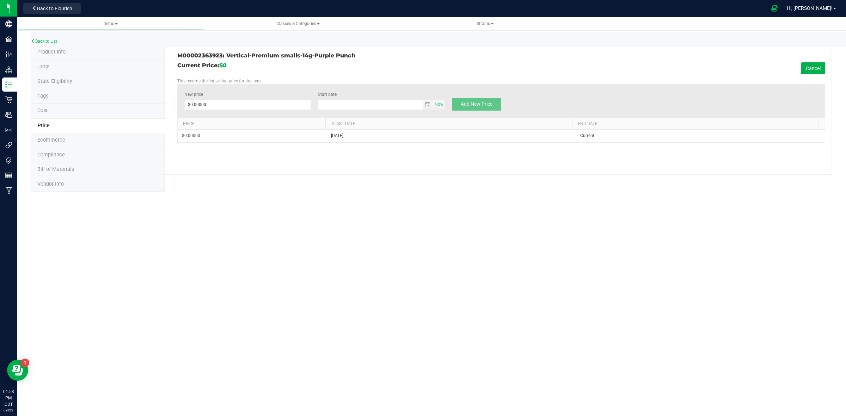
type input "[DATE]"
click at [209, 106] on span at bounding box center [247, 104] width 127 height 11
type input "$0.00000"
click at [249, 103] on span at bounding box center [247, 104] width 127 height 11
type input "50"
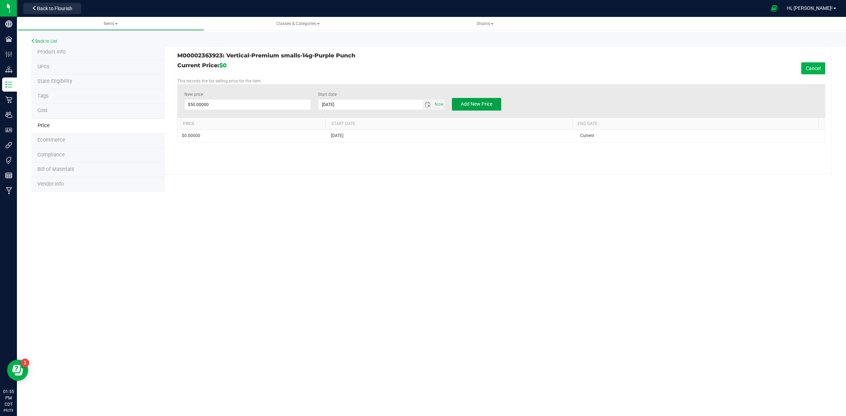
click at [473, 102] on span "Add New Price" at bounding box center [476, 104] width 32 height 6
type input "$0.00000"
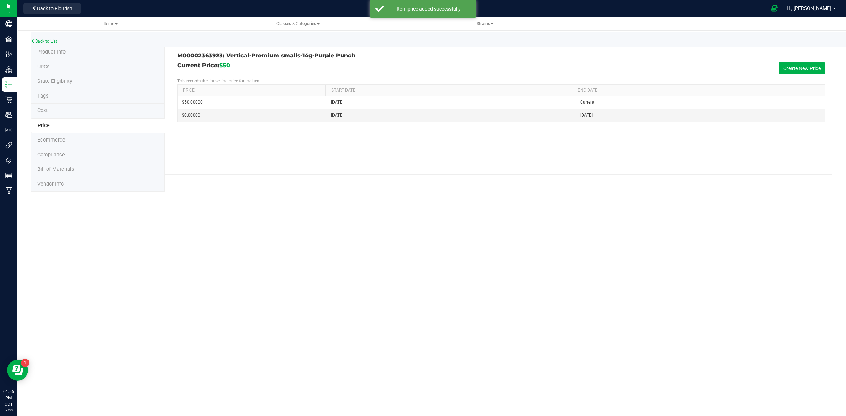
click at [44, 39] on link "Back to List" at bounding box center [44, 41] width 26 height 5
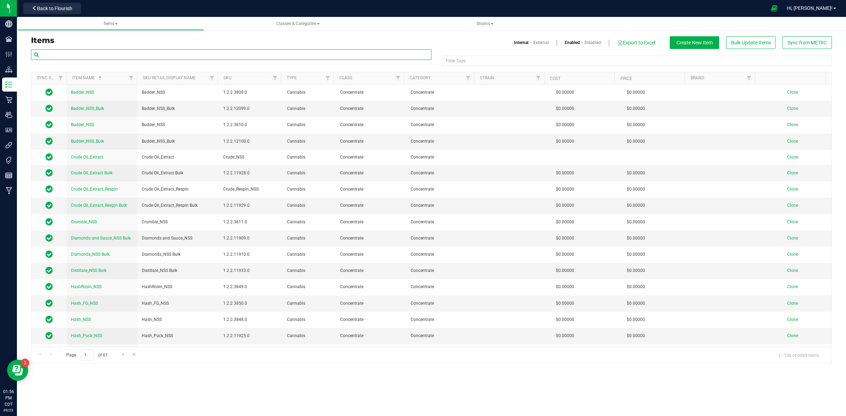
click at [91, 55] on input "text" at bounding box center [231, 54] width 400 height 11
click at [71, 55] on input "text" at bounding box center [231, 54] width 400 height 11
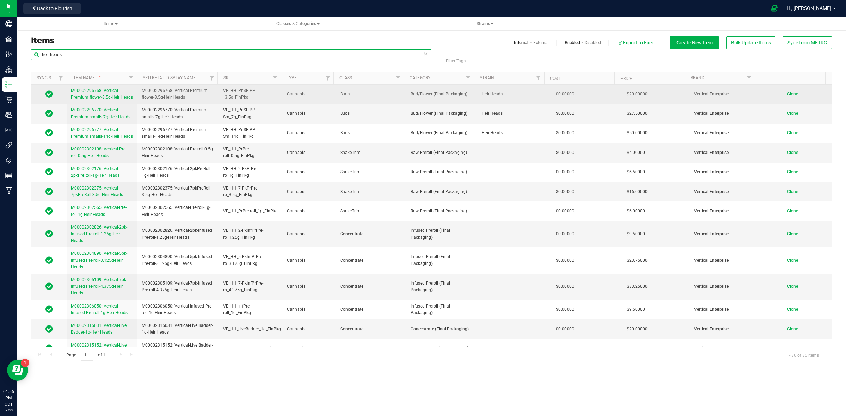
type input "heir heads"
click at [100, 92] on span "M00002296768: Vertical-Premium flower-3.5g-Heir Heads" at bounding box center [102, 94] width 62 height 12
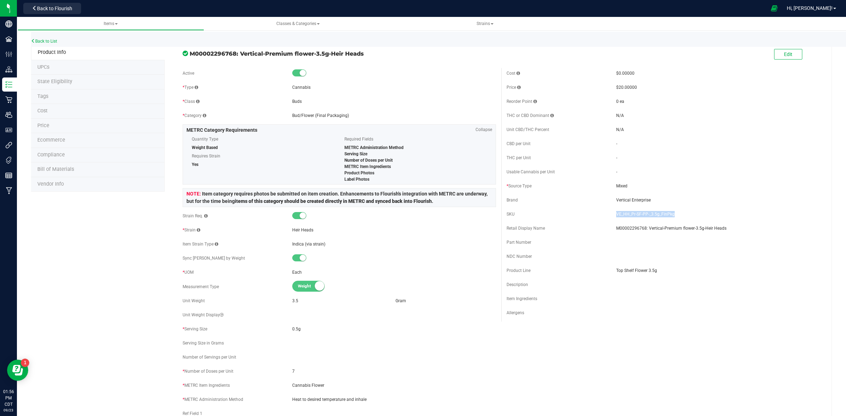
drag, startPoint x: 671, startPoint y: 214, endPoint x: 611, endPoint y: 212, distance: 59.9
click at [616, 212] on span "VE_HH_Pr-SF-PP-_3.5g_FinPkg" at bounding box center [718, 214] width 204 height 6
copy span "VE_HH_Pr-SF-PP-_3.5g_FinPkg"
drag, startPoint x: 652, startPoint y: 270, endPoint x: 608, endPoint y: 273, distance: 44.2
click at [609, 273] on div "Product Line Top Shelf Flower 3.5g" at bounding box center [662, 270] width 313 height 11
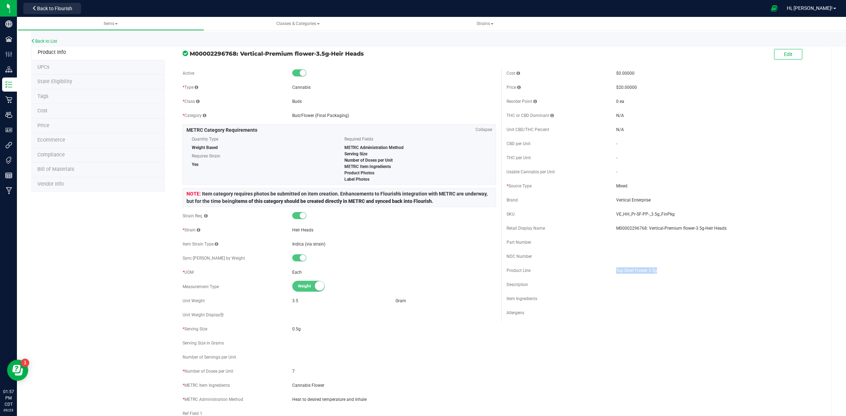
copy div "Top Shelf Flower 3.5g"
click at [46, 41] on link "Back to List" at bounding box center [44, 41] width 26 height 5
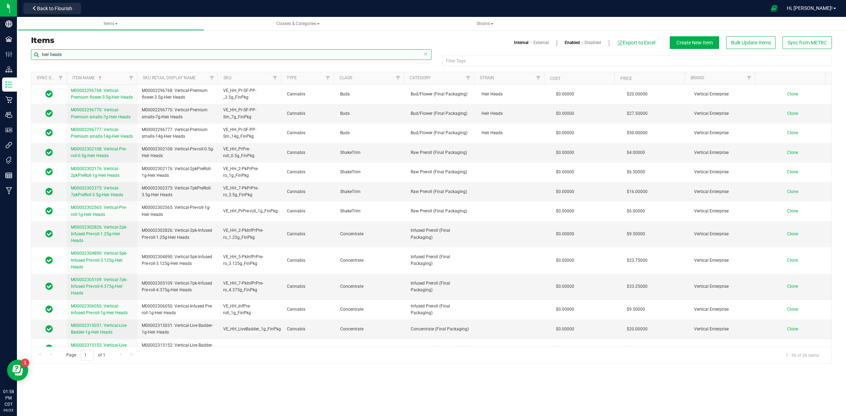
drag, startPoint x: 76, startPoint y: 56, endPoint x: 67, endPoint y: 60, distance: 10.1
click at [67, 60] on div "heir heads" at bounding box center [231, 57] width 400 height 16
click at [98, 116] on span "M00002296770: Vertical-Premium smalls-7g-Heir Heads" at bounding box center [101, 113] width 60 height 12
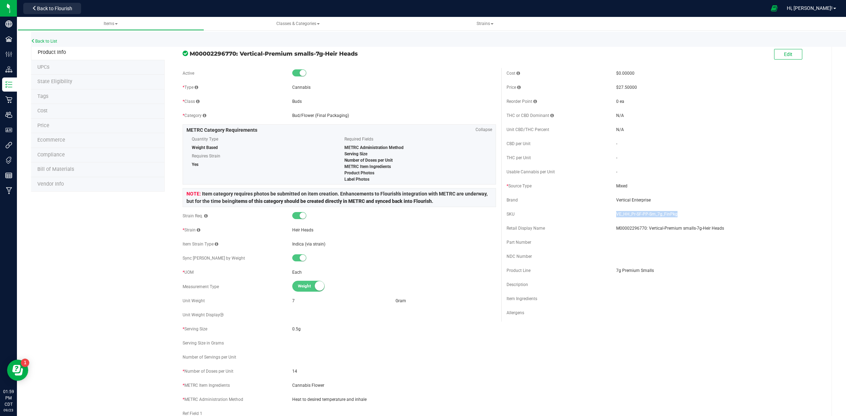
drag, startPoint x: 670, startPoint y: 214, endPoint x: 611, endPoint y: 208, distance: 59.5
click at [611, 208] on div "Cost $0.00000 Price $27.50000 Reorder Point 0 ea THC or CBD Dominant - - -" at bounding box center [663, 195] width 324 height 254
copy span "VE_HH_Pr-SF-PP-Sm_7g_FinPkg"
drag, startPoint x: 650, startPoint y: 270, endPoint x: 610, endPoint y: 272, distance: 40.9
click at [610, 272] on div "Product Line 7g Premium Smalls" at bounding box center [662, 270] width 313 height 11
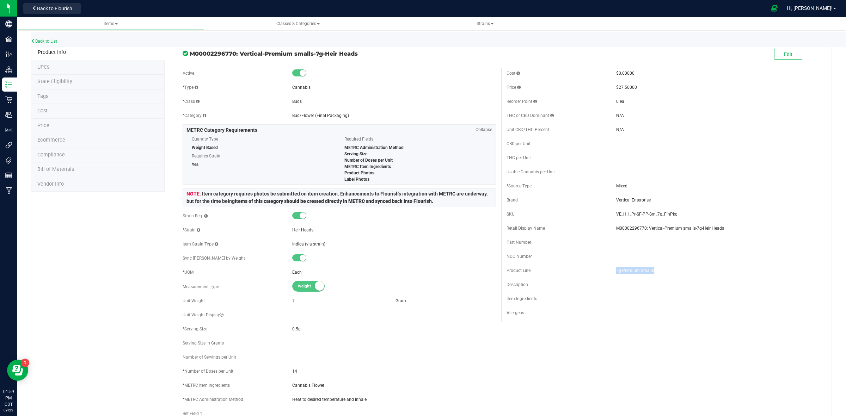
copy div "7g Premium Smalls"
click at [43, 39] on link "Back to List" at bounding box center [44, 41] width 26 height 5
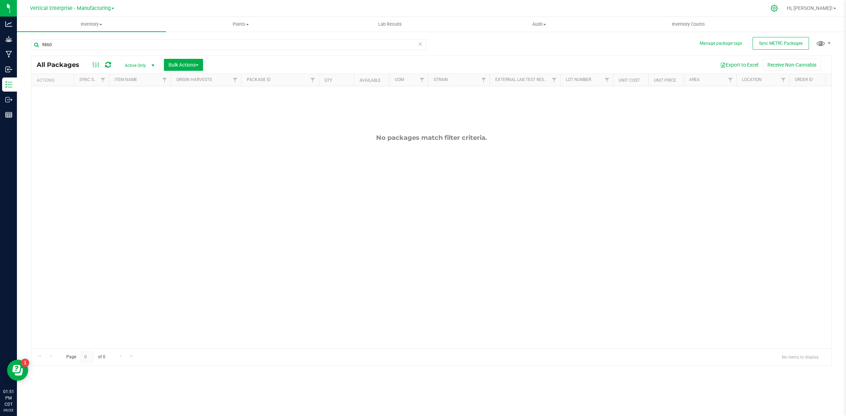
click at [777, 6] on icon at bounding box center [774, 8] width 7 height 7
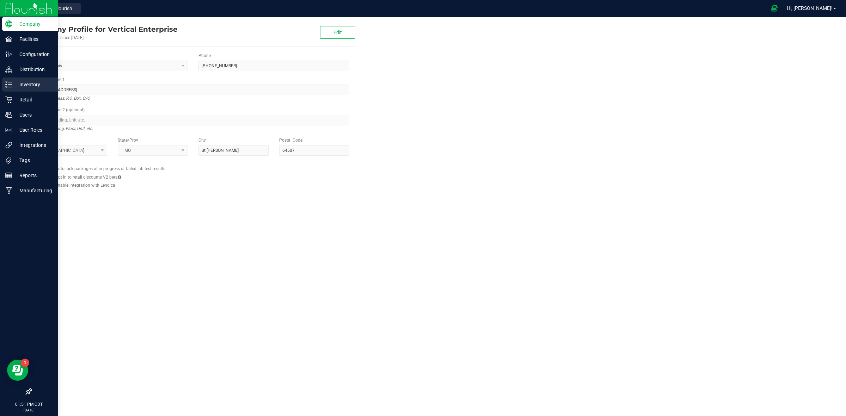
click at [27, 84] on p "Inventory" at bounding box center [33, 84] width 42 height 8
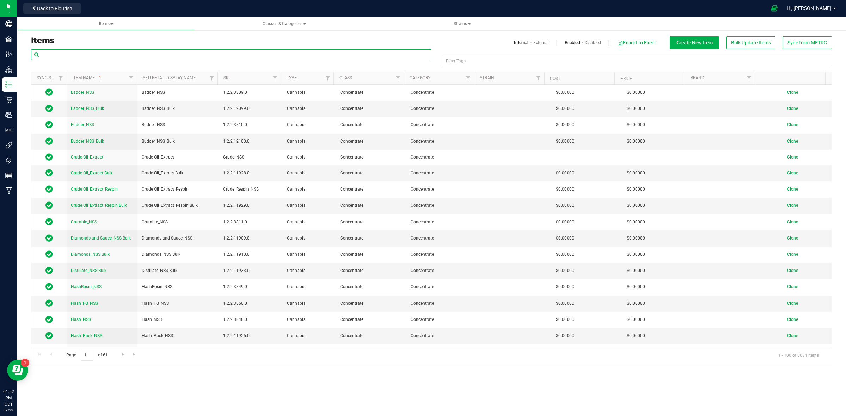
click at [98, 55] on input "text" at bounding box center [231, 54] width 400 height 11
paste input "Vertical-Premium smalls-14g"
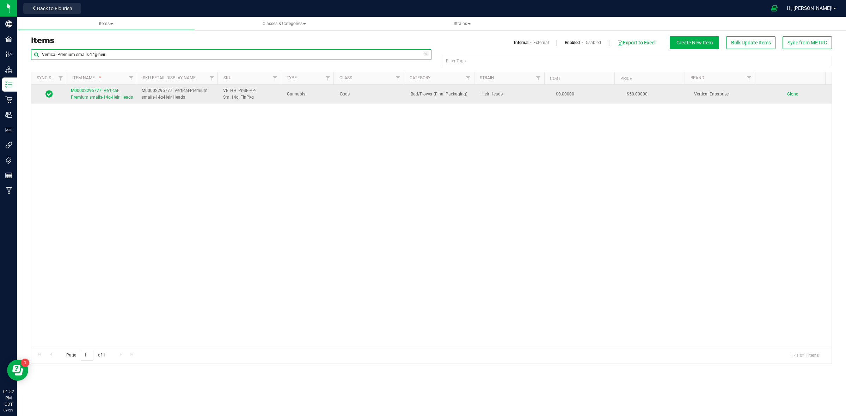
type input "Vertical-Premium smalls-14g-heir"
click at [78, 96] on span "M00002296777: Vertical-Premium smalls-14g-Heir Heads" at bounding box center [102, 94] width 62 height 12
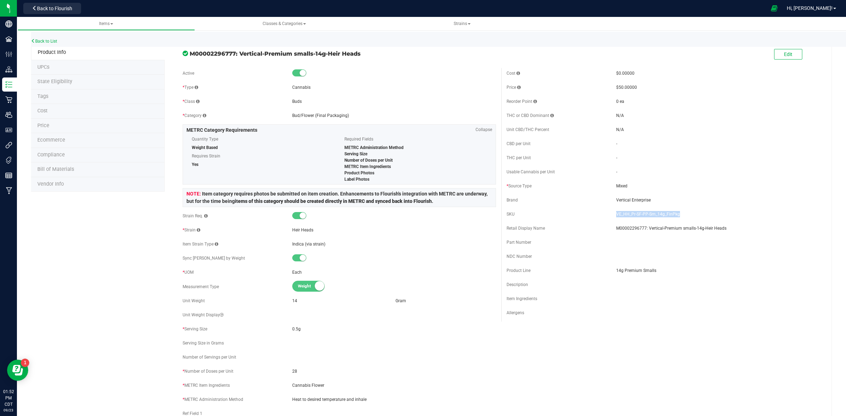
drag, startPoint x: 675, startPoint y: 214, endPoint x: 612, endPoint y: 210, distance: 63.2
click at [612, 210] on div "SKU VE_HH_Pr-SF-PP-Sm_14g_FinPkg" at bounding box center [662, 214] width 313 height 11
copy span "VE_HH_Pr-SF-PP-Sm_14g_FinPkg"
drag, startPoint x: 650, startPoint y: 272, endPoint x: 612, endPoint y: 273, distance: 38.4
click at [612, 274] on div "Product Line 14g Premium Smalls" at bounding box center [662, 270] width 313 height 11
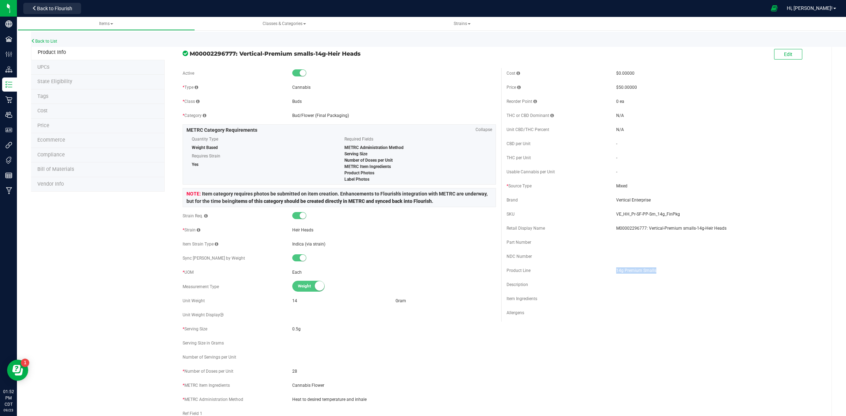
copy span "14g Premium Smalls"
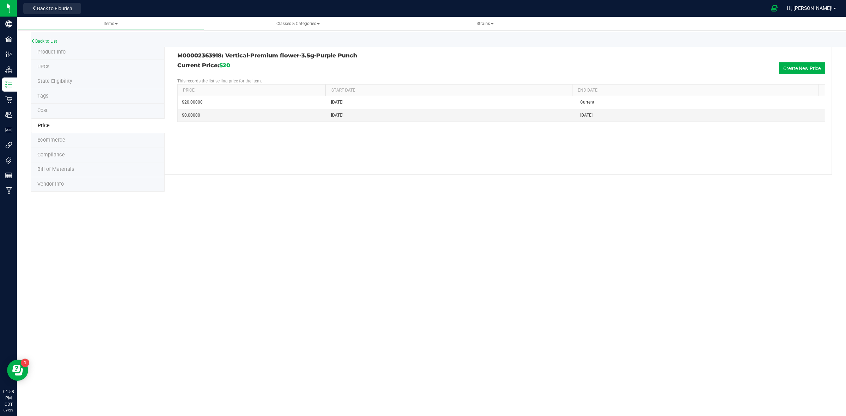
click at [55, 50] on span "Product Info" at bounding box center [51, 52] width 28 height 6
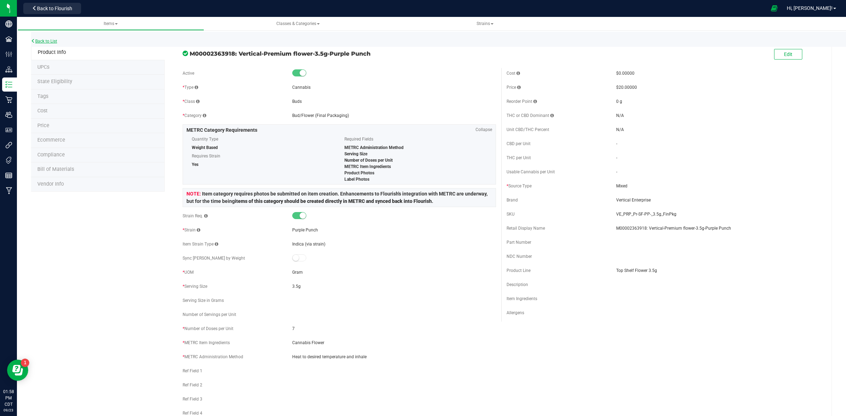
click at [43, 42] on link "Back to List" at bounding box center [44, 41] width 26 height 5
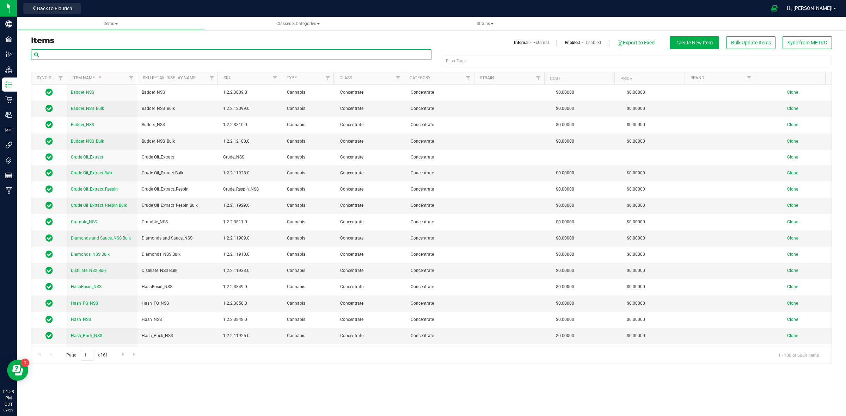
click at [66, 59] on input "text" at bounding box center [231, 54] width 400 height 11
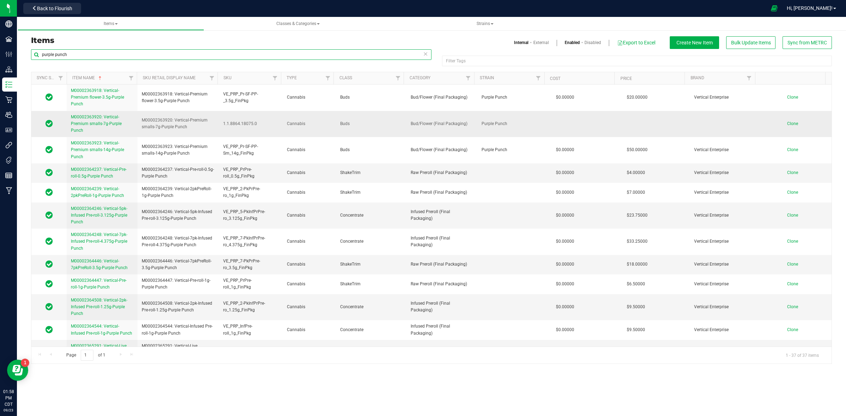
type input "purple punch"
click at [99, 122] on span "M00002363920: Vertical-Premium smalls-7g-Purple Punch" at bounding box center [96, 124] width 51 height 18
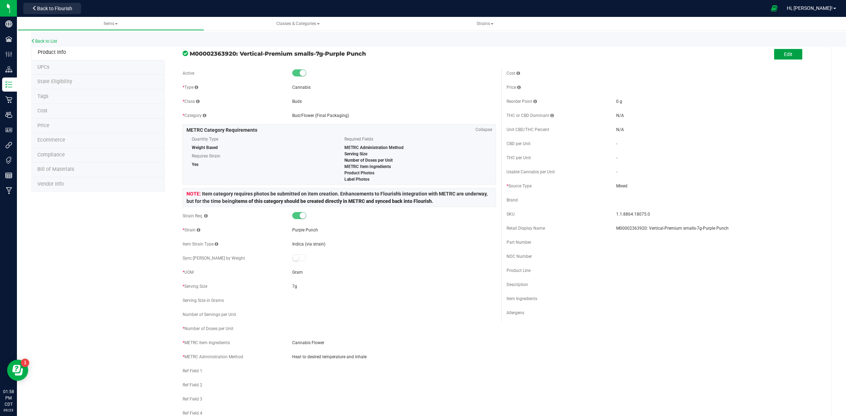
drag, startPoint x: 781, startPoint y: 57, endPoint x: 751, endPoint y: 61, distance: 29.8
click at [784, 57] on span "Edit" at bounding box center [788, 54] width 8 height 6
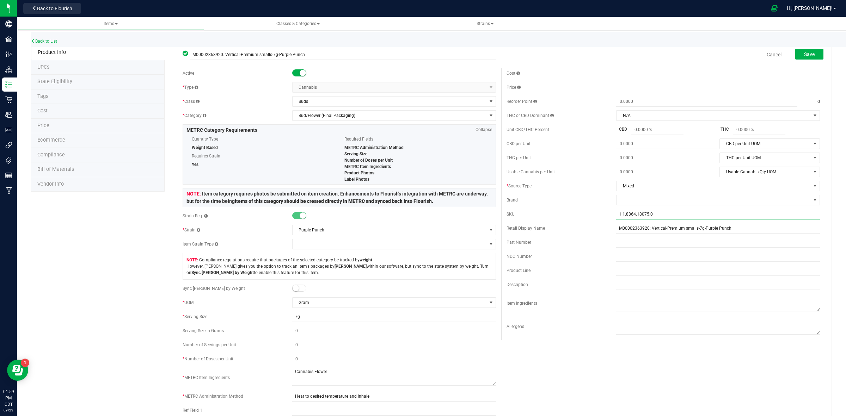
drag, startPoint x: 649, startPoint y: 216, endPoint x: 607, endPoint y: 218, distance: 42.7
click at [607, 218] on div "SKU 1.1.8864.18075.0" at bounding box center [662, 214] width 313 height 11
paste input "VE_HH_Pr-SF-PP-Sm_7g_FinPkg"
click at [616, 214] on input "VE_HH_Pr-SF-PP-Sm_7g_FinPkg" at bounding box center [718, 214] width 204 height 11
click at [628, 215] on input "VE_HH_Pr-SF-PP-Sm_7g_FinPkg" at bounding box center [718, 214] width 204 height 11
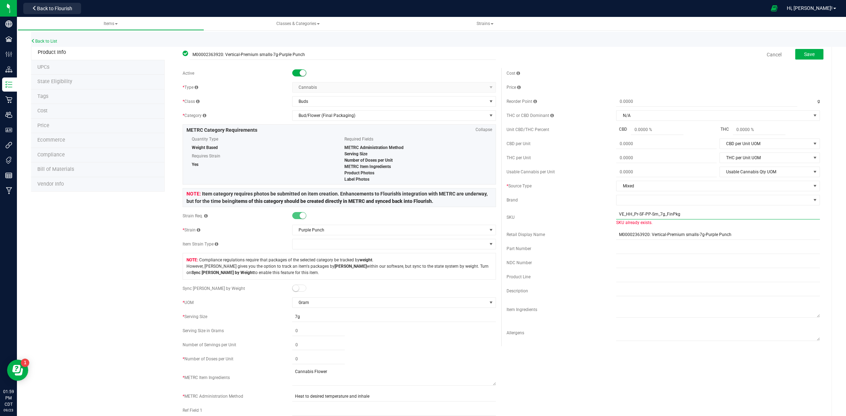
click at [626, 216] on input "VE_HH_Pr-SF-PP-Sm_7g_FinPkg" at bounding box center [718, 214] width 204 height 11
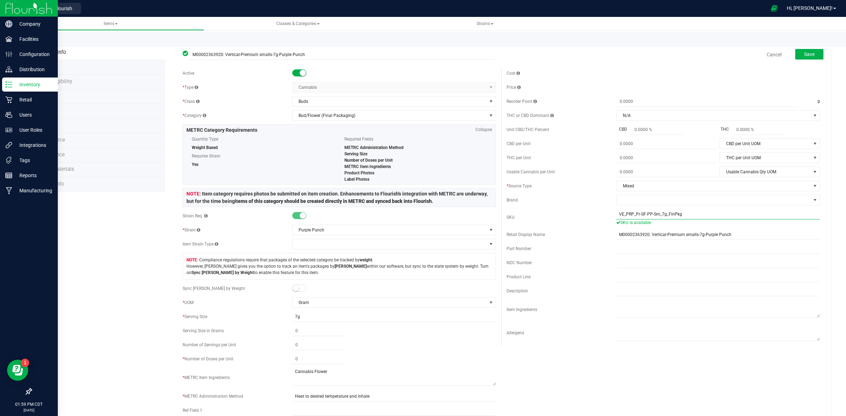
type input "VE_PRP_Pr-SF-PP-Sm_7g_FinPkg"
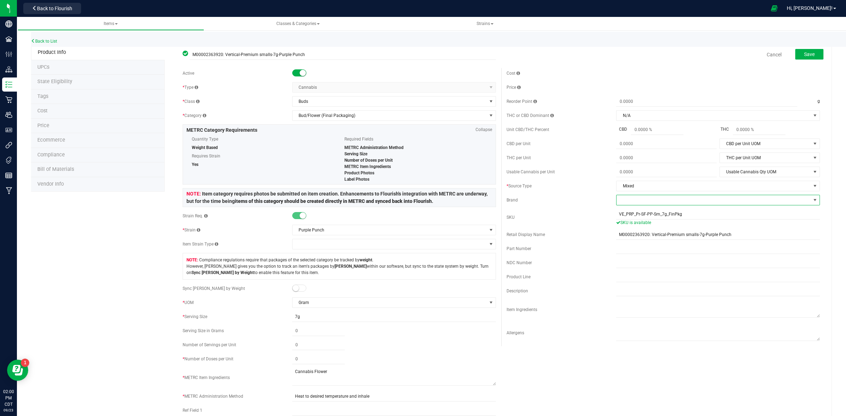
click at [686, 203] on span at bounding box center [713, 200] width 194 height 10
click at [654, 268] on li "Vertical Enterprise" at bounding box center [711, 267] width 201 height 12
click at [616, 282] on input "text" at bounding box center [718, 277] width 204 height 11
paste input "7g Premium Smalls"
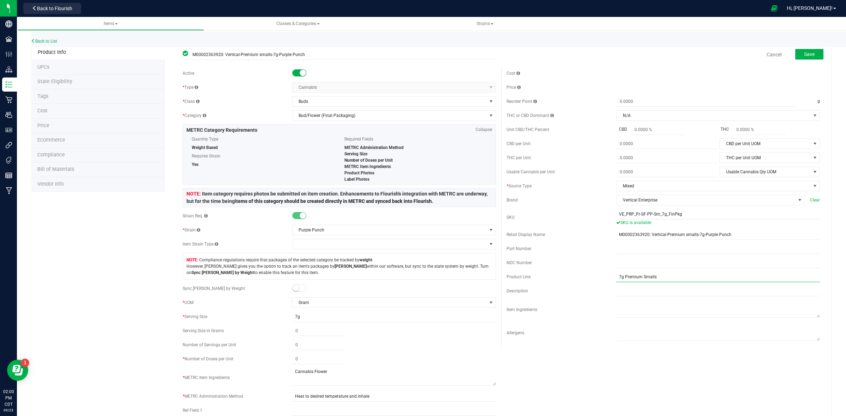
click at [616, 278] on input "7g Premium Smalls" at bounding box center [718, 277] width 204 height 11
type input "7g Premium Smalls"
click at [298, 361] on span at bounding box center [318, 359] width 52 height 10
type input "14"
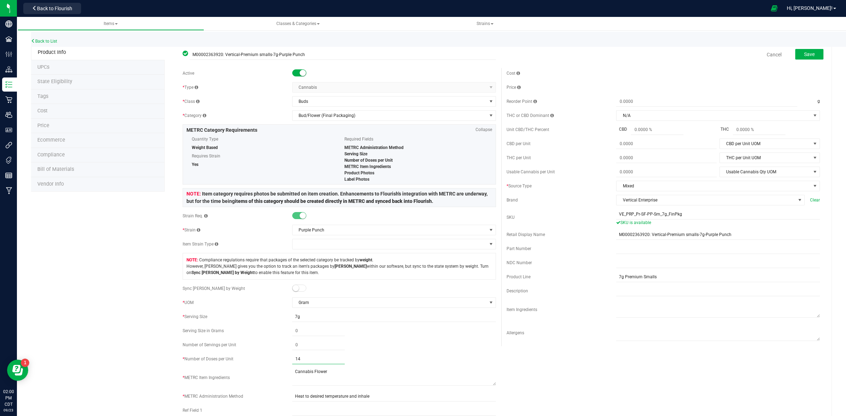
click at [367, 364] on div "14 14" at bounding box center [394, 359] width 204 height 10
click at [803, 58] on button "Save" at bounding box center [809, 54] width 28 height 11
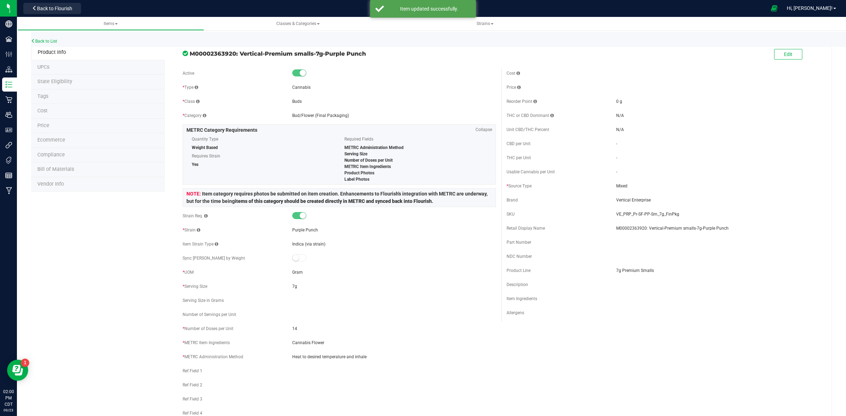
click at [43, 128] on span "Price" at bounding box center [43, 126] width 12 height 6
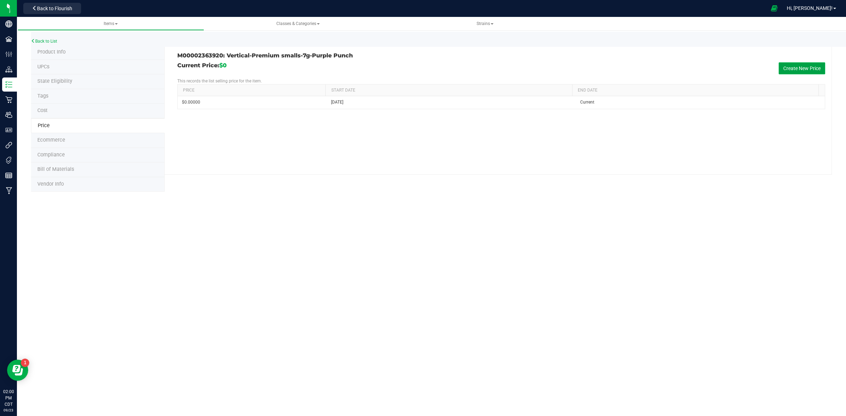
click at [794, 69] on button "Create New Price" at bounding box center [801, 68] width 47 height 12
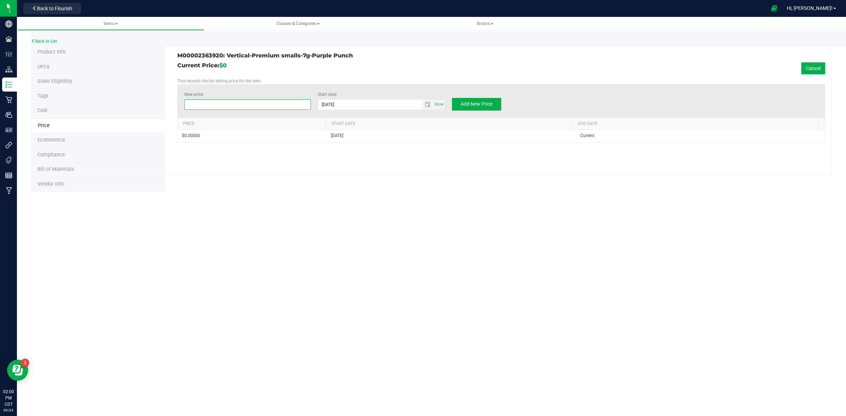
click at [211, 104] on span at bounding box center [247, 104] width 127 height 11
type input "27.5"
drag, startPoint x: 486, startPoint y: 101, endPoint x: 475, endPoint y: 110, distance: 13.9
click at [485, 102] on span "Add New Price" at bounding box center [476, 104] width 32 height 6
type input "$0.00000"
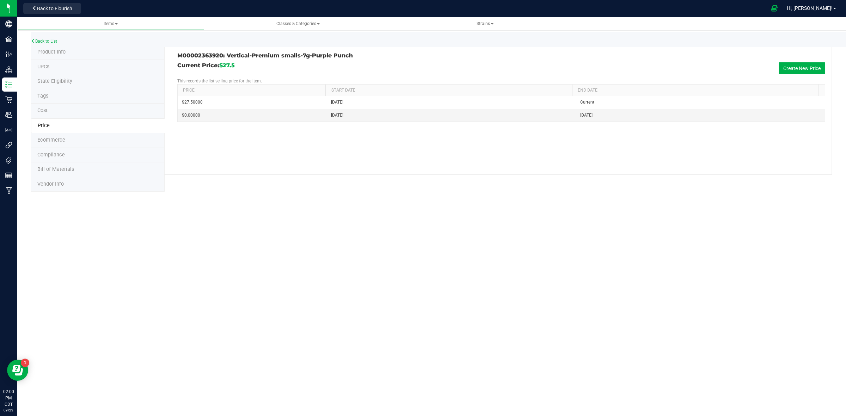
click at [43, 41] on link "Back to List" at bounding box center [44, 41] width 26 height 5
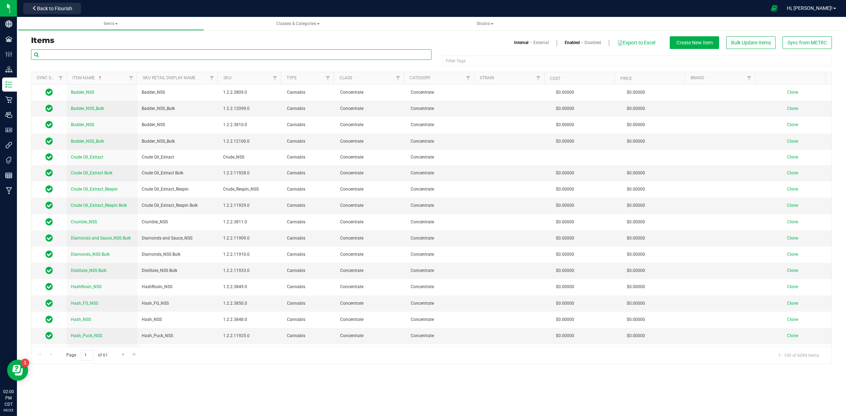
click at [74, 56] on input "text" at bounding box center [231, 54] width 400 height 11
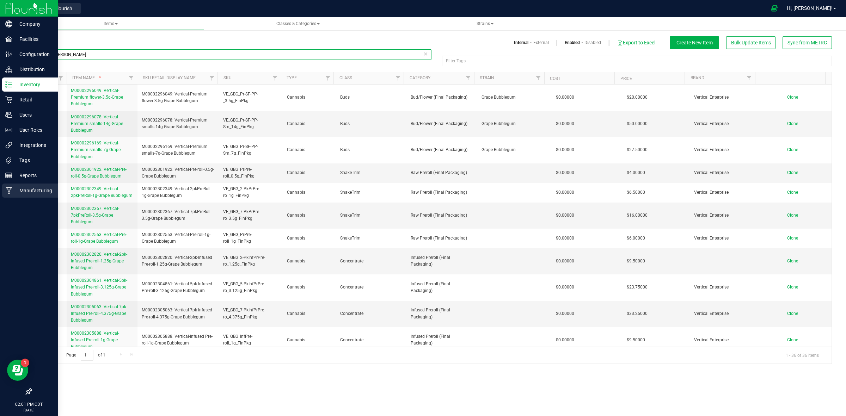
type input "grape bubb"
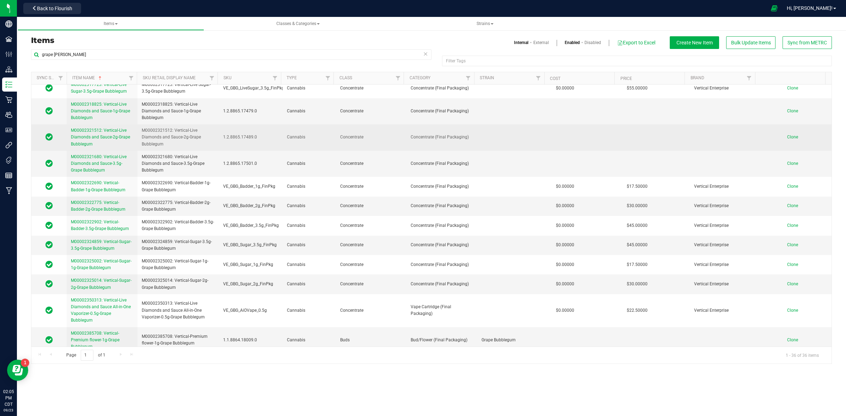
scroll to position [531, 0]
